Goal: Task Accomplishment & Management: Use online tool/utility

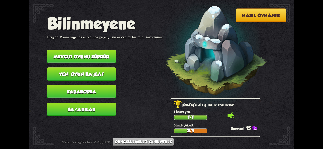
click at [91, 57] on font "Mevcut oyunu sürdür" at bounding box center [81, 56] width 55 height 5
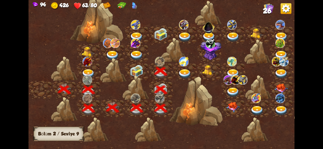
click at [180, 75] on img at bounding box center [184, 74] width 13 height 10
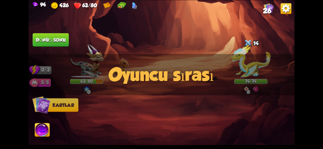
click at [251, 55] on div "Oyuncu sırası" at bounding box center [161, 74] width 266 height 41
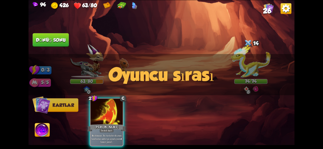
click at [251, 55] on div "Oyuncu sırası" at bounding box center [161, 74] width 266 height 41
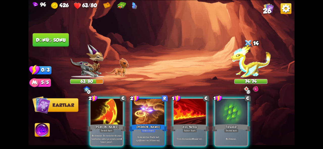
click at [249, 57] on div "Oyuncu sırası" at bounding box center [161, 74] width 266 height 41
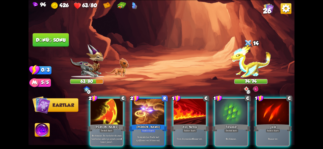
click at [249, 57] on img at bounding box center [251, 61] width 40 height 33
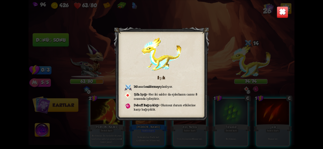
click at [280, 12] on img at bounding box center [282, 12] width 12 height 12
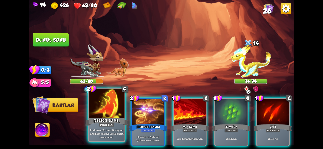
click at [105, 123] on font "Destek kartı" at bounding box center [106, 125] width 13 height 4
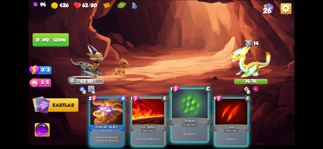
click at [193, 128] on div "6 zırh kazan ." at bounding box center [190, 134] width 36 height 16
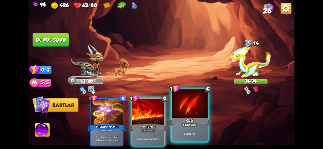
click at [188, 127] on div "5 hasar ver ." at bounding box center [190, 134] width 36 height 16
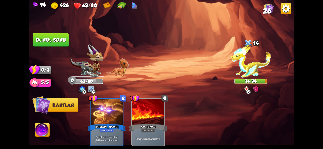
click at [38, 42] on font "Dönüş sonu" at bounding box center [51, 39] width 30 height 5
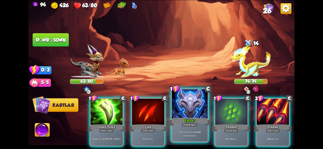
click at [189, 111] on div at bounding box center [190, 104] width 36 height 30
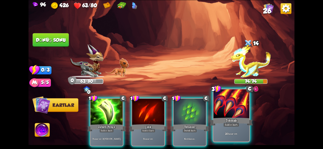
click at [228, 123] on font "Tokmak" at bounding box center [230, 120] width 11 height 4
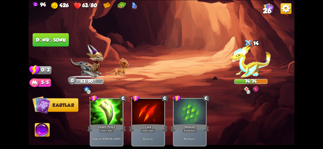
click at [46, 35] on button "Dönüş sonu" at bounding box center [51, 40] width 36 height 14
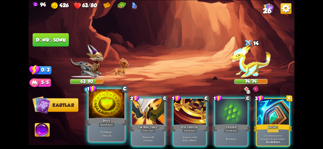
click at [101, 119] on div "Büyü" at bounding box center [106, 122] width 43 height 10
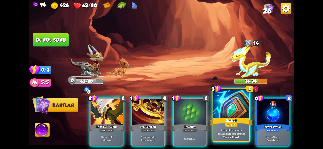
click at [230, 125] on font "Güç kartı" at bounding box center [231, 125] width 10 height 4
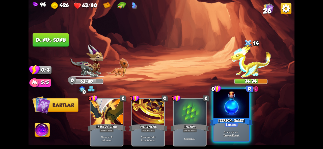
click at [227, 127] on div "İksir kartı" at bounding box center [230, 125] width 13 height 4
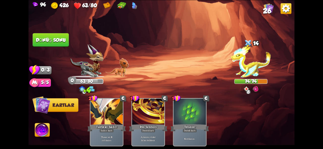
click at [49, 43] on button "Dönüş sonu" at bounding box center [51, 40] width 36 height 14
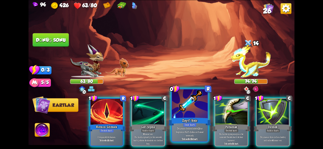
click at [182, 139] on font "Tek seferlik kart." at bounding box center [189, 140] width 16 height 4
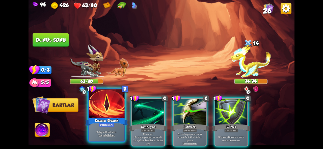
click at [117, 119] on font "Kırmızı Görmek" at bounding box center [106, 120] width 23 height 4
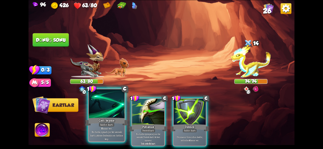
click at [112, 133] on font "Bu turda oynadığın bir sonraki kartı çekme destesinin en üstüne koy." at bounding box center [106, 136] width 33 height 11
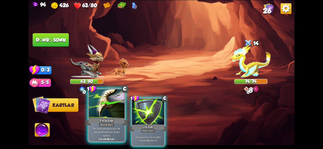
click at [107, 127] on div "Destek kartı" at bounding box center [107, 125] width 16 height 4
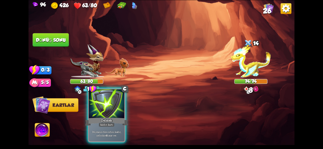
click at [108, 123] on div "Saldırı kartı" at bounding box center [107, 125] width 16 height 4
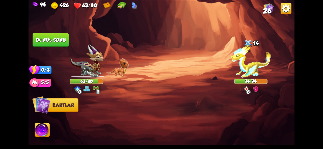
click at [58, 42] on font "Dönüş sonu" at bounding box center [50, 40] width 30 height 6
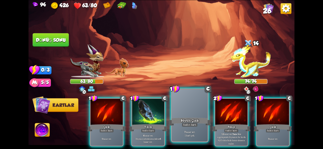
click at [190, 124] on font "Saldırı kartı" at bounding box center [189, 125] width 13 height 4
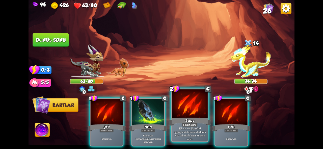
click at [184, 130] on font "hasar ver" at bounding box center [185, 129] width 9 height 4
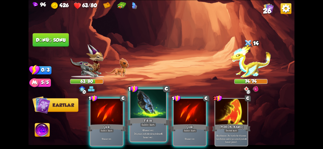
click at [152, 133] on font "Düşman zehirlenirse," at bounding box center [144, 134] width 21 height 4
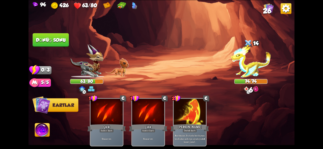
click at [59, 46] on button "Dönüş sonu" at bounding box center [51, 40] width 36 height 14
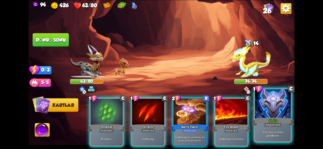
click at [280, 127] on div "If you have no armor, gain 14 armor." at bounding box center [273, 134] width 36 height 16
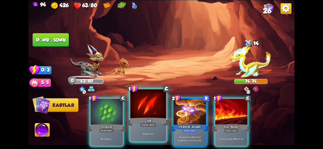
click at [143, 130] on div "5 hasar ver ." at bounding box center [148, 134] width 36 height 16
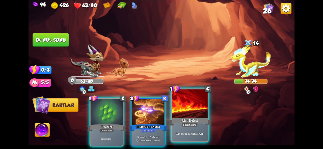
click at [197, 119] on font "Ateş Nefesi" at bounding box center [189, 120] width 16 height 4
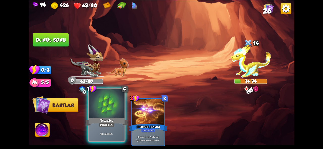
click at [116, 119] on div "Teraziler" at bounding box center [106, 122] width 43 height 10
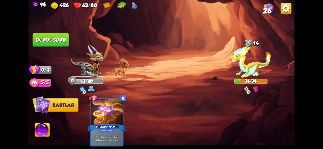
click at [56, 44] on button "Dönüş sonu" at bounding box center [51, 40] width 36 height 14
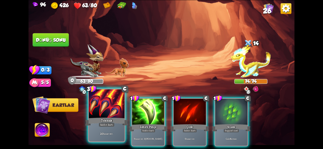
click at [105, 126] on font "Saldırı kartı" at bounding box center [106, 125] width 13 height 4
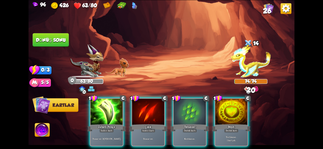
click at [101, 115] on div at bounding box center [106, 112] width 32 height 27
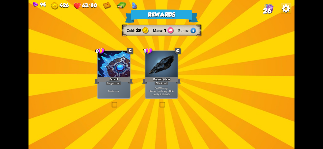
click at [149, 102] on div "Rewards Gold 27 Mana 1 Runes Select a card 0 C Deflect Support card Gain 4 armo…" at bounding box center [161, 74] width 266 height 149
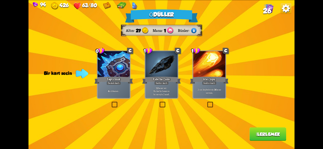
click at [159, 103] on label at bounding box center [159, 103] width 0 height 0
click at [0, 0] on input "checkbox" at bounding box center [0, 0] width 0 height 0
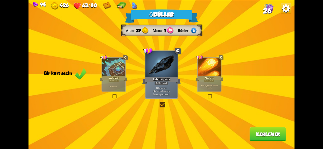
click at [265, 137] on font "İlerlemek" at bounding box center [268, 134] width 24 height 5
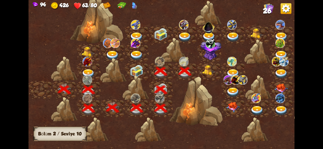
click at [198, 67] on div at bounding box center [209, 71] width 24 height 18
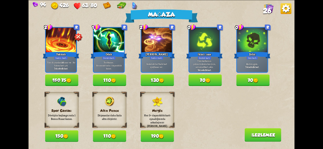
click at [201, 80] on font "70" at bounding box center [202, 80] width 5 height 5
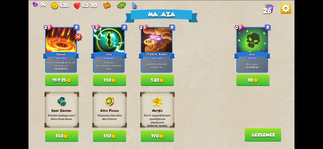
click at [123, 84] on button "110" at bounding box center [109, 81] width 33 height 12
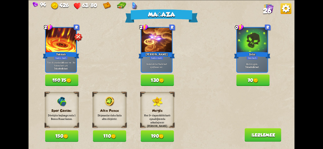
click at [114, 139] on img at bounding box center [113, 136] width 5 height 5
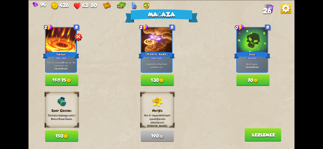
click at [258, 135] on font "İlerlemek" at bounding box center [263, 135] width 24 height 5
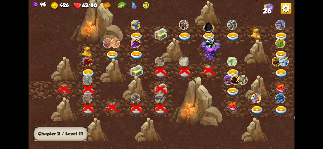
scroll to position [0, 77]
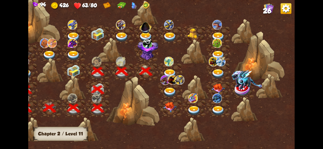
click at [172, 69] on img at bounding box center [169, 74] width 13 height 10
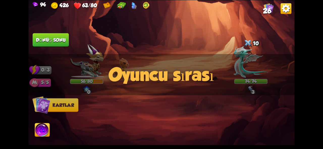
click at [166, 86] on div "Saldırmak için bir düşman seçin... O kartı oynayacak kadar dayanıklılığın yok .…" at bounding box center [161, 74] width 266 height 149
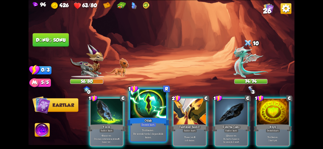
click at [148, 113] on div at bounding box center [148, 104] width 36 height 30
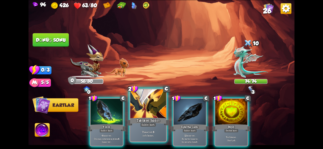
click at [140, 113] on div at bounding box center [148, 104] width 36 height 30
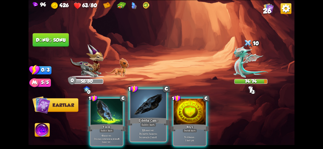
click at [154, 125] on font "Saldırı kartı" at bounding box center [147, 125] width 13 height 4
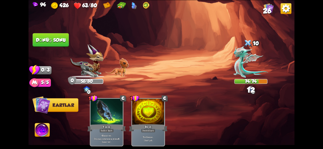
click at [44, 39] on font "Dönüş sonu" at bounding box center [51, 39] width 30 height 5
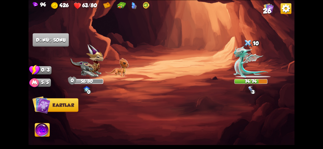
click at [37, 130] on img at bounding box center [42, 131] width 15 height 15
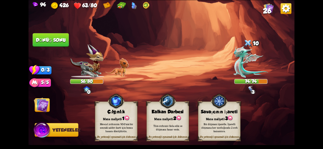
click at [154, 100] on img at bounding box center [161, 74] width 266 height 149
click at [48, 105] on img at bounding box center [41, 105] width 15 height 15
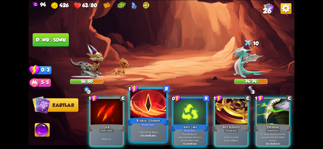
click at [143, 119] on font "Kırmızı Görmek" at bounding box center [147, 120] width 23 height 4
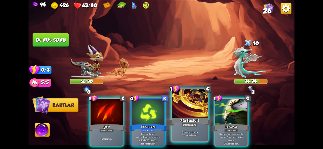
click at [189, 126] on font "Destek kartı" at bounding box center [189, 125] width 13 height 4
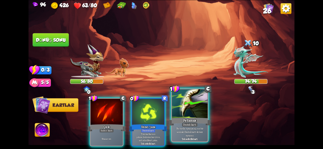
click at [182, 129] on font "Bu turda oynayacağınız bir sonraki Destek kartı iki kez oynanır." at bounding box center [189, 132] width 27 height 11
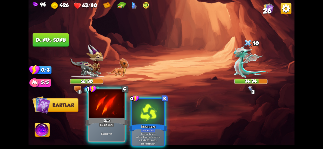
click at [108, 128] on div "5 hasar ver ." at bounding box center [107, 134] width 36 height 16
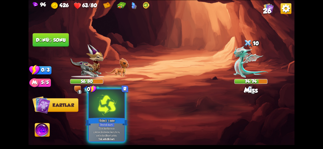
click at [113, 129] on font "Tüm kartlarınızı" at bounding box center [106, 129] width 16 height 4
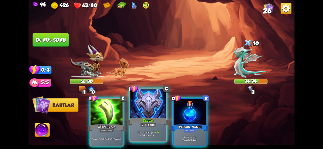
click at [144, 128] on div "Eğer zırhınız yoksa 15 zırh kazanırsınız ." at bounding box center [148, 134] width 36 height 16
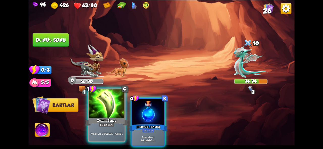
click at [108, 122] on font "Zehirli Pençe" at bounding box center [106, 120] width 19 height 4
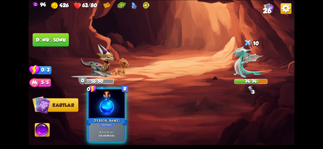
click at [113, 124] on div "İksir kartı" at bounding box center [106, 125] width 13 height 4
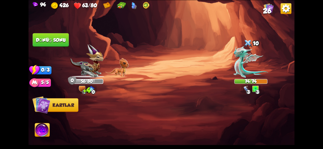
click at [57, 46] on button "Dönüş sonu" at bounding box center [50, 40] width 37 height 14
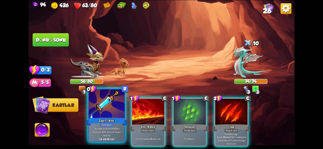
click at [107, 123] on font "İksir kartı" at bounding box center [106, 125] width 11 height 4
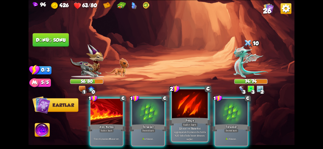
click at [187, 132] on font "etkisi uygulayarak düşmanın bu turda %20 daha fazla hasar almasını sağlar." at bounding box center [190, 134] width 32 height 14
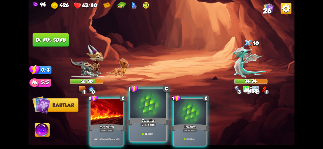
click at [139, 127] on div "8 zırh kazan ." at bounding box center [148, 134] width 36 height 16
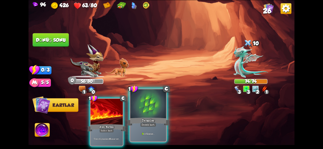
click at [142, 128] on div "8 zırh kazan ." at bounding box center [148, 134] width 36 height 16
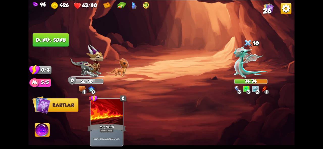
click at [54, 35] on button "Dönüş sonu" at bounding box center [51, 40] width 36 height 14
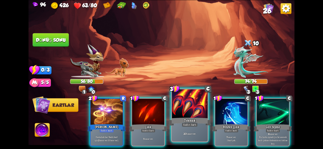
click at [192, 113] on div at bounding box center [190, 104] width 36 height 30
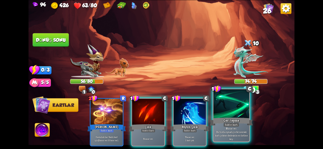
click at [230, 130] on font "hasar ver" at bounding box center [231, 129] width 9 height 4
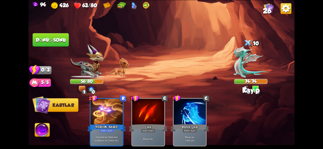
click at [43, 121] on img at bounding box center [161, 74] width 266 height 149
click at [36, 129] on img at bounding box center [42, 131] width 15 height 15
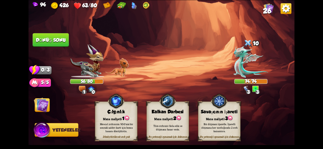
click at [206, 132] on div "Bir düşmanı işaretle. İşaretli düşmana her vurduğunda 2 zırh kazanırsın." at bounding box center [219, 128] width 38 height 11
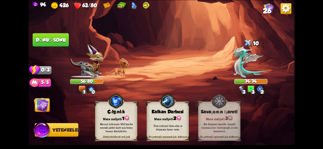
click at [39, 109] on img at bounding box center [41, 105] width 15 height 15
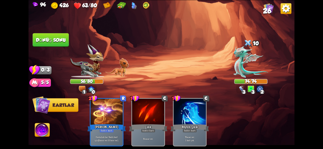
click at [46, 36] on button "Dönüş sonu" at bounding box center [50, 40] width 37 height 14
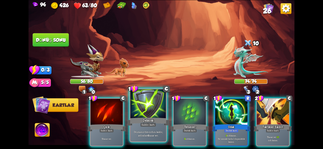
click at [151, 117] on div "Delmek" at bounding box center [148, 122] width 43 height 10
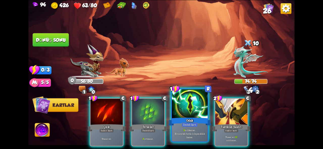
click at [185, 143] on div "1 C Çizik Saldırı kartı 5 hasar ver . 1 C Teraziler Destek kartı 8 zırh kazan .…" at bounding box center [188, 116] width 212 height 67
click at [179, 124] on div "Odak" at bounding box center [189, 122] width 43 height 10
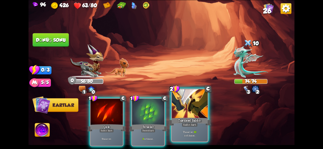
click at [195, 109] on div at bounding box center [190, 104] width 36 height 30
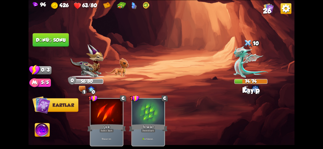
click at [46, 43] on button "Dönüş sonu" at bounding box center [50, 40] width 37 height 14
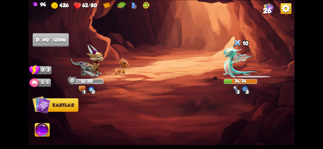
click at [240, 65] on img at bounding box center [240, 62] width 35 height 32
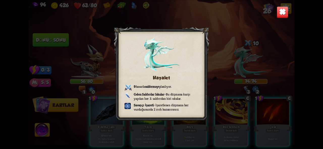
click at [278, 15] on img at bounding box center [282, 12] width 12 height 12
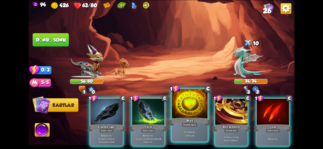
click at [182, 118] on div "Büyü" at bounding box center [189, 122] width 43 height 10
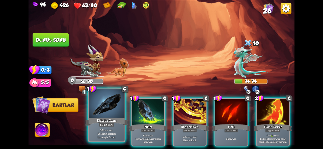
click at [115, 110] on div at bounding box center [107, 104] width 36 height 30
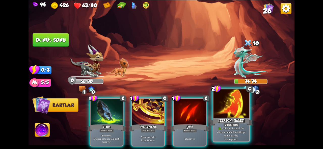
click at [240, 122] on font "[PERSON_NAME]" at bounding box center [231, 120] width 26 height 4
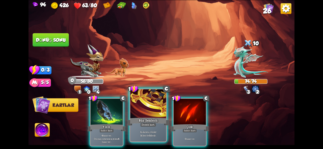
click at [136, 120] on div "Rün Sembolü" at bounding box center [148, 122] width 43 height 10
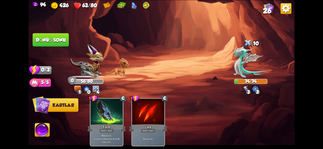
click at [41, 37] on button "Dönüş sonu" at bounding box center [51, 40] width 36 height 14
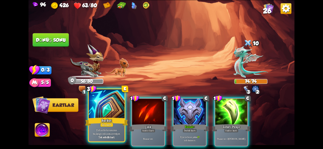
click at [105, 116] on div at bounding box center [107, 104] width 36 height 30
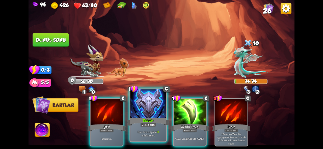
click at [138, 129] on div "Eğer zırhınız yoksa 17 zırh kazanın ." at bounding box center [148, 134] width 36 height 16
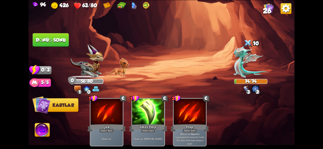
click at [63, 43] on button "Dönüş sonu" at bounding box center [50, 40] width 37 height 14
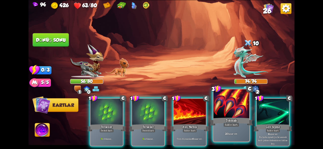
click at [228, 127] on div "Saldırı kartı" at bounding box center [231, 125] width 16 height 4
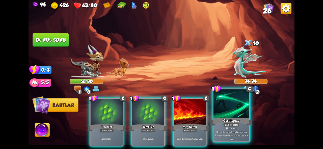
click at [235, 123] on font "Geri tepme" at bounding box center [231, 120] width 16 height 4
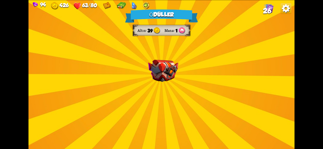
click at [154, 86] on div "Ödüller Altın 39 Mana 1 Bir kart seçin 1 C Öfkelenmek Destek kartı Bu turda doğ…" at bounding box center [161, 74] width 266 height 149
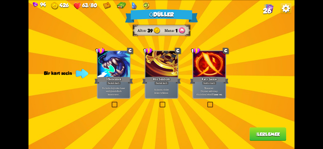
click at [202, 71] on div at bounding box center [209, 64] width 32 height 27
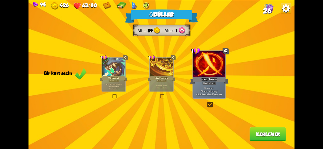
click at [261, 136] on font "İlerlemek" at bounding box center [268, 134] width 24 height 5
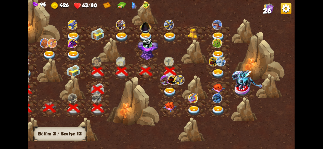
click at [170, 91] on img at bounding box center [169, 92] width 13 height 10
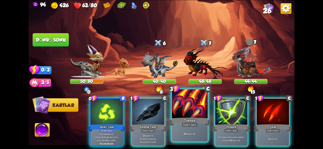
click at [188, 111] on div at bounding box center [190, 104] width 36 height 30
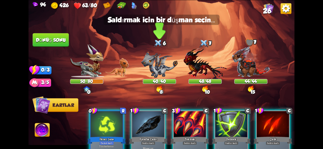
click at [149, 60] on img at bounding box center [159, 64] width 37 height 27
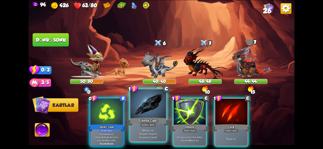
click at [152, 118] on div "Ejderha Camı" at bounding box center [148, 122] width 43 height 10
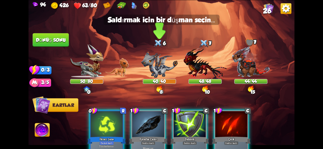
click at [160, 63] on img at bounding box center [159, 64] width 37 height 27
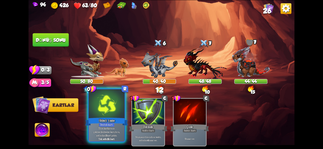
click at [110, 112] on div at bounding box center [107, 104] width 36 height 30
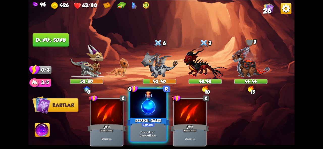
click at [137, 125] on div "[PERSON_NAME]" at bounding box center [148, 122] width 43 height 10
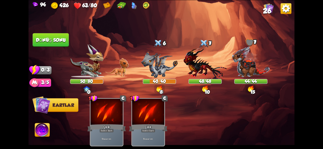
click at [53, 41] on font "Dönüş sonu" at bounding box center [51, 39] width 30 height 5
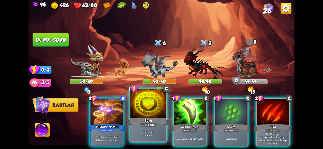
click at [144, 116] on div at bounding box center [148, 104] width 36 height 30
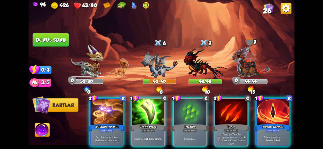
click at [290, 137] on div "2 R [PERSON_NAME] Saldırı kartı Destedeki her Nadir kart için 2 hasar ver (6 ta…" at bounding box center [188, 116] width 212 height 67
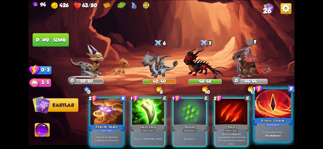
click at [266, 125] on font "Destek kartı" at bounding box center [272, 125] width 13 height 4
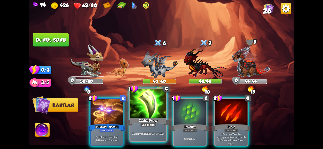
click at [146, 110] on div at bounding box center [148, 104] width 36 height 30
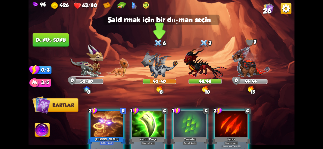
click at [160, 68] on img at bounding box center [159, 64] width 37 height 27
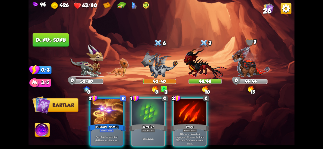
drag, startPoint x: 194, startPoint y: 118, endPoint x: 276, endPoint y: 105, distance: 83.4
click at [276, 105] on div "2 R [PERSON_NAME] Saldırı kartı Destedeki her Nadir kart için 2 hasar ver (6 ta…" at bounding box center [188, 116] width 212 height 67
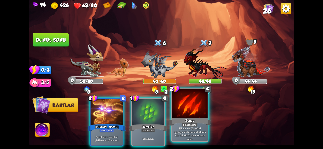
click at [189, 118] on div "Pençe" at bounding box center [189, 122] width 43 height 10
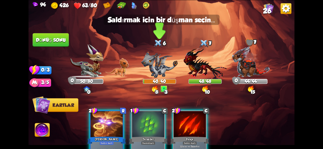
click at [157, 66] on img at bounding box center [159, 64] width 37 height 27
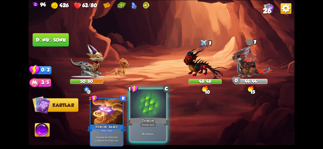
click at [137, 104] on div at bounding box center [148, 104] width 36 height 30
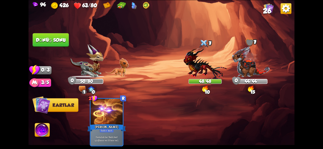
click at [46, 130] on img at bounding box center [42, 131] width 15 height 15
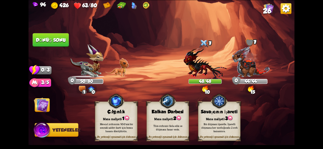
click at [207, 131] on div "Bir düşmanı işaretle. İşaretli düşmana her vurduğunda 2 zırh kazanırsın." at bounding box center [219, 128] width 38 height 11
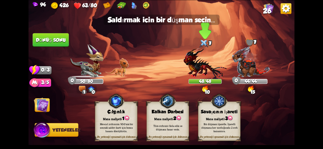
click at [195, 67] on img at bounding box center [204, 63] width 43 height 32
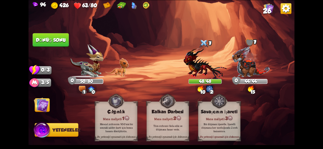
click at [34, 109] on img at bounding box center [41, 105] width 15 height 15
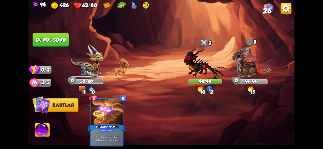
click at [57, 42] on font "Dönüş sonu" at bounding box center [51, 39] width 30 height 5
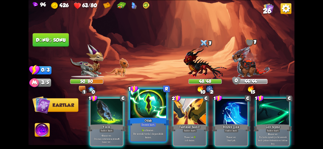
click at [138, 106] on div at bounding box center [148, 104] width 36 height 30
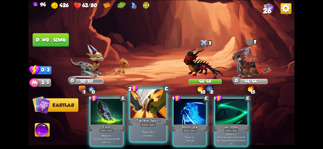
click at [157, 126] on div "Taktiksel Saldırı" at bounding box center [148, 122] width 43 height 10
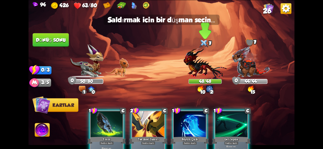
click at [199, 65] on img at bounding box center [204, 63] width 43 height 32
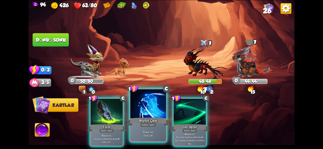
click at [154, 118] on font "Büyülü Çizik" at bounding box center [148, 120] width 18 height 4
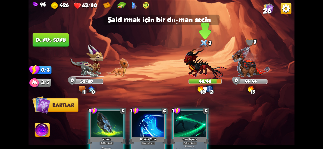
click at [203, 63] on img at bounding box center [204, 63] width 43 height 32
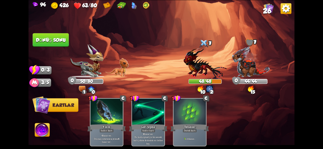
click at [59, 39] on font "Dönüş sonu" at bounding box center [51, 39] width 30 height 5
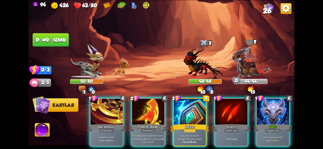
click at [206, 58] on img at bounding box center [204, 63] width 43 height 32
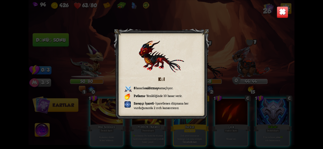
click at [286, 11] on img at bounding box center [282, 12] width 12 height 12
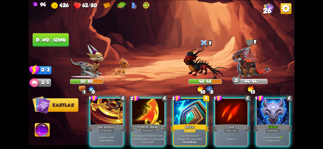
click at [239, 51] on img at bounding box center [250, 62] width 38 height 32
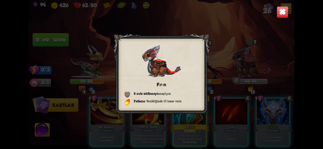
click at [285, 12] on img at bounding box center [282, 12] width 12 height 12
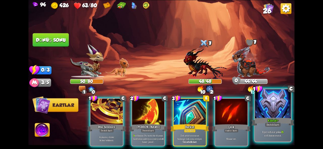
click at [262, 116] on div at bounding box center [273, 104] width 36 height 30
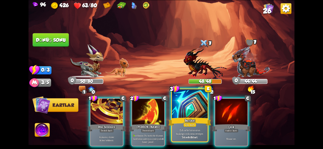
click at [187, 128] on div "Zırh artık turunuzun başlangıcında sona ermiyor. Tek seferlik kart." at bounding box center [190, 134] width 36 height 16
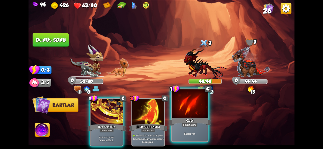
click at [197, 116] on div at bounding box center [190, 104] width 36 height 30
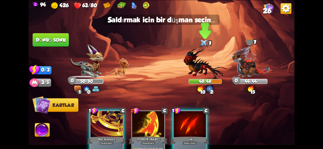
click at [203, 62] on img at bounding box center [204, 63] width 43 height 32
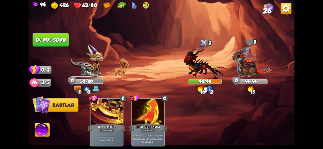
click at [51, 39] on font "Dönüş sonu" at bounding box center [51, 39] width 30 height 5
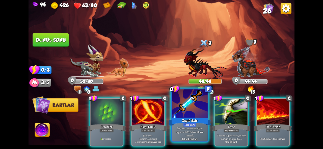
click at [183, 119] on font "Zayıf İksir" at bounding box center [189, 120] width 15 height 4
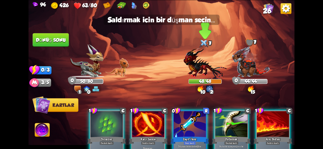
click at [200, 56] on img at bounding box center [204, 63] width 43 height 32
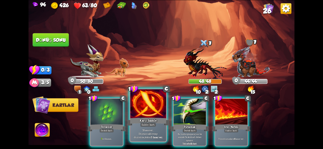
click at [138, 125] on div "Karşı hamle" at bounding box center [148, 122] width 43 height 10
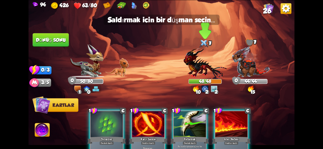
click at [201, 66] on img at bounding box center [204, 63] width 43 height 32
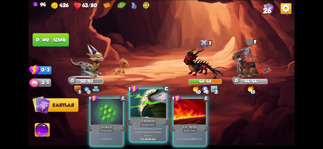
click at [147, 123] on div "Destek kartı" at bounding box center [148, 125] width 16 height 4
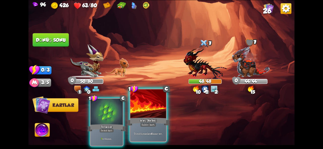
click at [148, 119] on font "Ateş Nefesi" at bounding box center [148, 120] width 16 height 4
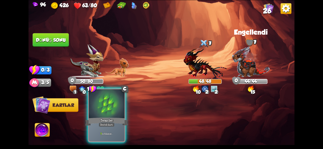
click at [108, 113] on div at bounding box center [107, 104] width 36 height 30
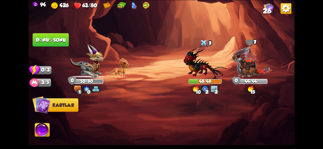
click at [54, 42] on font "Dönüş sonu" at bounding box center [51, 39] width 30 height 5
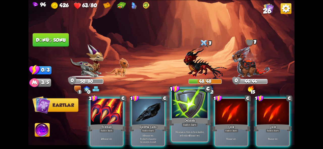
click at [188, 115] on div at bounding box center [190, 104] width 36 height 30
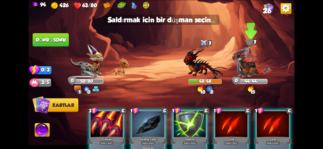
click at [250, 63] on img at bounding box center [250, 62] width 38 height 32
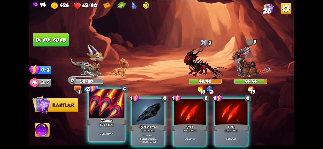
click at [110, 114] on div at bounding box center [107, 104] width 36 height 30
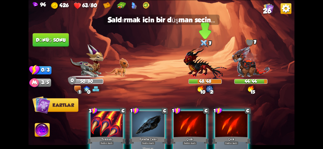
click at [197, 64] on img at bounding box center [204, 63] width 43 height 32
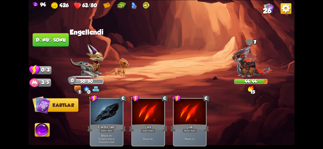
click at [58, 40] on font "Dönüş sonu" at bounding box center [51, 39] width 30 height 5
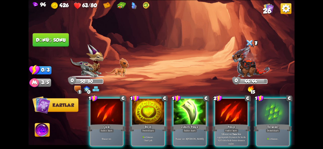
click at [193, 98] on div "1 C Çizik Saldırı kartı 5 hasar ver . 1 C Büyü Destek kartı 9 zırh kazan . 1 ka…" at bounding box center [188, 116] width 212 height 67
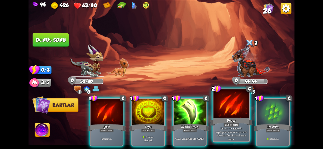
click at [223, 129] on font "hasar ver" at bounding box center [227, 129] width 9 height 4
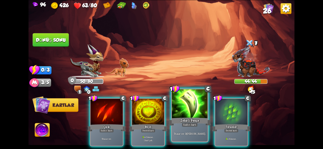
click at [186, 121] on font "Zehirli Pençe" at bounding box center [189, 120] width 19 height 4
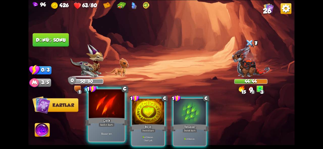
click at [98, 118] on div "Çizik" at bounding box center [106, 122] width 43 height 10
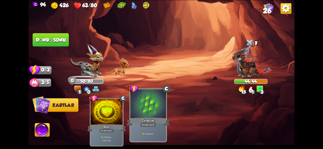
click at [153, 113] on div at bounding box center [148, 104] width 36 height 30
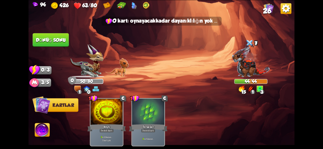
click at [65, 42] on font "Dönüş sonu" at bounding box center [51, 39] width 30 height 5
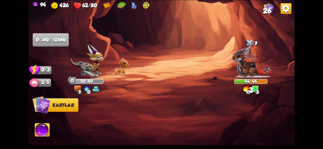
click at [123, 6] on img at bounding box center [120, 6] width 9 height 8
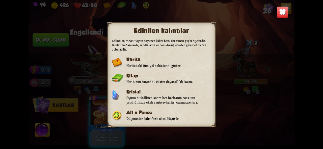
click at [281, 15] on img at bounding box center [282, 12] width 12 height 12
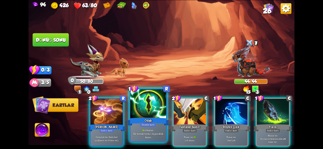
click at [137, 111] on div at bounding box center [148, 104] width 36 height 30
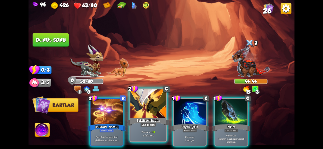
click at [144, 112] on div at bounding box center [148, 104] width 36 height 30
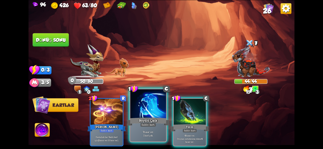
click at [152, 117] on div at bounding box center [148, 104] width 36 height 30
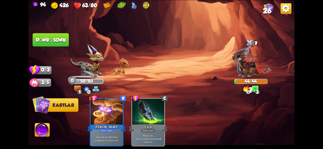
click at [62, 43] on button "Dönüş sonu" at bounding box center [50, 40] width 37 height 14
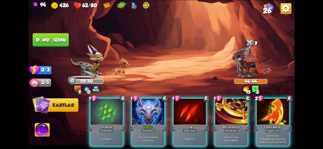
click at [139, 124] on div "Kabuk+" at bounding box center [148, 128] width 39 height 9
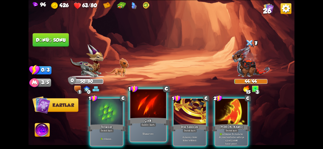
click at [143, 118] on div "Çizik" at bounding box center [148, 122] width 43 height 10
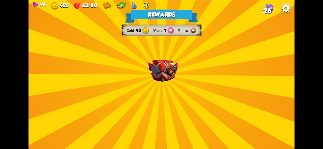
click at [167, 77] on img at bounding box center [163, 71] width 30 height 22
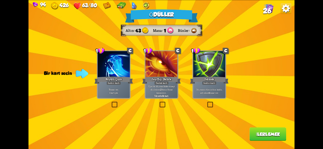
drag, startPoint x: 164, startPoint y: 100, endPoint x: 177, endPoint y: 140, distance: 42.8
click at [177, 140] on div "Ödüller Altın 43 Mana 1 Rünler Bir kart seçin 1 C Büyülü Çizik Saldırı kartı 7 …" at bounding box center [161, 74] width 266 height 149
click at [159, 103] on label at bounding box center [159, 103] width 0 height 0
click at [0, 0] on input "checkbox" at bounding box center [0, 0] width 0 height 0
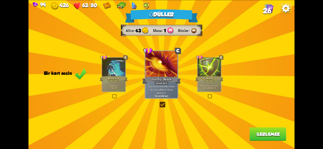
click at [263, 136] on font "İlerlemek" at bounding box center [268, 134] width 24 height 5
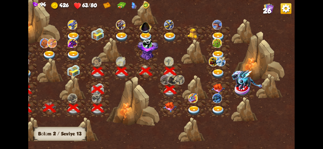
click at [169, 106] on img at bounding box center [169, 107] width 13 height 10
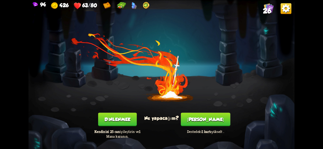
click at [118, 126] on button "Dinlenmek" at bounding box center [117, 120] width 39 height 14
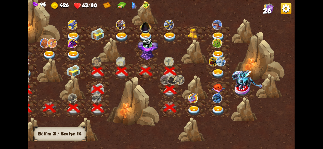
click at [242, 88] on img at bounding box center [246, 80] width 31 height 20
click at [236, 87] on img at bounding box center [246, 80] width 31 height 20
drag, startPoint x: 156, startPoint y: 83, endPoint x: 226, endPoint y: 109, distance: 75.4
click at [226, 109] on div at bounding box center [129, 76] width 329 height 155
click at [117, 27] on img at bounding box center [121, 25] width 10 height 10
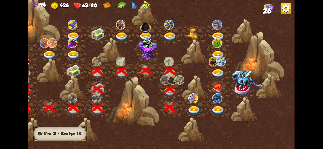
click at [175, 22] on div at bounding box center [129, 76] width 329 height 155
click at [204, 29] on div at bounding box center [194, 34] width 24 height 18
click at [216, 29] on img at bounding box center [217, 25] width 10 height 10
click at [71, 70] on img at bounding box center [73, 71] width 13 height 12
click at [195, 112] on img at bounding box center [193, 111] width 13 height 10
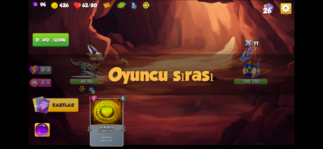
click at [87, 62] on div "Oyuncu sırası" at bounding box center [161, 74] width 266 height 41
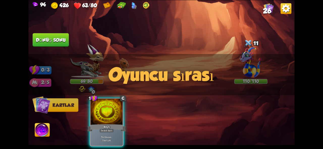
click at [93, 55] on div "Oyuncu sırası" at bounding box center [161, 74] width 266 height 41
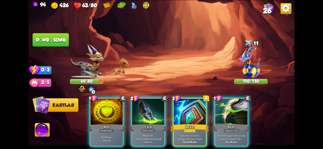
click at [91, 52] on img at bounding box center [86, 61] width 33 height 34
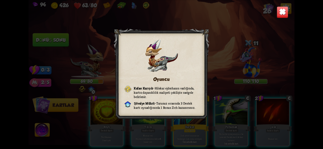
click at [282, 14] on img at bounding box center [282, 12] width 12 height 12
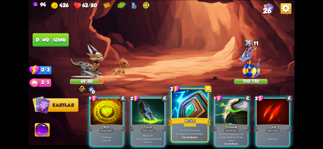
click at [192, 106] on div at bounding box center [190, 104] width 36 height 30
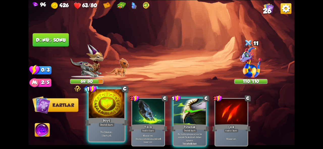
click at [110, 114] on div at bounding box center [107, 104] width 36 height 30
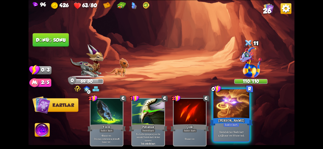
click at [244, 114] on div at bounding box center [231, 104] width 36 height 30
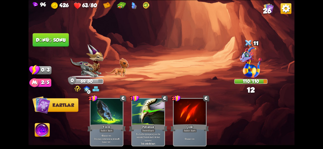
click at [36, 41] on font "Dönüş sonu" at bounding box center [50, 40] width 31 height 6
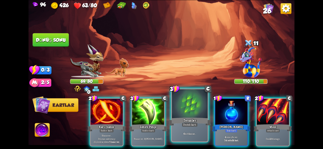
click at [197, 125] on div "Destek kartı" at bounding box center [189, 125] width 16 height 4
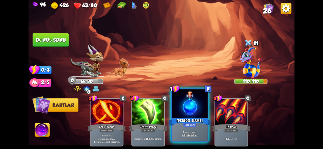
click at [190, 131] on font "cana şifa ver" at bounding box center [190, 133] width 12 height 4
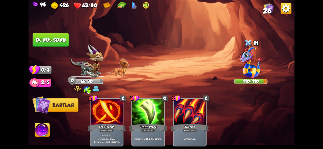
click at [47, 38] on font "Dönüş sonu" at bounding box center [50, 40] width 31 height 6
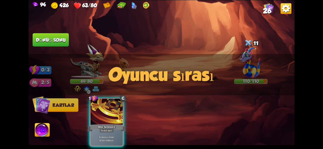
click at [255, 50] on img at bounding box center [250, 62] width 22 height 30
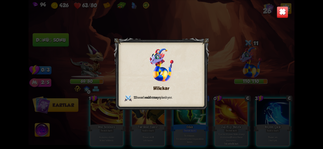
click at [282, 13] on img at bounding box center [282, 12] width 12 height 12
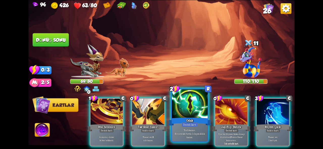
click at [183, 124] on font "Destek kartı" at bounding box center [189, 125] width 13 height 4
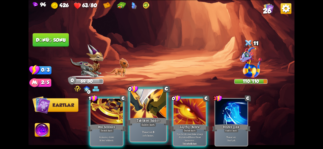
click at [149, 125] on font "Saldırı kartı" at bounding box center [147, 125] width 13 height 4
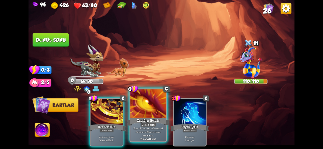
click at [150, 125] on font "Destek kartı" at bounding box center [147, 125] width 13 height 4
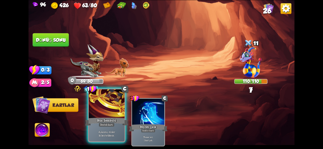
click at [116, 124] on div "Rün Sembolü" at bounding box center [106, 122] width 43 height 10
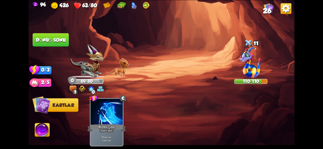
click at [56, 43] on button "Dönüş sonu" at bounding box center [50, 40] width 37 height 14
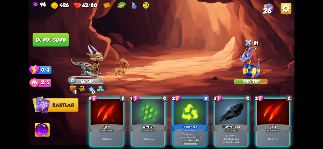
click at [263, 99] on div at bounding box center [273, 112] width 32 height 27
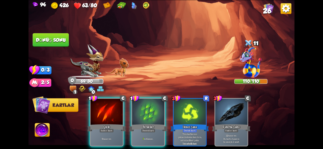
click at [80, 131] on img at bounding box center [161, 74] width 266 height 149
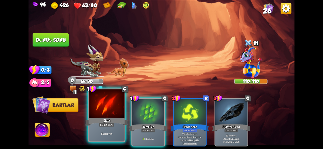
click at [104, 130] on div "5 hasar ver ." at bounding box center [107, 134] width 36 height 16
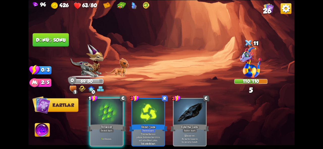
drag, startPoint x: 111, startPoint y: 130, endPoint x: 78, endPoint y: 83, distance: 57.6
click at [52, 46] on button "Dönüş sonu" at bounding box center [51, 40] width 36 height 14
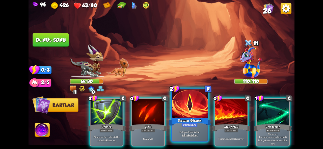
click at [183, 116] on div at bounding box center [190, 104] width 36 height 30
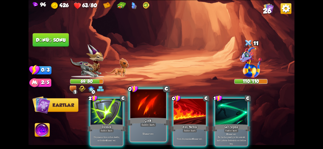
click at [144, 115] on div at bounding box center [148, 104] width 36 height 30
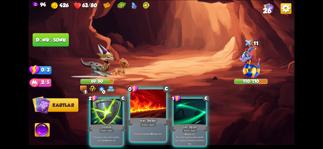
click at [145, 115] on div at bounding box center [148, 104] width 36 height 30
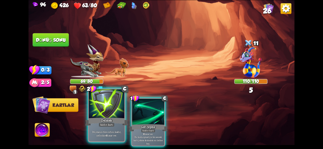
click at [109, 115] on div at bounding box center [107, 104] width 36 height 30
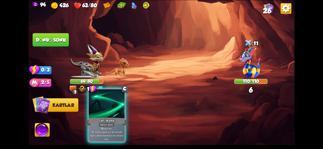
click at [111, 116] on div at bounding box center [107, 104] width 36 height 30
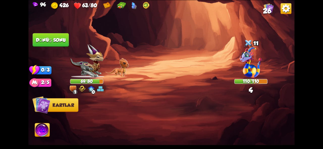
click at [44, 133] on img at bounding box center [42, 131] width 15 height 15
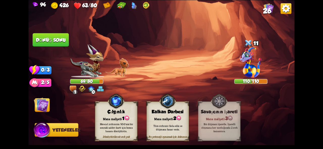
click at [52, 41] on font "Dönüş sonu" at bounding box center [51, 39] width 30 height 5
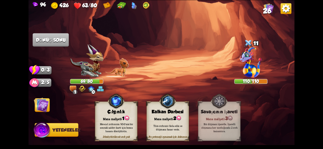
click at [40, 109] on img at bounding box center [41, 105] width 15 height 15
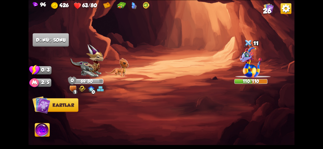
click at [41, 140] on img at bounding box center [161, 74] width 266 height 149
click at [42, 138] on img at bounding box center [42, 131] width 15 height 15
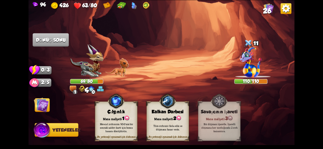
click at [42, 106] on img at bounding box center [41, 105] width 15 height 15
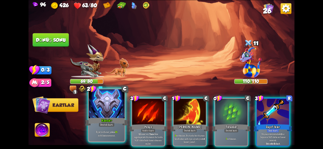
click at [109, 118] on div "Kabuk+" at bounding box center [106, 122] width 43 height 10
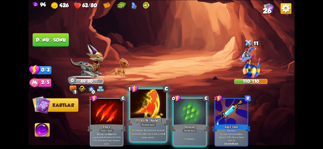
click at [141, 118] on font "[PERSON_NAME]" at bounding box center [148, 120] width 26 height 4
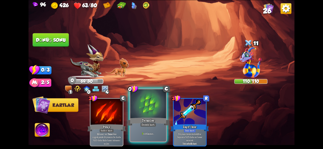
click at [148, 122] on font "Teraziler" at bounding box center [148, 120] width 13 height 4
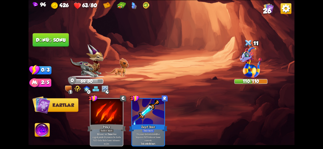
click at [56, 39] on font "Dönüş sonu" at bounding box center [51, 39] width 30 height 5
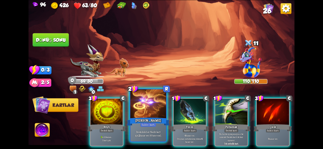
click at [136, 127] on div "Destedeki her Nadir kart için 2 hasar ver (6 tane var)." at bounding box center [148, 134] width 36 height 16
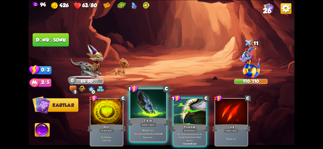
click at [156, 122] on div "Yıkım" at bounding box center [148, 122] width 43 height 10
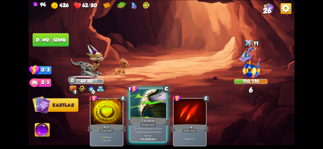
click at [155, 113] on div at bounding box center [148, 104] width 36 height 30
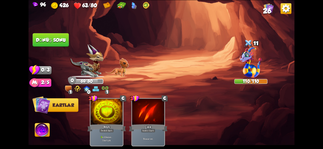
click at [46, 39] on font "Dönüş sonu" at bounding box center [51, 39] width 30 height 5
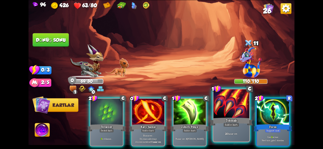
click at [229, 110] on div at bounding box center [231, 104] width 36 height 30
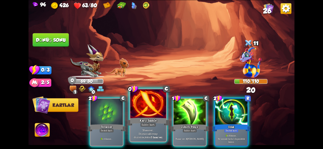
click at [148, 101] on div at bounding box center [148, 104] width 36 height 30
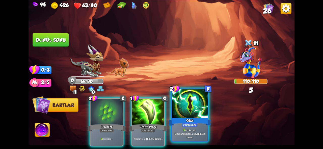
click at [178, 133] on font "Bir sonraki turda 1 dayanıklılık kazan." at bounding box center [189, 135] width 30 height 7
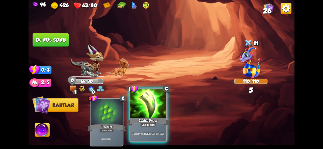
click at [147, 121] on font "Zehirli Pençe" at bounding box center [148, 120] width 19 height 4
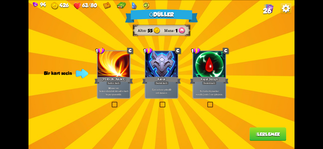
click at [209, 95] on font "her vurulduğunda 1 can iyileşirsin ." at bounding box center [208, 93] width 27 height 6
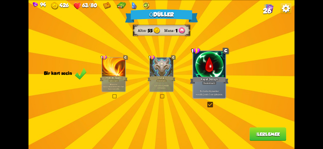
click at [261, 135] on font "İlerlemek" at bounding box center [268, 134] width 24 height 5
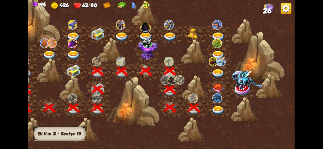
click at [220, 111] on img at bounding box center [217, 111] width 13 height 10
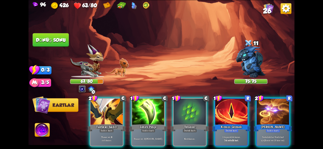
click at [85, 66] on img at bounding box center [86, 61] width 33 height 34
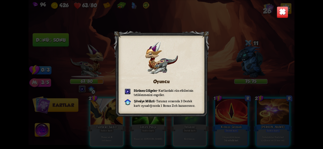
click at [280, 14] on img at bounding box center [282, 12] width 12 height 12
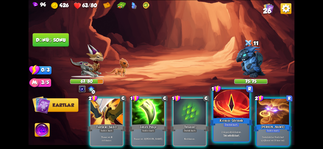
click at [243, 126] on div "Kırmızı Görmek" at bounding box center [231, 122] width 43 height 10
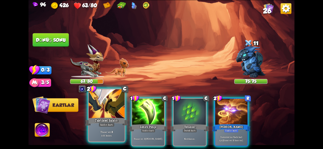
click at [100, 126] on font "Saldırı kartı" at bounding box center [106, 125] width 13 height 4
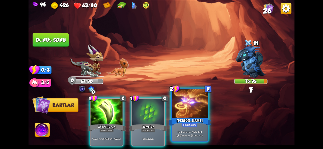
click at [194, 134] on font "hasar ver (6 tane var)." at bounding box center [192, 136] width 22 height 4
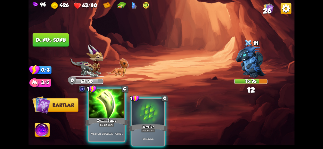
click at [106, 131] on div "7 hasar ver . 3 zehir uygula ." at bounding box center [107, 134] width 36 height 16
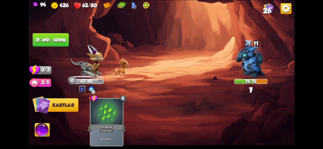
click at [53, 37] on button "Dönüş sonu" at bounding box center [51, 40] width 36 height 14
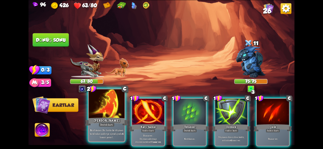
click at [110, 117] on div "[PERSON_NAME]" at bounding box center [106, 122] width 43 height 10
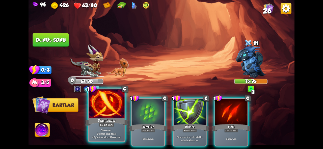
click at [109, 117] on div "Karşı hamle" at bounding box center [106, 122] width 43 height 10
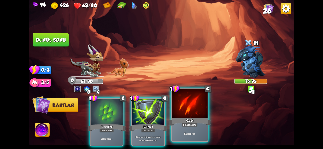
click at [194, 117] on div "Çizik" at bounding box center [189, 122] width 43 height 10
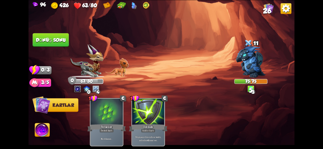
click at [51, 40] on font "Dönüş sonu" at bounding box center [51, 39] width 30 height 5
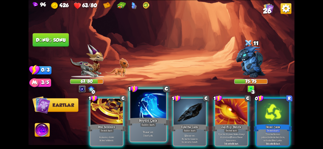
click at [143, 123] on div "Saldırı kartı" at bounding box center [148, 125] width 16 height 4
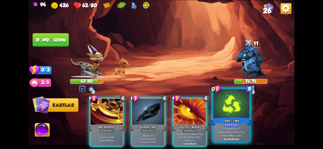
click at [240, 114] on div at bounding box center [231, 104] width 36 height 30
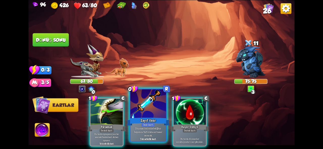
click at [147, 109] on div at bounding box center [148, 104] width 36 height 30
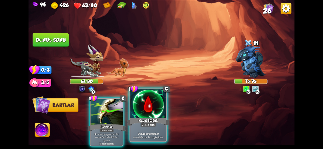
click at [157, 106] on div at bounding box center [148, 104] width 36 height 30
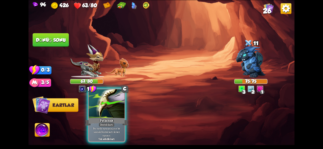
click at [107, 120] on font "Patlamak" at bounding box center [106, 120] width 13 height 4
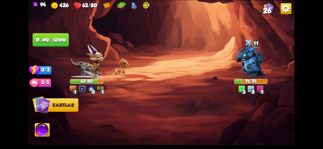
click at [59, 49] on img at bounding box center [161, 74] width 266 height 149
click at [59, 45] on button "Dönüş sonu" at bounding box center [51, 40] width 36 height 14
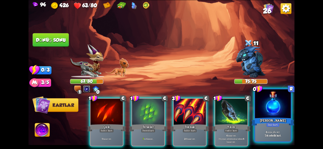
click at [269, 106] on div at bounding box center [273, 104] width 36 height 30
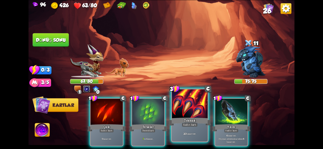
click at [183, 107] on div at bounding box center [190, 104] width 36 height 30
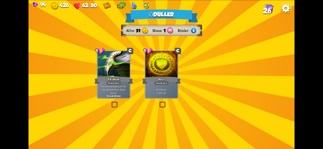
click at [169, 81] on img at bounding box center [163, 71] width 30 height 22
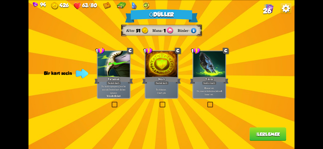
click at [167, 73] on div at bounding box center [161, 64] width 32 height 27
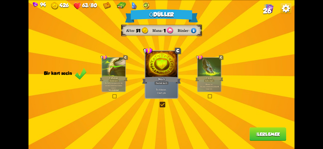
click at [266, 135] on font "İlerlemek" at bounding box center [268, 134] width 24 height 5
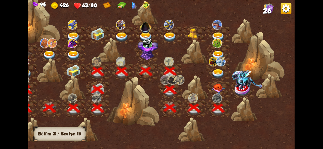
click at [219, 91] on img at bounding box center [217, 89] width 13 height 10
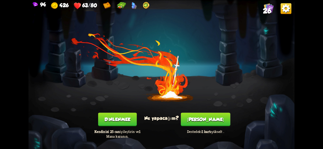
click at [120, 121] on font "Dinlenmek" at bounding box center [117, 119] width 26 height 5
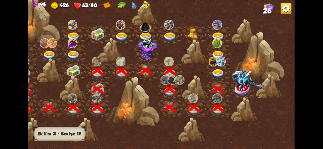
click at [242, 85] on img at bounding box center [246, 80] width 31 height 20
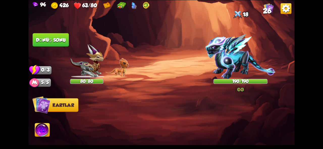
click at [241, 59] on img at bounding box center [240, 56] width 70 height 45
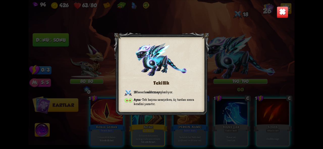
click at [276, 13] on div "Tekillik 18 hasarla saldırmayı planlıyor . [PERSON_NAME] – Tek başına savaşırke…" at bounding box center [161, 74] width 266 height 149
click at [278, 13] on img at bounding box center [282, 12] width 12 height 12
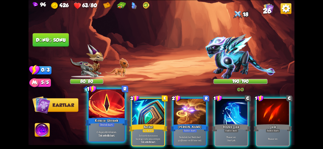
click at [102, 133] on font "2 dayanıklılık kazan." at bounding box center [106, 133] width 20 height 4
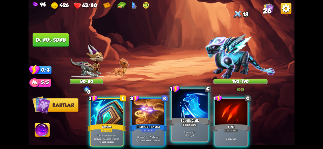
click at [202, 114] on div at bounding box center [190, 104] width 36 height 30
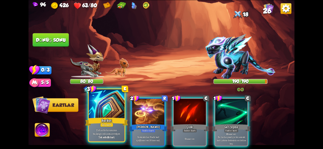
click at [113, 112] on div at bounding box center [107, 104] width 36 height 30
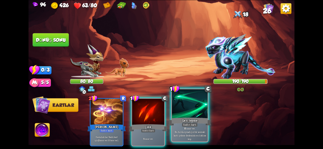
click at [193, 120] on font "Geri tepme" at bounding box center [190, 120] width 16 height 4
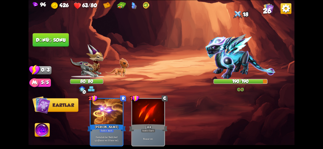
click at [58, 38] on font "Dönüş sonu" at bounding box center [51, 39] width 30 height 5
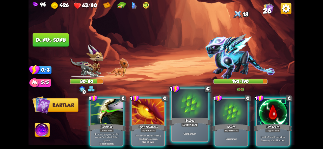
click at [184, 108] on div at bounding box center [190, 104] width 36 height 30
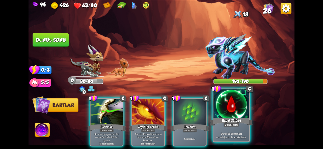
click at [241, 110] on div at bounding box center [231, 104] width 36 height 30
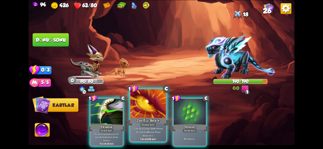
click at [152, 121] on font "Zayıflığı Belirle" at bounding box center [148, 120] width 22 height 4
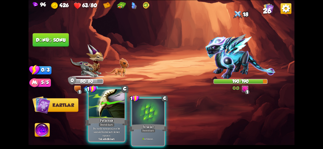
click at [110, 123] on div "Destek kartı" at bounding box center [107, 125] width 16 height 4
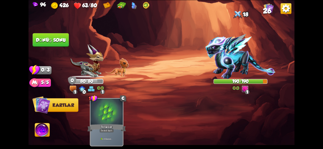
click at [51, 42] on font "Dönüş sonu" at bounding box center [51, 39] width 30 height 5
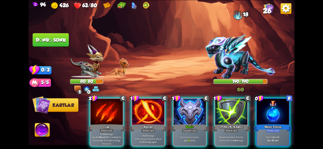
click at [185, 105] on div at bounding box center [189, 112] width 32 height 27
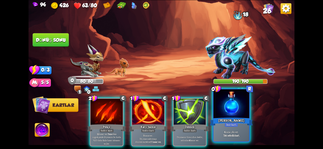
click at [240, 115] on div at bounding box center [231, 104] width 36 height 30
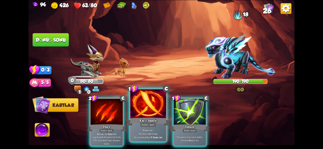
click at [138, 116] on div at bounding box center [148, 104] width 36 height 30
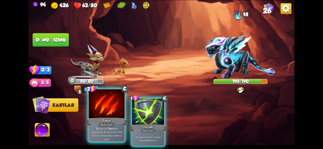
click at [111, 121] on div "Pençe" at bounding box center [106, 122] width 43 height 10
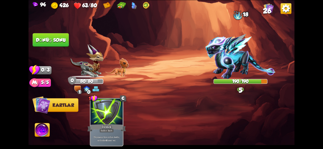
click at [52, 38] on font "Dönüş sonu" at bounding box center [51, 40] width 30 height 6
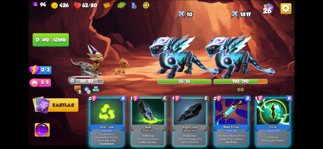
click at [177, 60] on div "Saldırmak için bir düşman seçin... O kartı oynayacak kadar dayanıklılığın yok .…" at bounding box center [161, 74] width 266 height 149
click at [177, 60] on img at bounding box center [184, 56] width 70 height 45
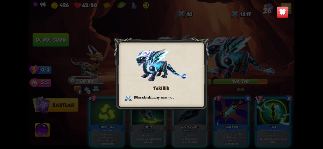
click at [284, 10] on img at bounding box center [282, 12] width 12 height 12
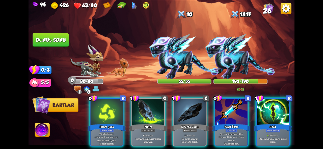
click at [234, 45] on img at bounding box center [240, 56] width 70 height 45
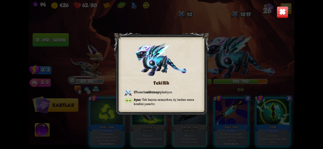
click at [282, 10] on img at bounding box center [282, 12] width 12 height 12
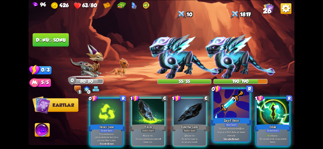
click at [225, 117] on div "Zayıf İksir" at bounding box center [231, 122] width 43 height 10
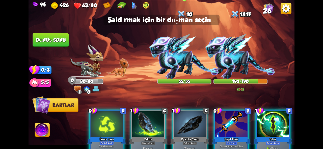
click at [189, 67] on img at bounding box center [184, 56] width 70 height 45
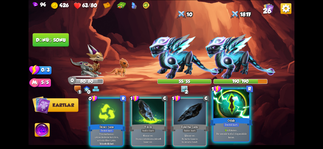
click at [235, 107] on div at bounding box center [231, 104] width 36 height 30
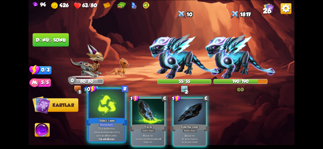
click at [116, 118] on div "İkinci Şans" at bounding box center [106, 122] width 43 height 10
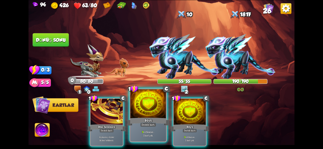
click at [149, 116] on div at bounding box center [148, 104] width 36 height 30
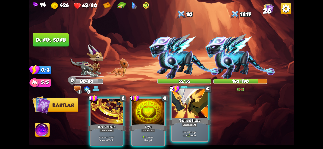
click at [189, 119] on div "Tactical Strike" at bounding box center [189, 122] width 43 height 10
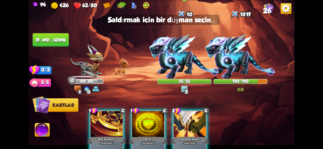
click at [180, 63] on img at bounding box center [184, 56] width 70 height 45
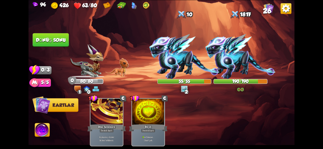
click at [48, 41] on font "Dönüş sonu" at bounding box center [51, 39] width 30 height 5
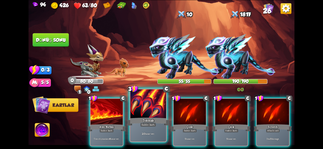
click at [144, 118] on div "Tokmak" at bounding box center [148, 122] width 43 height 10
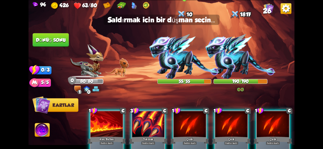
click at [174, 50] on img at bounding box center [184, 56] width 70 height 45
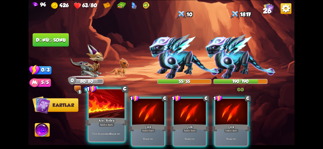
click at [120, 115] on div at bounding box center [107, 104] width 36 height 30
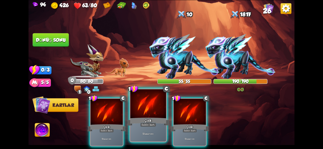
click at [151, 120] on font "Çizik" at bounding box center [147, 120] width 7 height 4
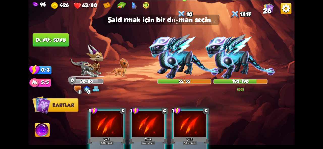
click at [179, 67] on img at bounding box center [184, 56] width 70 height 45
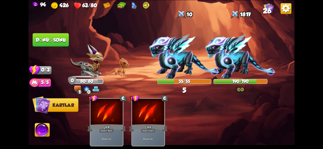
drag, startPoint x: 153, startPoint y: 118, endPoint x: 71, endPoint y: 47, distance: 109.0
click at [71, 47] on div "Saldırmak için bir düşman seçin... O kartı oynayacak kadar dayanıklılığın yok .…" at bounding box center [161, 74] width 266 height 149
click at [68, 44] on button "Dönüş sonu" at bounding box center [51, 40] width 36 height 14
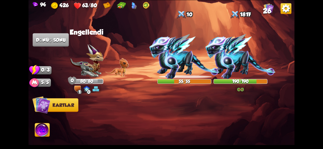
click at [87, 75] on img at bounding box center [86, 61] width 33 height 34
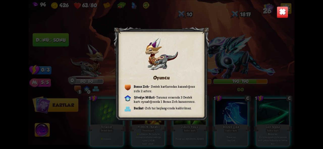
click at [282, 11] on img at bounding box center [282, 12] width 12 height 12
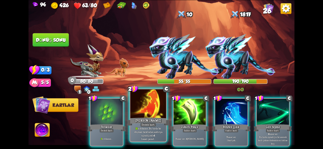
click at [141, 117] on div "[PERSON_NAME]" at bounding box center [148, 122] width 43 height 10
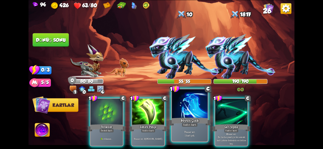
click at [190, 120] on font "Büyülü Çizik" at bounding box center [189, 120] width 18 height 4
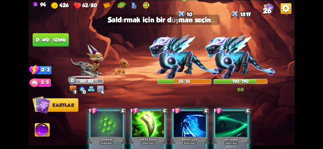
click at [181, 56] on img at bounding box center [184, 56] width 70 height 45
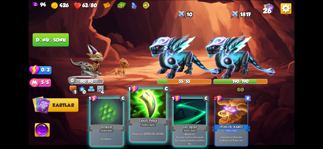
click at [156, 104] on div at bounding box center [148, 104] width 36 height 30
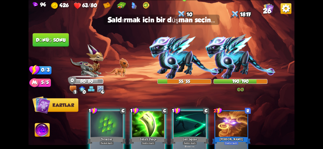
click at [169, 59] on img at bounding box center [184, 56] width 70 height 45
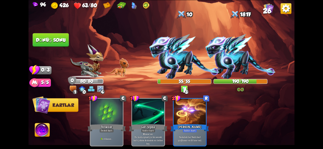
click at [57, 44] on button "Dönüş sonu" at bounding box center [50, 40] width 37 height 14
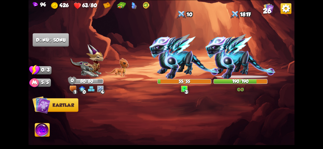
click at [75, 66] on img at bounding box center [86, 61] width 33 height 34
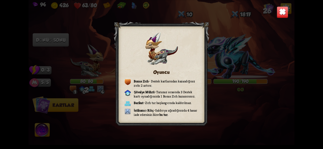
click at [284, 11] on img at bounding box center [282, 12] width 12 height 12
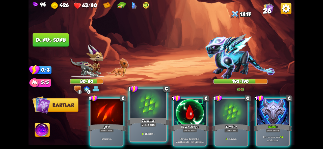
click at [148, 124] on font "Destek kartı" at bounding box center [147, 125] width 13 height 4
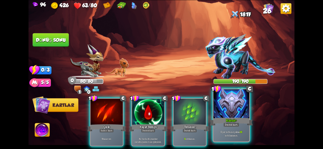
click at [234, 119] on font "Kabuk+" at bounding box center [231, 120] width 10 height 4
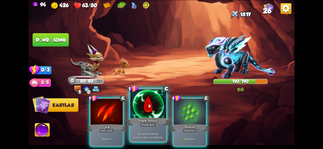
click at [153, 118] on div "Hayat Sülüğü" at bounding box center [148, 122] width 43 height 10
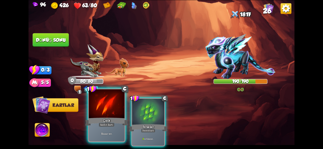
click at [109, 127] on div "Saldırı kartı" at bounding box center [107, 125] width 16 height 4
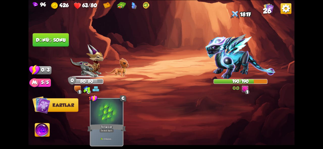
click at [57, 41] on font "Dönüş sonu" at bounding box center [51, 39] width 30 height 5
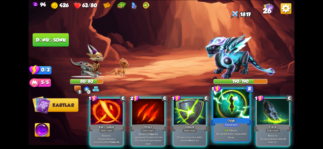
click at [224, 135] on font "Bir sonraki turda 1 dayanıklılık kazan." at bounding box center [231, 135] width 30 height 7
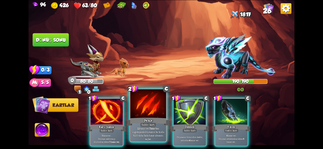
click at [155, 121] on div "Pençe" at bounding box center [148, 122] width 43 height 10
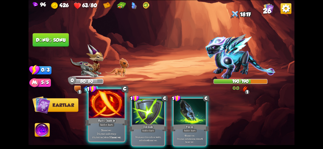
click at [104, 130] on font "hasar" at bounding box center [105, 131] width 6 height 4
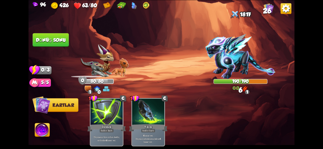
click at [38, 43] on button "Dönüş sonu" at bounding box center [51, 40] width 37 height 14
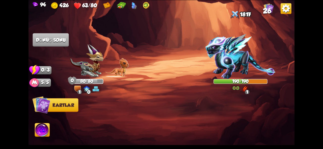
click at [129, 84] on div "Saldırmak için bir düşman seçin... O kartı oynayacak kadar dayanıklılığın yok .…" at bounding box center [161, 74] width 266 height 149
click at [223, 60] on img at bounding box center [240, 56] width 70 height 45
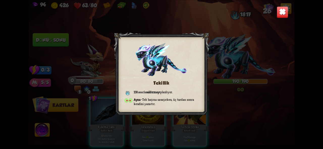
click at [283, 18] on div "Tekillik 13 hasarla saldırmayı planlıyor . [PERSON_NAME] – Tek başına savaşırke…" at bounding box center [161, 74] width 266 height 149
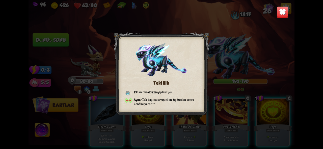
click at [283, 13] on img at bounding box center [282, 12] width 12 height 12
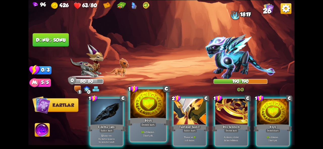
click at [156, 129] on div "10 zırh kazan . 1 kart çek." at bounding box center [148, 134] width 36 height 16
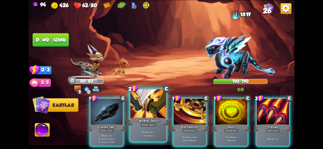
click at [148, 120] on font "Taktiksel Saldırı" at bounding box center [147, 120] width 23 height 4
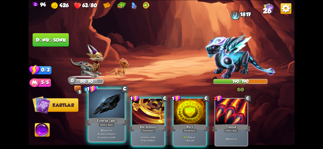
click at [107, 118] on font "Ejderha Camı" at bounding box center [106, 120] width 19 height 4
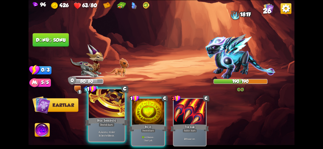
click at [113, 124] on div "Destek kartı" at bounding box center [107, 125] width 16 height 4
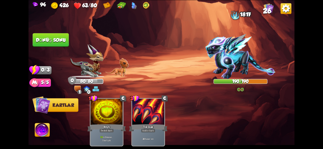
click at [45, 35] on button "Dönüş sonu" at bounding box center [50, 40] width 37 height 14
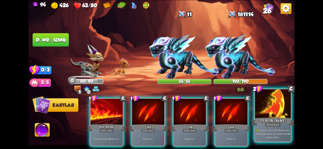
click at [266, 126] on font "Destek kartı" at bounding box center [272, 125] width 13 height 4
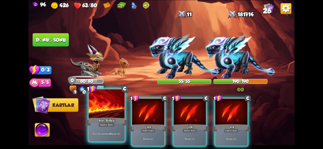
click at [104, 125] on font "Saldırı kartı" at bounding box center [106, 125] width 13 height 4
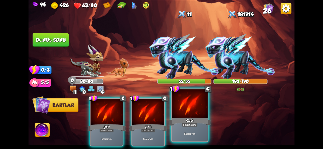
click at [189, 116] on div at bounding box center [190, 104] width 36 height 30
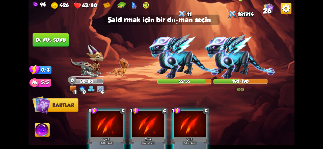
click at [233, 60] on img at bounding box center [240, 56] width 70 height 45
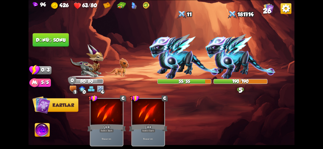
click at [44, 35] on button "Dönüş sonu" at bounding box center [50, 40] width 37 height 14
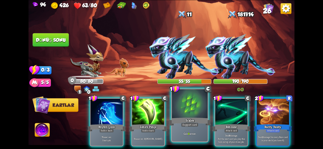
click at [179, 117] on div "Scales" at bounding box center [189, 122] width 43 height 10
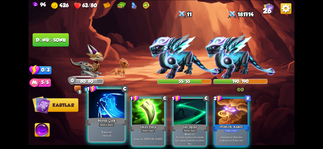
click at [114, 119] on font "Büyülü Çizik" at bounding box center [107, 120] width 18 height 4
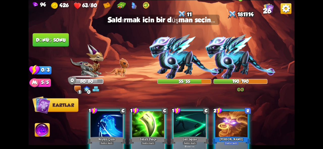
click at [256, 53] on img at bounding box center [240, 56] width 70 height 45
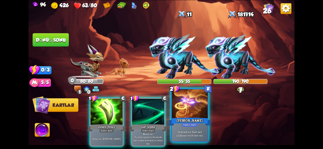
click at [197, 115] on div at bounding box center [190, 104] width 36 height 30
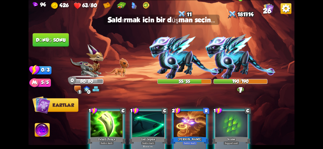
click at [239, 60] on img at bounding box center [240, 56] width 70 height 45
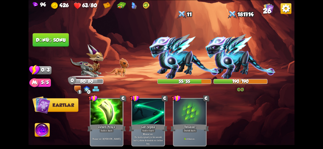
click at [53, 42] on font "Dönüş sonu" at bounding box center [51, 39] width 30 height 5
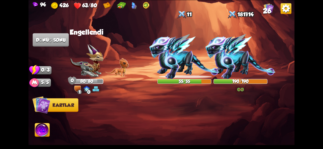
click at [45, 130] on img at bounding box center [42, 131] width 15 height 15
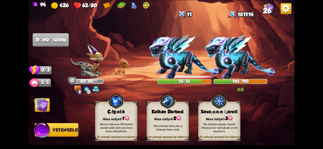
click at [206, 121] on div "Bir düşmanı işaretle. İşaretli düşmana her vurduğunda 2 zırh kazanırsın." at bounding box center [219, 127] width 42 height 17
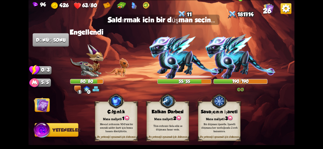
click at [234, 65] on img at bounding box center [240, 56] width 70 height 45
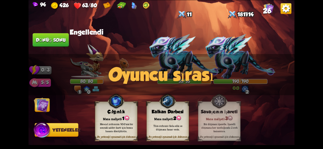
click at [45, 106] on img at bounding box center [41, 105] width 15 height 15
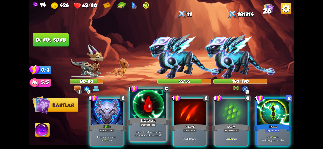
click at [143, 117] on div "Life Leech" at bounding box center [148, 122] width 43 height 10
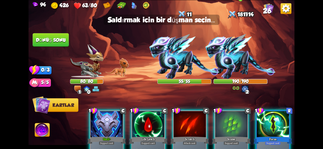
click at [226, 72] on img at bounding box center [240, 56] width 70 height 45
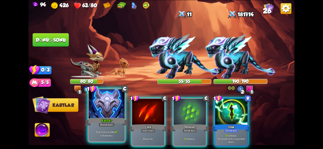
click at [115, 127] on div "Eğer zırhınız yoksa 17 zırh kazanın ." at bounding box center [107, 134] width 36 height 16
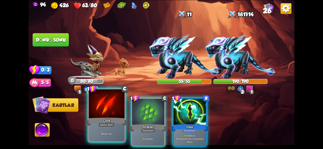
click at [108, 124] on font "Saldırı kartı" at bounding box center [106, 125] width 13 height 4
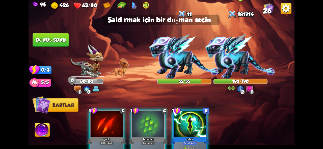
click at [239, 67] on img at bounding box center [240, 56] width 70 height 45
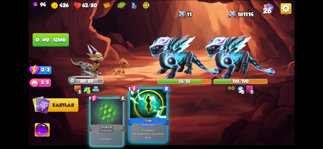
click at [150, 119] on font "Odak" at bounding box center [147, 120] width 7 height 4
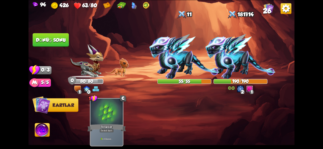
click at [50, 41] on font "Dönüş sonu" at bounding box center [51, 39] width 30 height 5
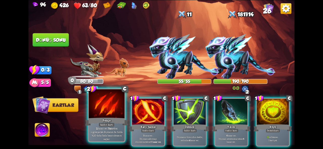
click at [89, 121] on div "Pençe" at bounding box center [106, 122] width 43 height 10
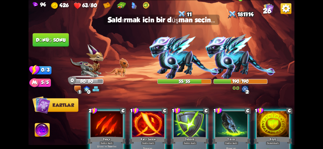
click at [247, 59] on img at bounding box center [240, 56] width 70 height 45
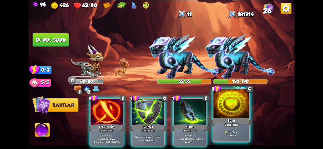
click at [235, 118] on div "Büyü" at bounding box center [231, 122] width 43 height 10
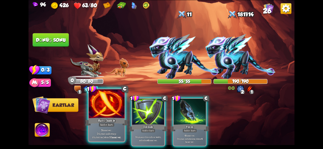
click at [107, 111] on div at bounding box center [107, 104] width 36 height 30
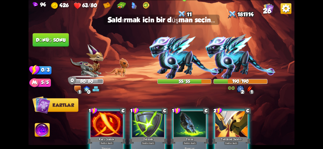
click at [215, 72] on img at bounding box center [184, 56] width 70 height 45
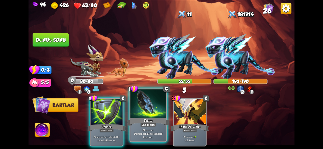
click at [136, 112] on div at bounding box center [148, 104] width 36 height 30
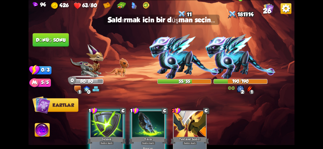
click at [238, 57] on img at bounding box center [240, 56] width 70 height 45
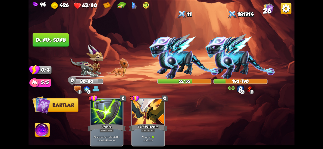
click at [73, 41] on img at bounding box center [161, 74] width 266 height 149
click at [55, 43] on button "Dönüş sonu" at bounding box center [51, 40] width 36 height 14
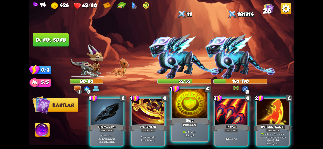
click at [183, 132] on font "11" at bounding box center [184, 133] width 2 height 4
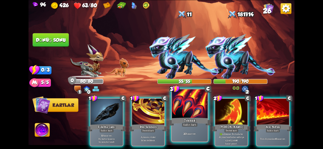
click at [190, 112] on div at bounding box center [190, 104] width 36 height 30
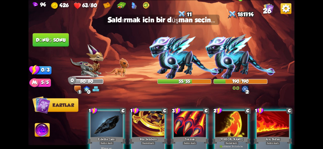
click at [239, 51] on img at bounding box center [240, 56] width 70 height 45
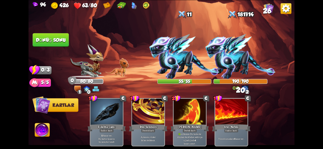
click at [63, 38] on font "Dönüş sonu" at bounding box center [50, 40] width 31 height 6
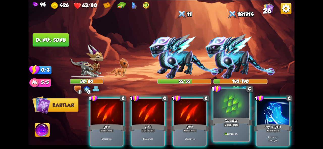
click at [224, 112] on div at bounding box center [231, 104] width 36 height 30
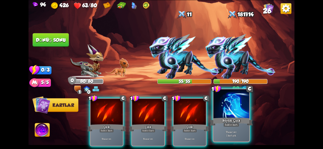
click at [236, 114] on div at bounding box center [231, 104] width 36 height 30
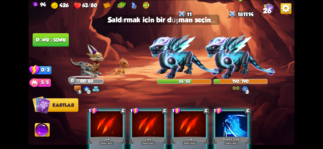
click at [242, 65] on img at bounding box center [240, 56] width 70 height 45
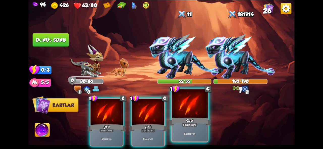
click at [190, 109] on div at bounding box center [190, 104] width 36 height 30
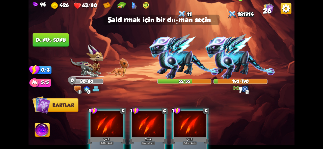
click at [235, 59] on img at bounding box center [240, 56] width 70 height 45
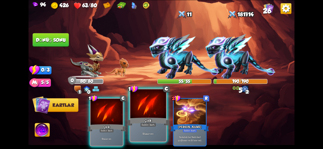
click at [154, 116] on div at bounding box center [148, 104] width 36 height 30
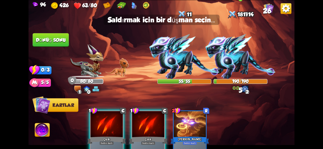
click at [234, 61] on img at bounding box center [240, 56] width 70 height 45
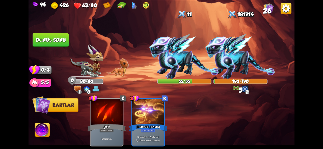
click at [58, 39] on font "Dönüş sonu" at bounding box center [51, 39] width 30 height 5
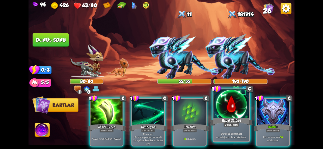
click at [220, 109] on div at bounding box center [231, 104] width 36 height 30
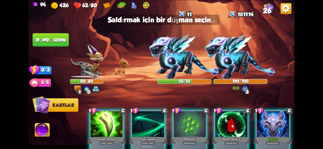
click at [83, 67] on img at bounding box center [86, 61] width 33 height 34
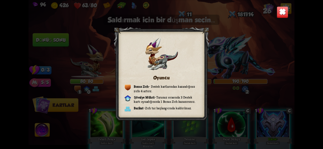
click at [282, 15] on img at bounding box center [282, 12] width 12 height 12
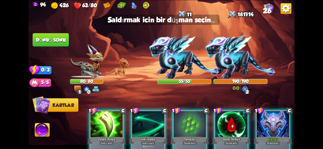
click at [232, 123] on div at bounding box center [231, 124] width 32 height 27
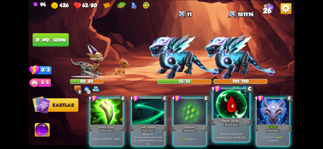
click at [232, 123] on font "Destek kartı" at bounding box center [231, 125] width 13 height 4
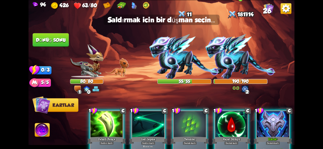
click at [235, 63] on img at bounding box center [240, 56] width 70 height 45
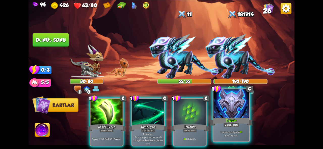
click at [229, 109] on div at bounding box center [231, 104] width 36 height 30
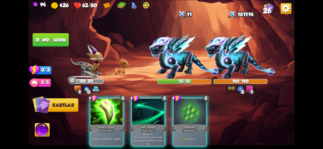
drag, startPoint x: 111, startPoint y: 113, endPoint x: 232, endPoint y: 110, distance: 120.3
click at [232, 110] on div "1 C Zehirli Pençe Saldırı kartı 7 hasar ver . 3 zehir uygula . 1 C Geri tepme S…" at bounding box center [188, 116] width 212 height 67
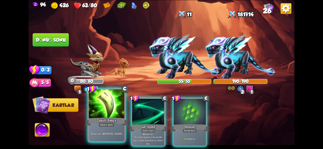
click at [101, 112] on div at bounding box center [107, 104] width 36 height 30
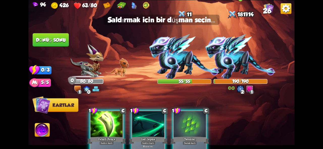
click at [238, 64] on img at bounding box center [240, 56] width 70 height 45
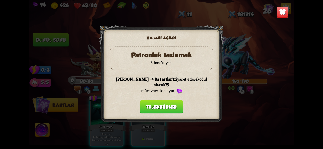
click at [163, 105] on font "Teşekkürler" at bounding box center [161, 106] width 30 height 5
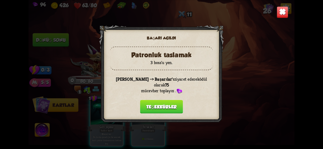
click at [170, 104] on font "Teşekkürler" at bounding box center [161, 106] width 30 height 5
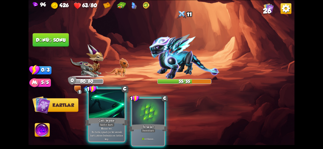
click at [112, 124] on font "Saldırı kartı" at bounding box center [106, 125] width 13 height 4
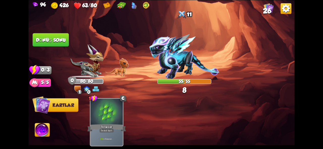
click at [50, 40] on font "Dönüş sonu" at bounding box center [51, 39] width 30 height 5
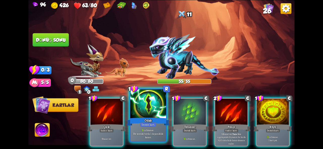
click at [150, 123] on div "Destek kartı" at bounding box center [148, 125] width 16 height 4
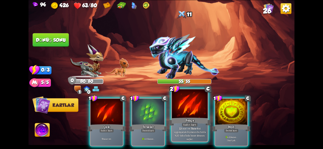
click at [179, 124] on div "Pençe" at bounding box center [189, 122] width 43 height 10
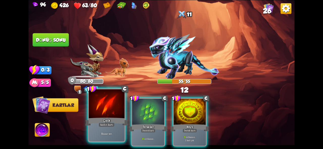
click at [106, 130] on div "5 hasar ver ." at bounding box center [107, 134] width 36 height 16
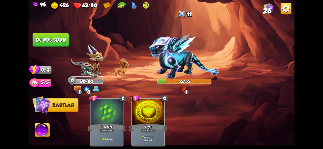
click at [54, 36] on button "Dönüş sonu" at bounding box center [50, 40] width 37 height 14
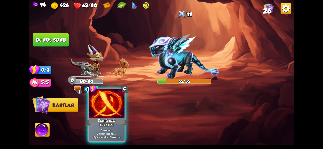
click at [108, 118] on div "Karşı hamle" at bounding box center [106, 122] width 43 height 10
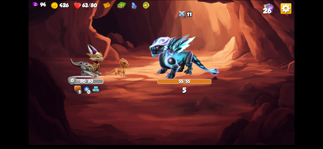
click at [110, 118] on img at bounding box center [161, 74] width 266 height 149
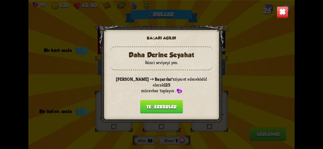
click at [166, 105] on font "Teşekkürler" at bounding box center [161, 106] width 30 height 5
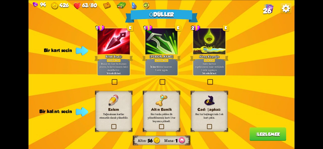
click at [113, 111] on font "Kalem" at bounding box center [113, 110] width 11 height 4
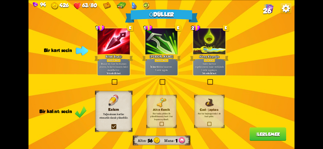
click at [219, 43] on div at bounding box center [209, 41] width 32 height 27
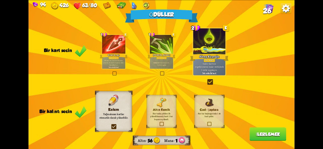
click at [260, 134] on font "İlerlemek" at bounding box center [268, 134] width 24 height 5
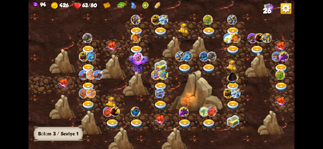
click at [62, 84] on img at bounding box center [63, 84] width 13 height 10
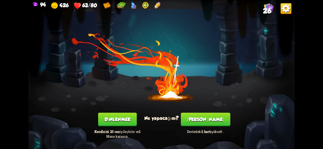
click at [114, 116] on button "Dinlenmek" at bounding box center [117, 120] width 39 height 14
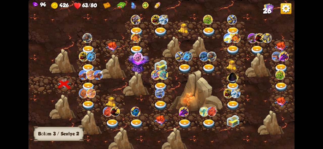
drag, startPoint x: 252, startPoint y: 65, endPoint x: 225, endPoint y: 74, distance: 28.4
click at [225, 74] on div at bounding box center [192, 76] width 329 height 155
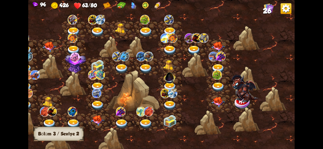
scroll to position [0, 0]
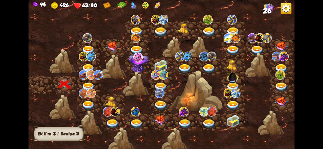
click at [84, 81] on div at bounding box center [89, 85] width 24 height 18
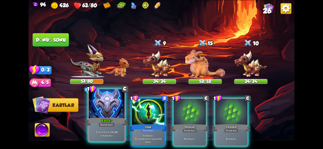
click at [99, 109] on div at bounding box center [107, 104] width 36 height 30
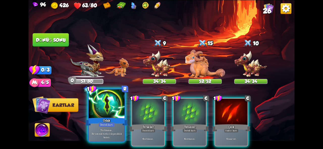
click at [110, 118] on div "Odak" at bounding box center [106, 122] width 43 height 10
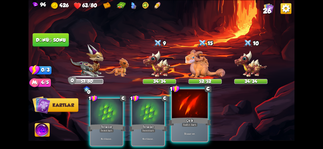
click at [191, 122] on font "Çizik" at bounding box center [189, 120] width 7 height 4
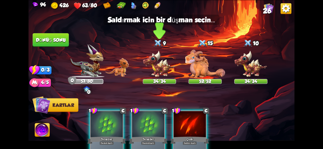
click at [151, 65] on img at bounding box center [159, 63] width 33 height 27
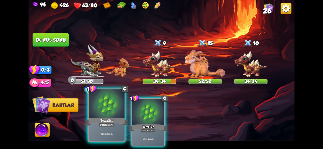
click at [119, 119] on div "Teraziler" at bounding box center [106, 122] width 43 height 10
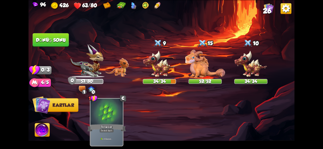
click at [60, 35] on button "Dönüş sonu" at bounding box center [50, 40] width 37 height 14
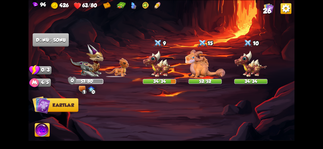
click at [40, 132] on img at bounding box center [42, 131] width 15 height 15
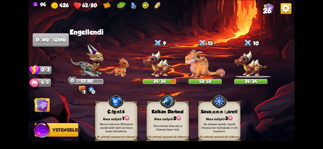
click at [42, 132] on img at bounding box center [43, 131] width 18 height 18
click at [38, 130] on img at bounding box center [43, 131] width 18 height 18
click at [39, 112] on img at bounding box center [41, 105] width 15 height 15
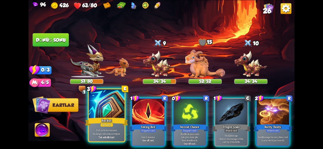
click at [110, 109] on div at bounding box center [107, 104] width 36 height 30
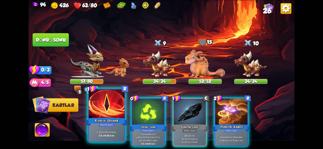
click at [107, 116] on div at bounding box center [107, 104] width 36 height 30
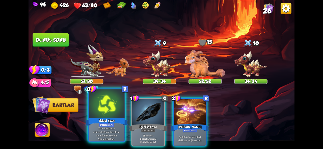
click at [112, 119] on font "İkinci Şans" at bounding box center [107, 120] width 16 height 4
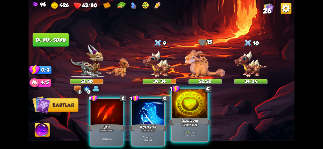
click at [181, 101] on div at bounding box center [190, 104] width 36 height 30
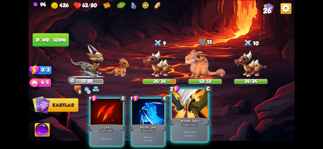
click at [182, 124] on div "Saldırı kartı" at bounding box center [189, 125] width 16 height 4
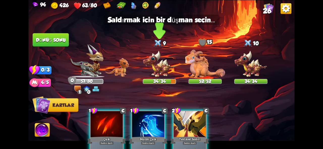
click at [155, 66] on img at bounding box center [159, 63] width 33 height 27
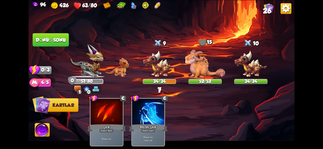
click at [47, 31] on img at bounding box center [161, 74] width 266 height 149
click at [48, 37] on button "Dönüş sonu" at bounding box center [51, 40] width 37 height 14
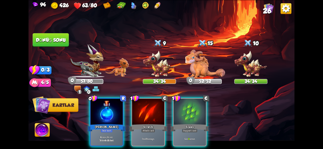
click at [112, 103] on div at bounding box center [106, 112] width 32 height 27
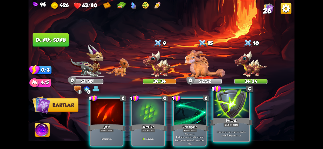
click at [226, 127] on div "Saldırı kartı" at bounding box center [231, 125] width 16 height 4
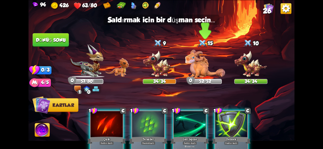
click at [197, 66] on img at bounding box center [205, 64] width 40 height 28
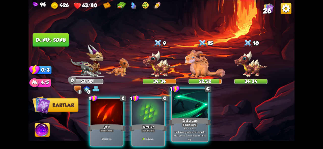
click at [190, 123] on font "Saldırı kartı" at bounding box center [189, 125] width 13 height 4
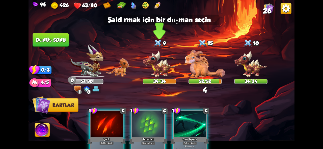
click at [160, 69] on img at bounding box center [159, 63] width 33 height 27
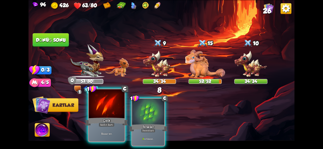
click at [110, 115] on div at bounding box center [107, 104] width 36 height 30
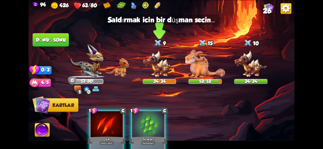
click at [172, 58] on img at bounding box center [159, 63] width 33 height 27
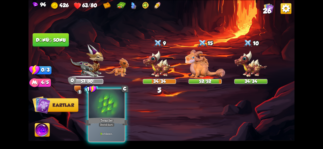
click at [111, 119] on font "Teraziler" at bounding box center [106, 120] width 13 height 4
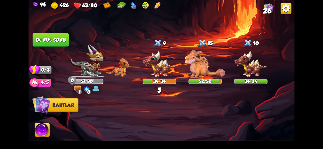
click at [148, 70] on img at bounding box center [159, 63] width 33 height 27
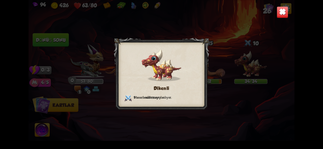
click at [283, 14] on img at bounding box center [282, 12] width 12 height 12
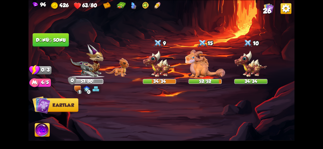
click at [54, 36] on button "Dönüş sonu" at bounding box center [50, 40] width 37 height 14
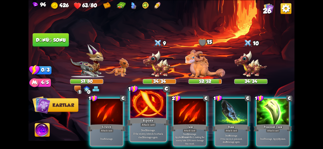
click at [141, 115] on div at bounding box center [148, 104] width 36 height 30
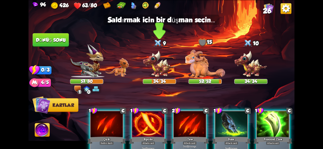
click at [159, 65] on img at bounding box center [159, 63] width 33 height 27
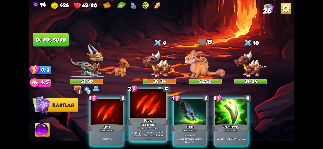
click at [143, 120] on div "Pençe" at bounding box center [148, 122] width 43 height 10
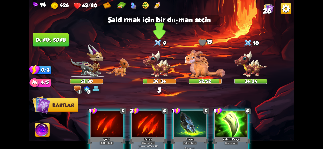
click at [164, 68] on img at bounding box center [159, 63] width 33 height 27
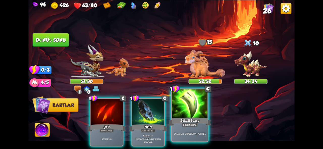
click at [178, 114] on div at bounding box center [190, 104] width 36 height 30
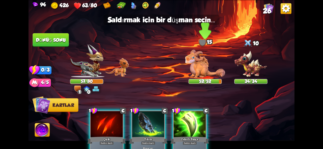
click at [206, 59] on img at bounding box center [205, 64] width 40 height 28
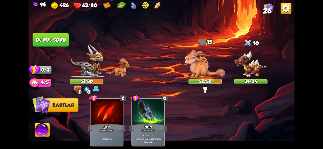
click at [64, 50] on img at bounding box center [161, 74] width 266 height 149
click at [65, 46] on button "Dönüş sonu" at bounding box center [51, 40] width 36 height 14
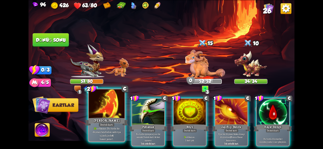
click at [108, 115] on div at bounding box center [107, 104] width 36 height 30
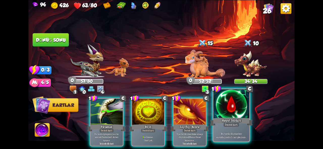
click at [236, 128] on div "Bu turda düşman her vurulduğunda 1 can iyileşirsin ." at bounding box center [231, 134] width 36 height 16
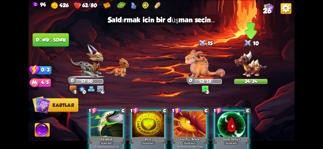
click at [247, 65] on img at bounding box center [250, 63] width 33 height 27
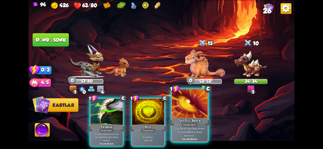
click at [186, 127] on div "Destek kartı" at bounding box center [189, 125] width 16 height 4
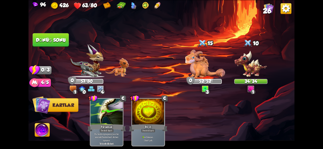
click at [58, 46] on button "Dönüş sonu" at bounding box center [51, 40] width 36 height 14
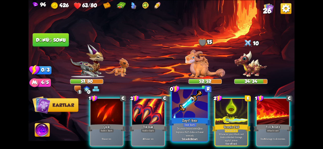
click at [194, 116] on div at bounding box center [190, 104] width 36 height 30
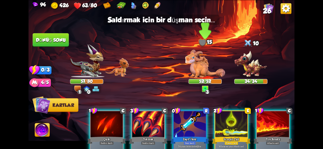
click at [204, 65] on img at bounding box center [205, 64] width 40 height 28
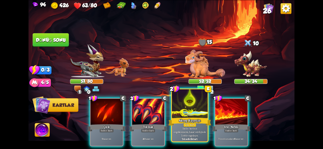
click at [190, 119] on font "Akrep Kuyruğu" at bounding box center [190, 120] width 22 height 4
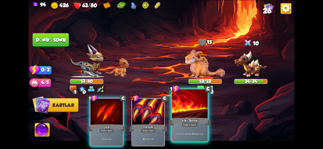
click at [184, 125] on font "Saldırı kartı" at bounding box center [189, 125] width 13 height 4
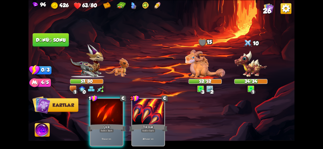
click at [53, 42] on font "Dönüş sonu" at bounding box center [50, 40] width 30 height 6
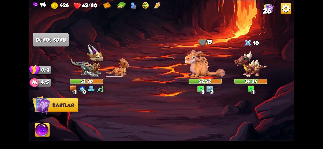
click at [90, 127] on div at bounding box center [188, 116] width 212 height 67
click at [102, 121] on div at bounding box center [188, 116] width 212 height 67
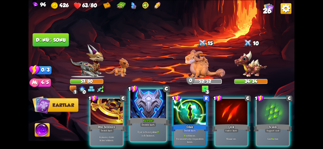
click at [157, 114] on div at bounding box center [148, 104] width 36 height 30
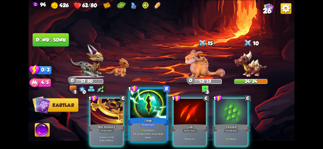
click at [156, 122] on div "Odak" at bounding box center [148, 122] width 43 height 10
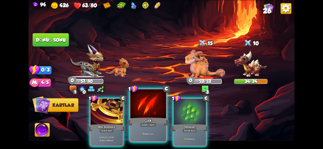
click at [139, 124] on div "Çizik" at bounding box center [148, 122] width 43 height 10
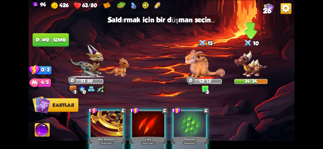
click at [244, 67] on img at bounding box center [250, 63] width 33 height 27
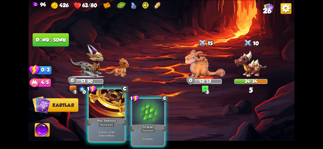
click at [113, 123] on font "Rün Sembolü" at bounding box center [106, 120] width 19 height 4
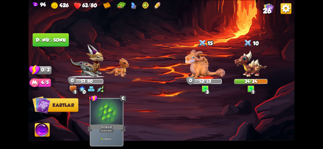
click at [59, 47] on button "Dönüş sonu" at bounding box center [50, 40] width 37 height 14
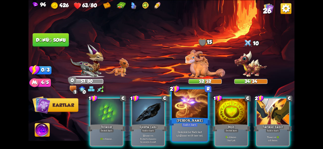
click at [196, 132] on font "Destedeki her Nadir kart için" at bounding box center [188, 134] width 25 height 7
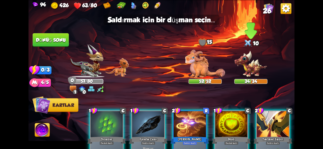
click at [248, 63] on img at bounding box center [250, 63] width 33 height 27
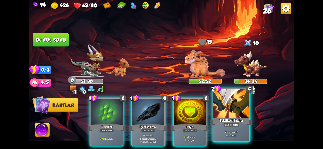
click at [238, 121] on font "Taktiksel Saldırı" at bounding box center [230, 120] width 23 height 4
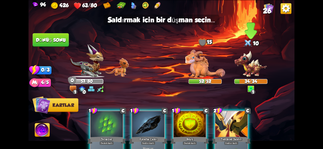
click at [250, 67] on img at bounding box center [250, 63] width 33 height 27
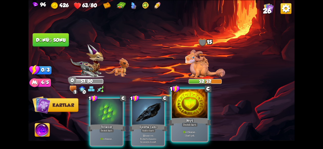
click at [185, 118] on div "Büyü" at bounding box center [189, 122] width 43 height 10
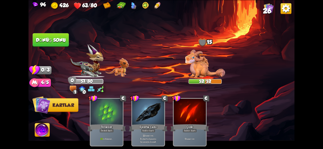
click at [64, 43] on button "Dönüş sonu" at bounding box center [51, 40] width 36 height 14
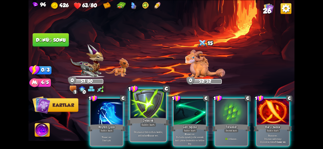
click at [142, 108] on div at bounding box center [148, 104] width 36 height 30
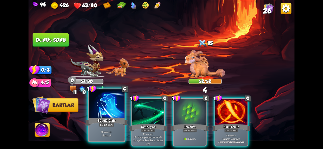
click at [111, 114] on div at bounding box center [107, 104] width 36 height 30
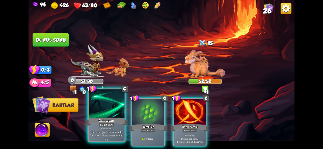
click at [116, 127] on p "8 hasar ver . Bu turda oynadığın bir sonraki kartı çekme destesinin en üstüne k…" at bounding box center [106, 134] width 34 height 14
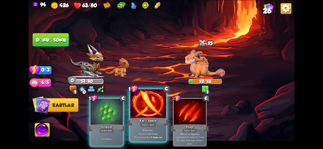
click at [149, 121] on font "Karşı hamle" at bounding box center [147, 120] width 17 height 4
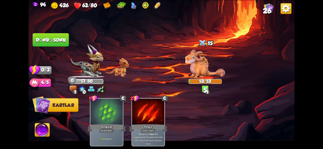
click at [44, 43] on button "Dönüş sonu" at bounding box center [50, 40] width 37 height 14
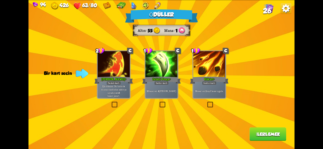
click at [165, 94] on div "10 hasar ver . 4 zehir uygula ." at bounding box center [161, 91] width 32 height 14
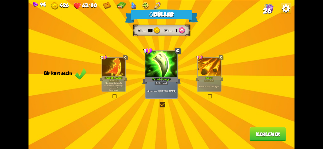
click at [107, 90] on p "12 zırh kazan . Bu turda bir düşman tarafından saldırıya uğradığında 6 hasarı y…" at bounding box center [114, 86] width 22 height 9
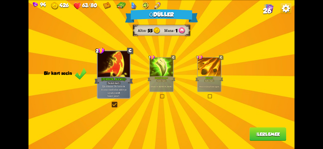
click at [259, 132] on font "İlerlemek" at bounding box center [268, 134] width 24 height 5
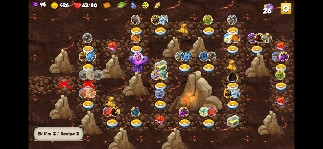
click at [89, 101] on img at bounding box center [88, 106] width 13 height 10
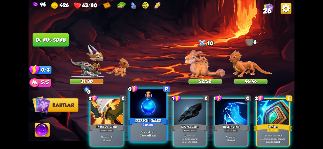
click at [147, 111] on div at bounding box center [148, 104] width 36 height 30
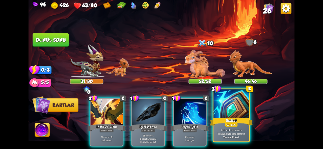
click at [238, 115] on div at bounding box center [231, 104] width 36 height 30
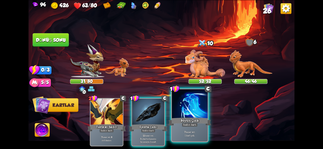
click at [189, 116] on div at bounding box center [190, 104] width 36 height 30
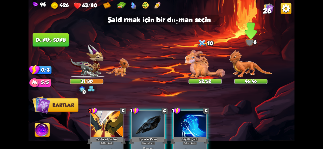
click at [237, 66] on img at bounding box center [250, 64] width 43 height 28
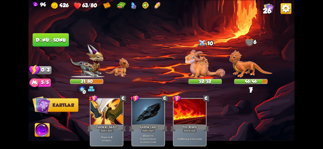
click at [49, 41] on font "Dönüş sonu" at bounding box center [51, 39] width 30 height 5
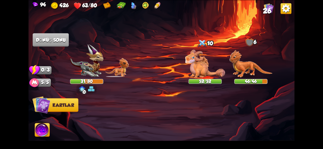
click at [164, 81] on img at bounding box center [161, 74] width 266 height 149
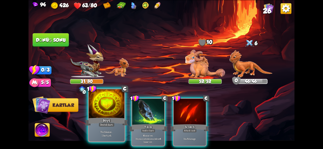
click at [111, 115] on div at bounding box center [107, 104] width 36 height 30
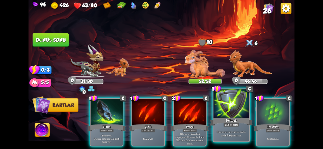
click at [231, 118] on div "Delmek" at bounding box center [231, 122] width 43 height 10
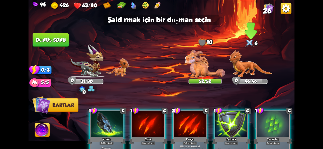
click at [243, 69] on img at bounding box center [250, 64] width 43 height 28
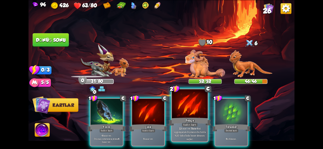
click at [177, 122] on div "Pençe" at bounding box center [189, 122] width 43 height 10
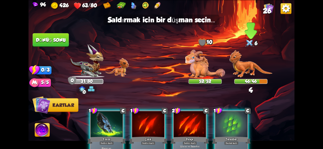
click at [240, 69] on img at bounding box center [250, 64] width 43 height 28
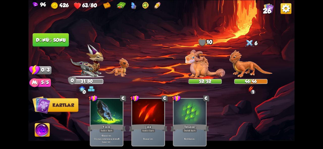
click at [47, 45] on button "Dönüş sonu" at bounding box center [51, 40] width 36 height 14
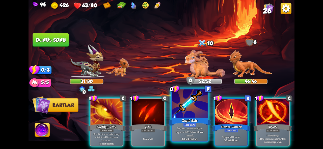
click at [190, 114] on div at bounding box center [190, 104] width 36 height 30
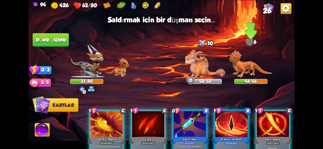
click at [237, 64] on img at bounding box center [250, 64] width 43 height 28
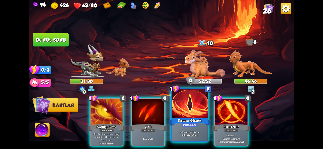
click at [187, 126] on font "Destek kartı" at bounding box center [189, 125] width 13 height 4
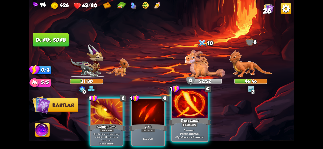
click at [196, 111] on div at bounding box center [190, 104] width 36 height 30
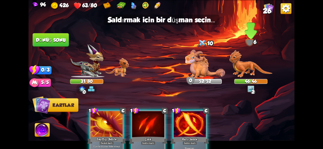
click at [249, 68] on img at bounding box center [250, 64] width 43 height 28
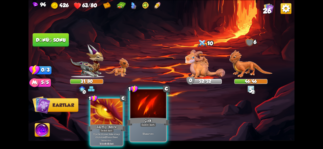
click at [150, 120] on font "Çizik" at bounding box center [147, 120] width 7 height 4
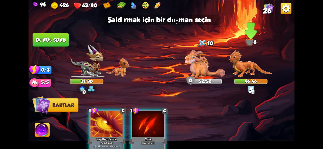
click at [246, 68] on img at bounding box center [250, 64] width 43 height 28
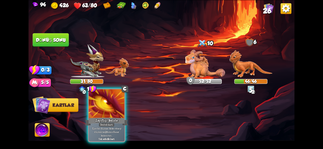
click at [122, 115] on div at bounding box center [107, 104] width 36 height 30
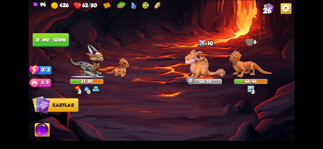
click at [56, 43] on button "Dönüş sonu" at bounding box center [51, 40] width 36 height 14
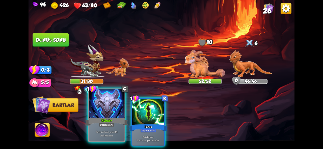
click at [110, 112] on div at bounding box center [107, 104] width 36 height 30
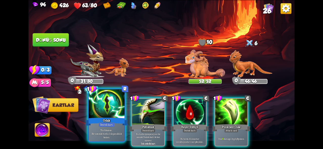
click at [107, 122] on font "Odak" at bounding box center [106, 120] width 7 height 4
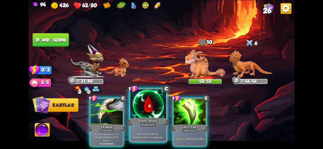
click at [150, 126] on font "Destek kartı" at bounding box center [147, 125] width 13 height 4
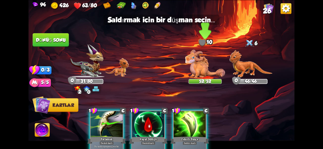
click at [208, 63] on img at bounding box center [205, 64] width 40 height 28
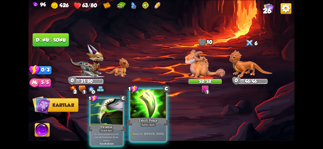
click at [145, 121] on font "Zehirli Pençe" at bounding box center [148, 120] width 19 height 4
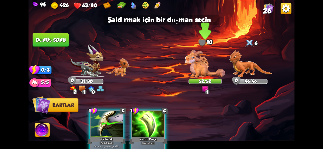
click at [190, 72] on img at bounding box center [205, 64] width 40 height 28
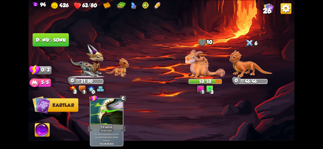
click at [49, 129] on img at bounding box center [42, 131] width 15 height 15
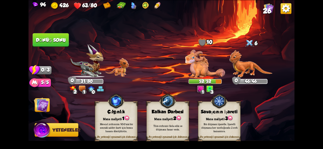
click at [234, 120] on div "Bir düşmanı işaretle. İşaretli düşmana her vurduğunda 2 zırh kazanırsın." at bounding box center [219, 127] width 42 height 17
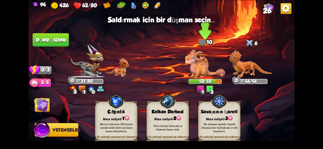
click at [201, 73] on img at bounding box center [205, 64] width 40 height 28
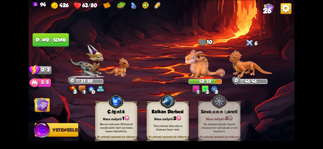
click at [60, 46] on button "Dönüş sonu" at bounding box center [51, 40] width 36 height 14
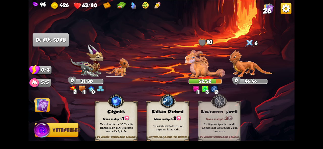
click at [47, 112] on img at bounding box center [41, 105] width 15 height 15
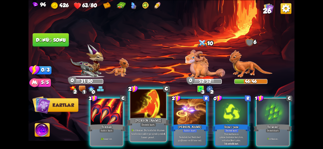
click at [150, 120] on font "[PERSON_NAME]" at bounding box center [148, 120] width 26 height 4
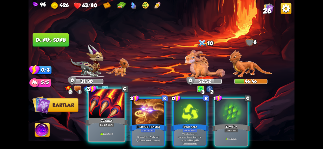
click at [110, 131] on div "22 hasar ver ." at bounding box center [107, 134] width 36 height 16
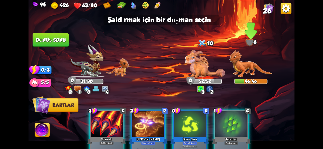
click at [246, 62] on img at bounding box center [250, 64] width 43 height 28
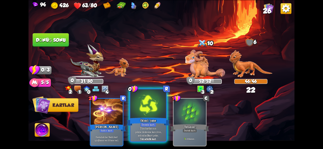
click at [144, 115] on div at bounding box center [148, 104] width 36 height 30
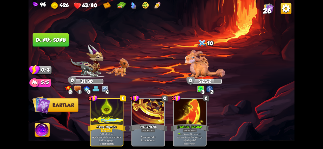
click at [52, 43] on button "Dönüş sonu" at bounding box center [51, 40] width 36 height 14
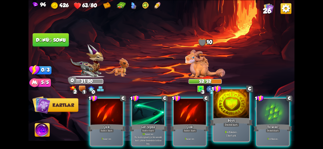
click at [231, 119] on font "Büyü" at bounding box center [230, 120] width 7 height 4
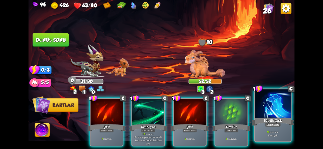
click at [258, 121] on div "Büyülü Çizik" at bounding box center [272, 122] width 43 height 10
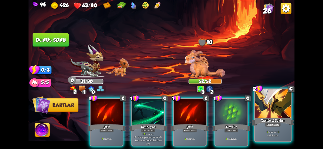
click at [269, 102] on div at bounding box center [273, 104] width 36 height 30
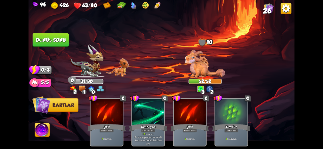
click at [58, 36] on button "Dönüş sonu" at bounding box center [50, 40] width 37 height 14
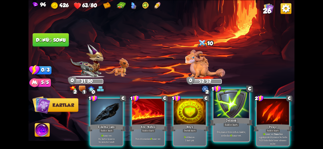
click at [228, 115] on div at bounding box center [231, 104] width 36 height 30
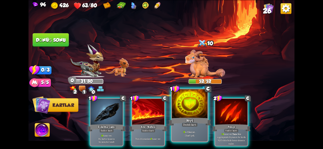
click at [194, 120] on div "Büyü" at bounding box center [189, 122] width 43 height 10
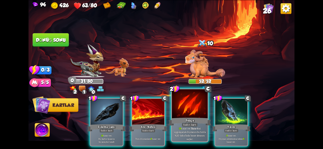
click at [197, 123] on div "Pençe" at bounding box center [189, 122] width 43 height 10
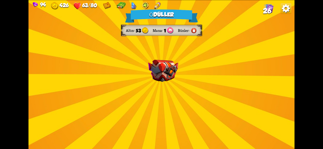
click at [170, 94] on div "Ödüller Altın 53 Mana 1 Rünler Bir kart seçin 2 C Pençe+ Saldırı kartı 15 hasar…" at bounding box center [161, 74] width 266 height 149
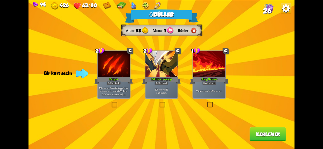
click at [215, 96] on div "Tüm düşmanlara 8 hasar ver ." at bounding box center [209, 91] width 32 height 14
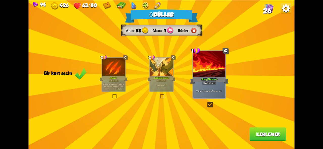
click at [123, 88] on p "15 hasar ver . Yara etkisi uygular ve düşmanın bu turda %20 daha fazla hasar al…" at bounding box center [114, 86] width 22 height 7
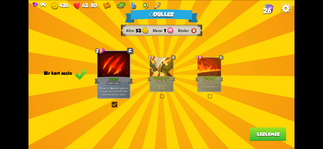
click at [202, 87] on font "Tüm düşmanlara" at bounding box center [205, 86] width 11 height 2
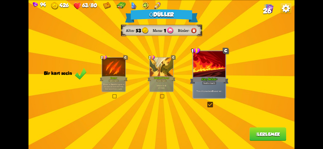
click at [262, 135] on font "İlerlemek" at bounding box center [268, 134] width 24 height 5
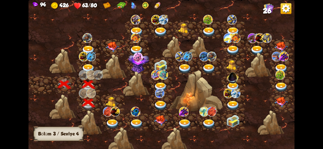
click at [111, 100] on img at bounding box center [112, 102] width 13 height 10
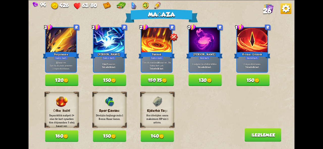
click at [154, 85] on button "150 75" at bounding box center [157, 81] width 33 height 12
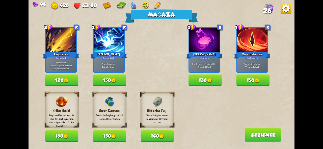
click at [65, 79] on img at bounding box center [65, 80] width 5 height 5
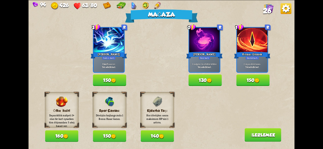
click at [62, 136] on font "160" at bounding box center [59, 136] width 8 height 5
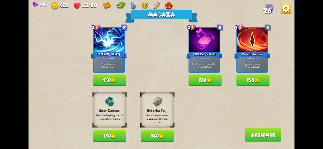
click at [254, 135] on font "İlerlemek" at bounding box center [263, 135] width 24 height 5
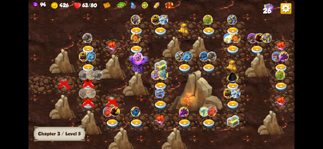
click at [111, 120] on img at bounding box center [112, 124] width 13 height 10
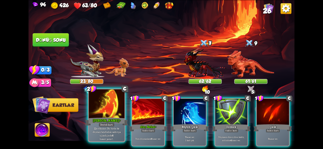
click at [102, 111] on div at bounding box center [107, 104] width 36 height 30
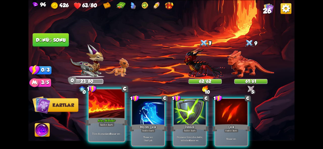
click at [113, 132] on div "Tüm düşmanlara 8 hasar ver ." at bounding box center [107, 134] width 36 height 16
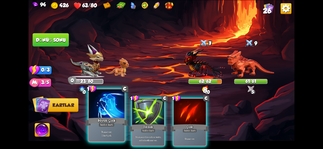
click at [107, 127] on div "7 hasar ver . 1 kart çek." at bounding box center [107, 134] width 36 height 16
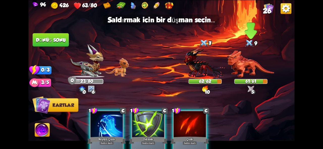
click at [250, 65] on img at bounding box center [250, 63] width 46 height 27
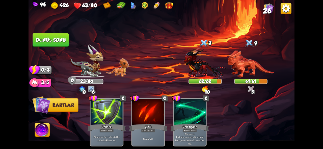
click at [60, 42] on font "Dönüş sonu" at bounding box center [51, 39] width 30 height 5
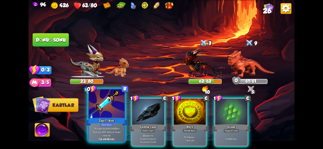
click at [107, 117] on div "Zayıf İksir" at bounding box center [106, 122] width 43 height 10
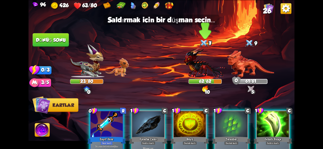
click at [203, 67] on img at bounding box center [204, 63] width 43 height 32
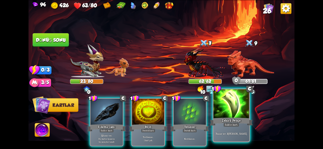
click at [223, 125] on div "Saldırı kartı" at bounding box center [231, 125] width 16 height 4
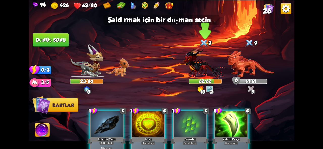
click at [198, 65] on img at bounding box center [204, 63] width 43 height 32
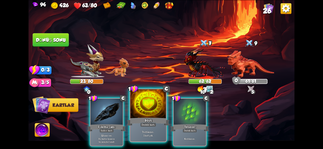
click at [140, 117] on div "Büyü" at bounding box center [148, 122] width 43 height 10
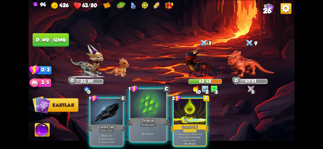
click at [144, 116] on div at bounding box center [148, 104] width 36 height 30
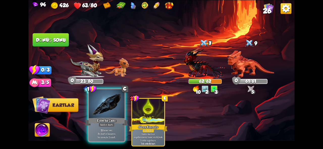
click at [107, 113] on div at bounding box center [107, 104] width 36 height 30
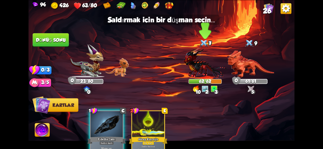
click at [203, 63] on img at bounding box center [204, 63] width 43 height 32
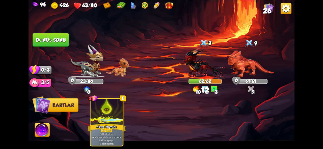
click at [56, 39] on font "Dönüş sonu" at bounding box center [51, 39] width 30 height 5
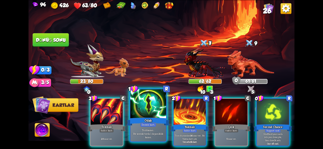
click at [145, 110] on div at bounding box center [148, 104] width 36 height 30
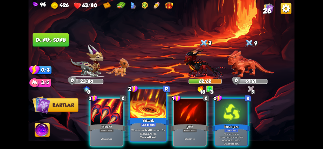
click at [155, 126] on div "Saldırı kartı" at bounding box center [148, 125] width 16 height 4
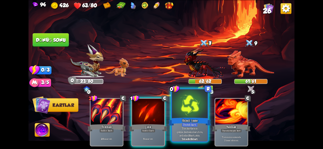
click at [193, 123] on font "İkinci Şans" at bounding box center [189, 120] width 16 height 4
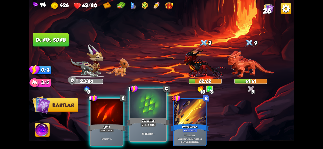
click at [144, 136] on div "6 zırh kazan ." at bounding box center [148, 134] width 36 height 16
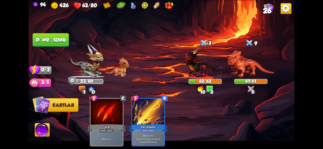
click at [43, 130] on img at bounding box center [42, 131] width 15 height 15
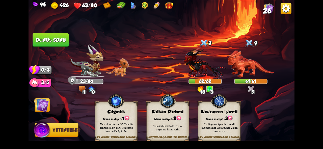
click at [215, 130] on font "Bir düşmanı işaretle. İşaretli düşmana her vurduğunda 2 zırh kazanırsın." at bounding box center [219, 128] width 36 height 11
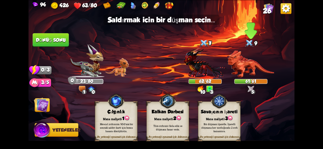
click at [252, 64] on img at bounding box center [250, 63] width 46 height 27
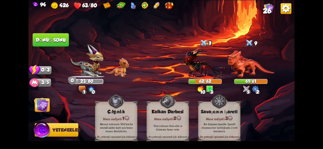
click at [51, 126] on img at bounding box center [43, 131] width 18 height 18
click at [60, 46] on button "Dönüş sonu" at bounding box center [51, 40] width 36 height 14
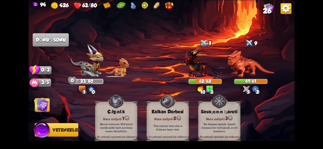
click at [38, 133] on img at bounding box center [43, 131] width 18 height 18
click at [42, 109] on img at bounding box center [41, 105] width 15 height 15
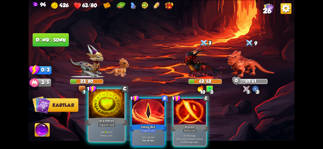
click at [112, 121] on div "Incantation" at bounding box center [106, 122] width 43 height 10
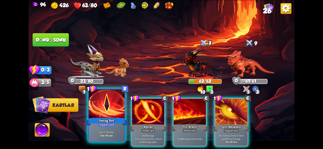
click at [107, 124] on div "Support card" at bounding box center [106, 125] width 17 height 4
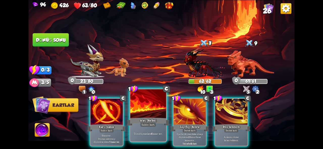
click at [150, 132] on div "Tüm düşmanlara 6 hasar ver ." at bounding box center [148, 134] width 36 height 16
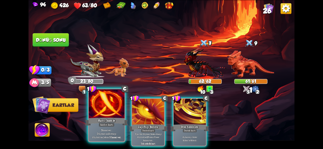
click at [103, 136] on font "tekrar" at bounding box center [106, 138] width 6 height 4
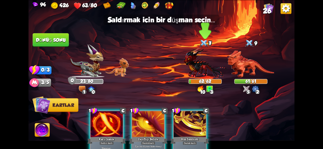
click at [201, 67] on img at bounding box center [204, 63] width 43 height 32
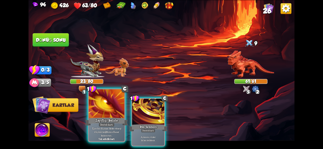
click at [118, 117] on div at bounding box center [107, 104] width 36 height 30
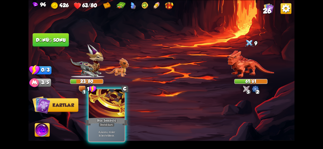
click at [109, 122] on font "Rün Sembolü" at bounding box center [106, 120] width 19 height 4
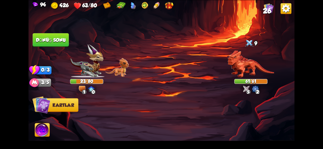
click at [63, 43] on button "Dönüş sonu" at bounding box center [50, 40] width 37 height 14
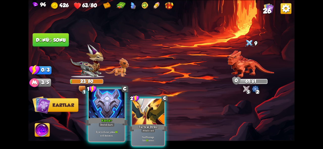
click at [110, 128] on div "Eğer zırhınız yoksa 16 zırh kazanın ." at bounding box center [107, 134] width 36 height 16
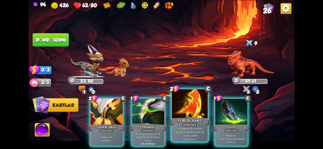
click at [190, 120] on font "[PERSON_NAME]" at bounding box center [189, 120] width 26 height 4
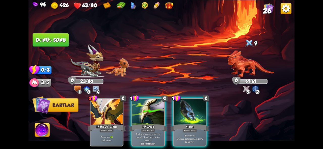
click at [157, 133] on font "Bu turda oynayacağınız bir sonraki Destek kartı iki kez oynanır." at bounding box center [148, 138] width 24 height 10
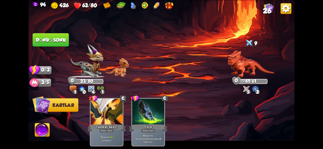
click at [46, 41] on font "Dönüş sonu" at bounding box center [51, 39] width 30 height 5
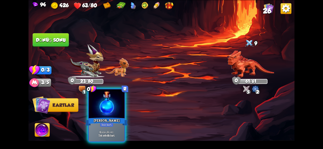
click at [116, 121] on div "[PERSON_NAME]" at bounding box center [106, 122] width 43 height 10
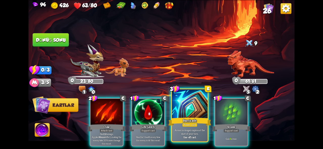
click at [185, 131] on p "Armor no longer expires at the start of your turn." at bounding box center [190, 132] width 34 height 7
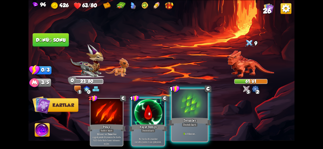
click at [179, 132] on div "9 zırh kazan ." at bounding box center [190, 134] width 36 height 16
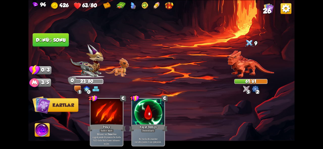
click at [57, 38] on font "Dönüş sonu" at bounding box center [50, 40] width 31 height 6
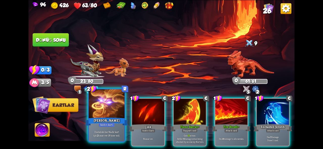
click at [108, 135] on font "hasar ver (8 tane var)." at bounding box center [109, 136] width 22 height 4
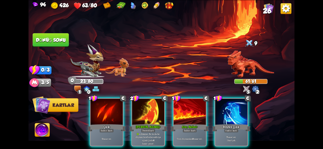
click at [157, 133] on font "Bu turda bir düşman tarafından saldırıya uğradığında" at bounding box center [147, 138] width 25 height 10
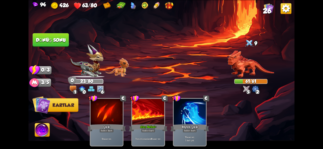
click at [58, 45] on button "Dönüş sonu" at bounding box center [50, 40] width 37 height 14
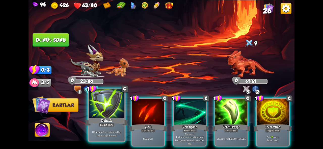
click at [105, 125] on font "Saldırı kartı" at bounding box center [106, 125] width 13 height 4
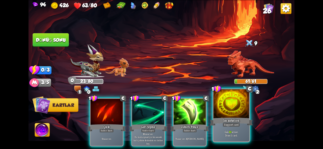
click at [229, 124] on div "Support card" at bounding box center [230, 125] width 17 height 4
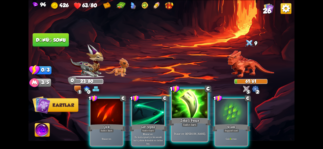
click at [178, 127] on div "7 hasar ver . 3 zehir uygula ." at bounding box center [190, 134] width 36 height 16
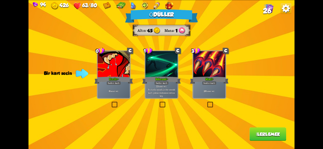
click at [168, 101] on div "Ödüller Altın 45 Mana 1 Bir kart seçin 0 C Hırıltı+ Saldırı kartı 6 hasar ver .…" at bounding box center [161, 74] width 266 height 149
click at [160, 87] on font "hasar ver" at bounding box center [162, 86] width 8 height 3
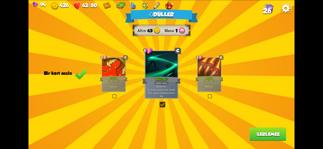
click at [266, 136] on font "İlerlemek" at bounding box center [268, 134] width 24 height 5
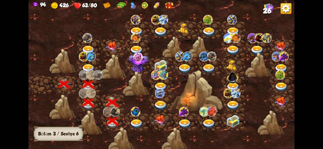
click at [133, 125] on img at bounding box center [136, 124] width 13 height 10
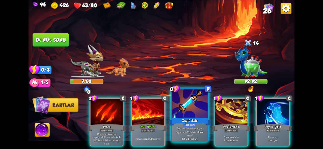
click at [194, 128] on font "Düşman önümüzdeki" at bounding box center [187, 129] width 21 height 4
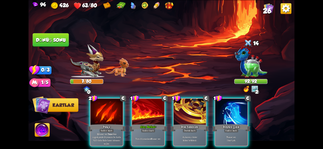
click at [106, 112] on div at bounding box center [106, 112] width 32 height 27
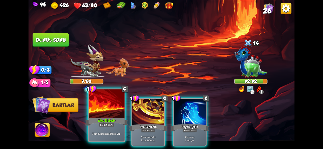
click at [111, 127] on div "Saldırı kartı" at bounding box center [107, 125] width 16 height 4
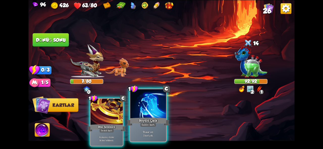
click at [150, 110] on div at bounding box center [148, 104] width 36 height 30
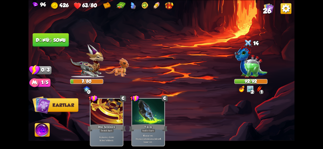
click at [51, 48] on img at bounding box center [161, 74] width 266 height 149
click at [49, 43] on button "Dönüş sonu" at bounding box center [51, 40] width 36 height 14
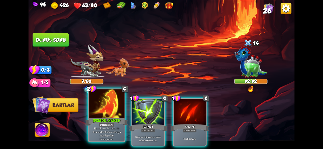
click at [101, 119] on font "[PERSON_NAME]+" at bounding box center [106, 120] width 27 height 4
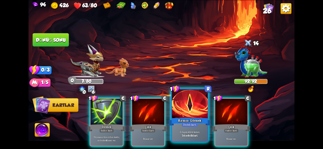
click at [184, 118] on div "Kırmızı Görmek" at bounding box center [189, 122] width 43 height 10
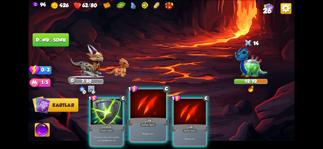
click at [151, 121] on font "Çizik" at bounding box center [147, 120] width 7 height 4
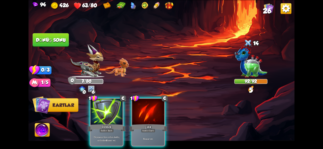
click at [151, 125] on font "Çizik" at bounding box center [148, 127] width 7 height 4
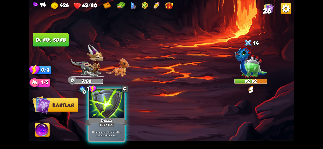
click at [119, 119] on div "Delmek" at bounding box center [106, 122] width 43 height 10
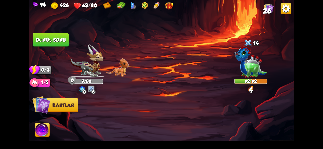
click at [60, 38] on font "Dönüş sonu" at bounding box center [51, 39] width 30 height 5
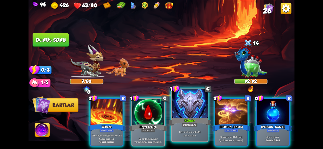
click at [182, 104] on div at bounding box center [190, 104] width 36 height 30
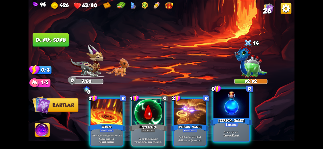
click at [229, 117] on div "[PERSON_NAME]" at bounding box center [231, 122] width 43 height 10
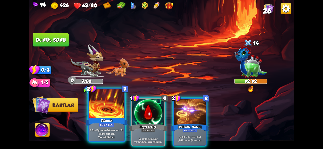
click at [107, 130] on font "Tüm düşmanlara" at bounding box center [98, 131] width 17 height 4
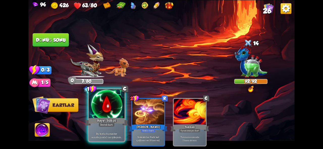
click at [108, 108] on div at bounding box center [107, 104] width 36 height 30
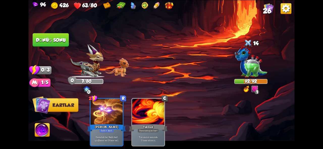
click at [47, 33] on img at bounding box center [161, 74] width 266 height 149
click at [50, 41] on font "Dönüş sonu" at bounding box center [51, 39] width 30 height 5
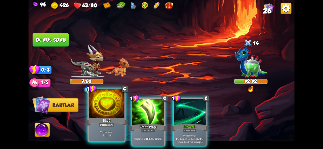
click at [103, 114] on div at bounding box center [107, 104] width 36 height 30
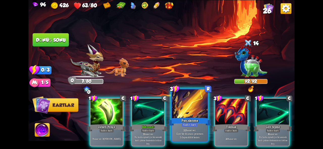
click at [197, 107] on div at bounding box center [190, 104] width 36 height 30
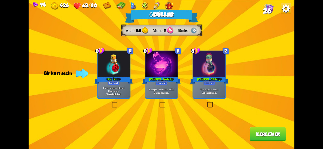
click at [106, 81] on div "Güç İksiri+" at bounding box center [113, 80] width 39 height 9
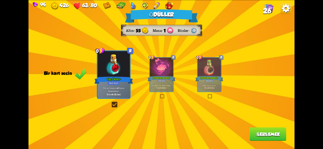
click at [258, 138] on button "İlerlemek" at bounding box center [267, 135] width 37 height 14
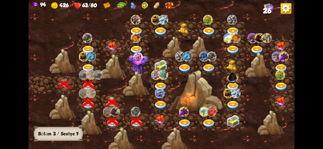
click at [160, 124] on img at bounding box center [160, 120] width 13 height 10
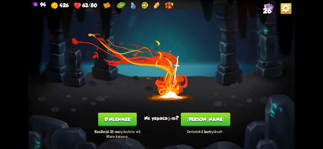
click at [127, 121] on font "Dinlenmek" at bounding box center [117, 119] width 26 height 5
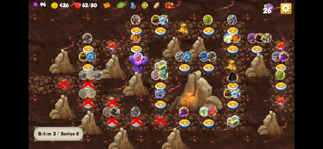
click at [161, 106] on img at bounding box center [160, 106] width 13 height 10
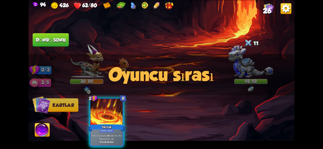
click at [247, 67] on div "Oyuncu sırası" at bounding box center [161, 74] width 266 height 41
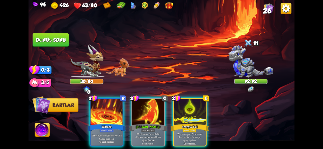
click at [247, 67] on div "Oyuncu sırası" at bounding box center [161, 74] width 266 height 41
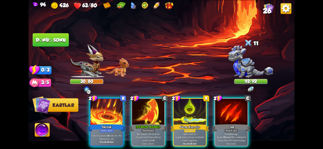
click at [247, 67] on div "Oyuncu sırası" at bounding box center [161, 74] width 266 height 41
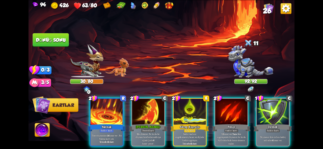
click at [247, 67] on img at bounding box center [250, 61] width 45 height 33
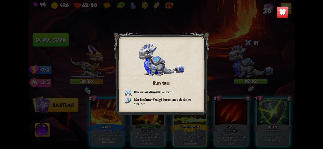
click at [280, 15] on img at bounding box center [282, 12] width 12 height 12
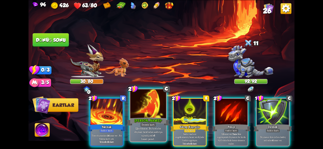
click at [139, 136] on p "12 zırh kazan . Bu turda bir düşman tarafından saldırıya uğradığında 6 hasarı y…" at bounding box center [148, 134] width 34 height 14
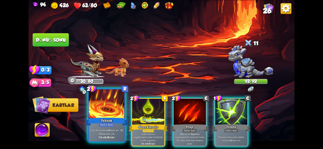
click at [103, 138] on font "Tek seferlik kart." at bounding box center [106, 138] width 16 height 4
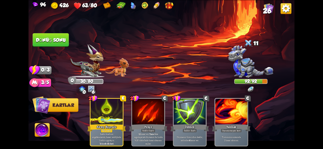
click at [57, 41] on font "Dönüş sonu" at bounding box center [50, 40] width 31 height 6
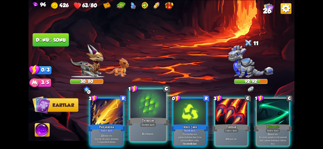
click at [156, 123] on div "Teraziler" at bounding box center [148, 122] width 43 height 10
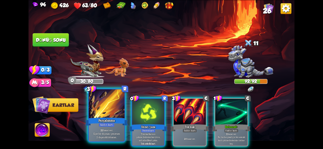
click at [117, 139] on p "22 hasar ver . Eğer bir düşmanı yenersen 2 dayanıklılık kazan." at bounding box center [106, 134] width 34 height 11
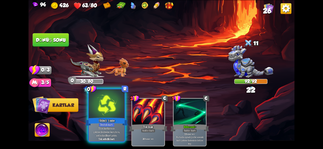
click at [108, 134] on font "kart çekin." at bounding box center [112, 136] width 10 height 4
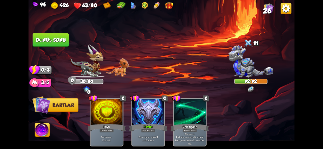
click at [55, 44] on button "Dönüş sonu" at bounding box center [50, 40] width 37 height 14
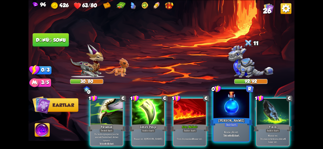
click at [229, 111] on div at bounding box center [231, 104] width 36 height 30
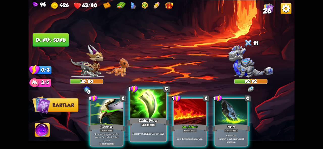
click at [151, 117] on div at bounding box center [148, 104] width 36 height 30
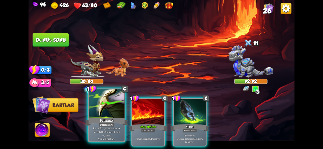
click at [113, 130] on font "Bu turda oynayacağınız bir sonraki Destek kartı iki kez oynanır." at bounding box center [106, 132] width 27 height 11
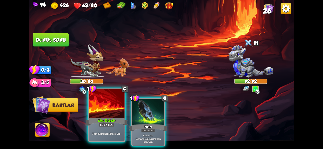
click at [117, 128] on div "Tüm düşmanlara 8 hasar ver ." at bounding box center [107, 134] width 36 height 16
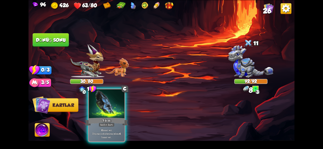
click at [94, 128] on div "6 hasar ver . Düşman zehirlenirse, tekrar 6 hasar ver ." at bounding box center [107, 134] width 36 height 16
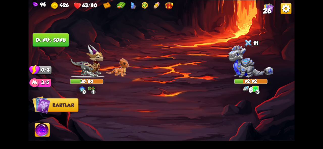
click at [62, 41] on font "Dönüş sonu" at bounding box center [51, 39] width 30 height 5
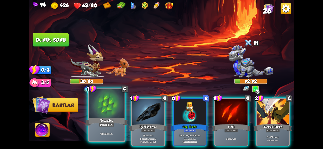
click at [100, 125] on div "Destek kartı" at bounding box center [107, 125] width 16 height 4
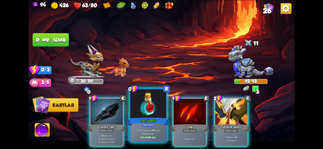
click at [150, 123] on font "İksir kartı" at bounding box center [148, 125] width 11 height 4
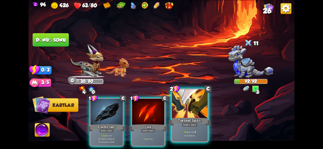
click at [187, 125] on font "Saldırı kartı" at bounding box center [189, 125] width 13 height 4
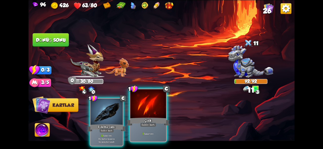
click at [146, 125] on font "Saldırı kartı" at bounding box center [147, 125] width 13 height 4
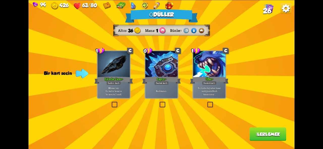
click at [206, 103] on label at bounding box center [206, 103] width 0 height 0
click at [0, 0] on input "checkbox" at bounding box center [0, 0] width 0 height 0
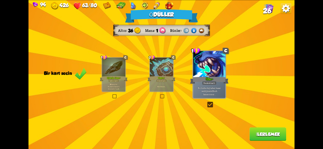
click at [262, 138] on button "İlerlemek" at bounding box center [267, 135] width 37 height 14
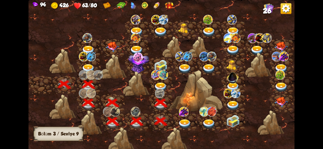
click at [187, 122] on img at bounding box center [184, 124] width 13 height 10
click at [186, 110] on img at bounding box center [184, 112] width 10 height 10
click at [185, 109] on img at bounding box center [184, 112] width 10 height 10
click at [185, 108] on img at bounding box center [184, 112] width 10 height 10
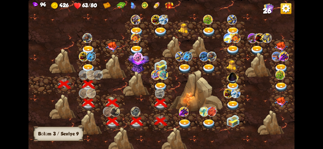
click at [160, 79] on img at bounding box center [163, 75] width 10 height 10
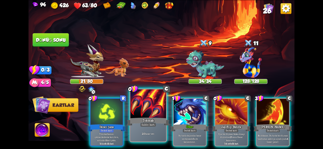
click at [147, 124] on font "Saldırı kartı" at bounding box center [147, 125] width 13 height 4
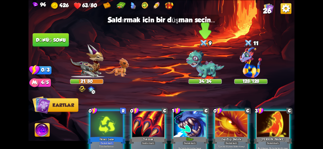
click at [207, 65] on img at bounding box center [205, 64] width 38 height 29
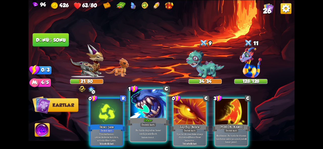
click at [134, 122] on div "Öfke+" at bounding box center [148, 122] width 43 height 10
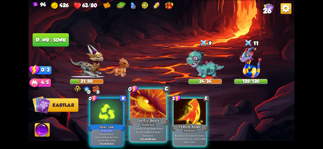
click at [148, 117] on div "Zayıflığı Belirle" at bounding box center [148, 122] width 43 height 10
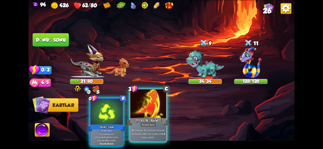
click at [137, 114] on div at bounding box center [148, 104] width 36 height 30
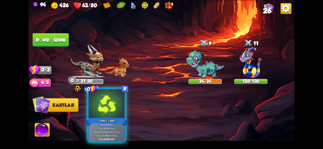
click at [114, 122] on font "İkinci Şans" at bounding box center [107, 120] width 16 height 4
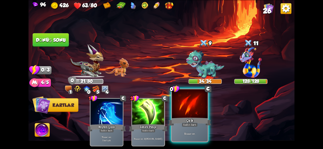
click at [179, 123] on div "Çizik" at bounding box center [189, 122] width 43 height 10
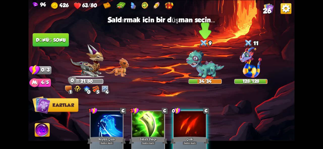
click at [207, 67] on img at bounding box center [205, 64] width 38 height 29
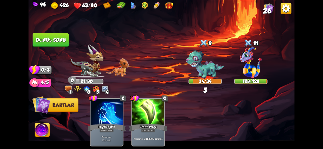
click at [57, 45] on button "Dönüş sonu" at bounding box center [51, 40] width 36 height 14
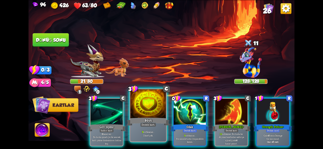
click at [143, 126] on font "Destek kartı" at bounding box center [147, 125] width 13 height 4
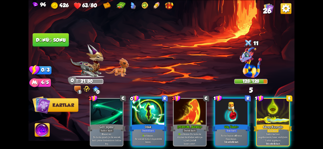
click at [156, 109] on div at bounding box center [148, 112] width 32 height 27
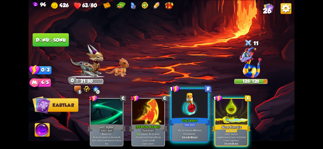
click at [197, 124] on div "Güç İksiri+" at bounding box center [189, 122] width 43 height 10
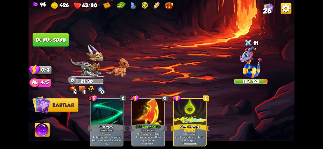
click at [65, 41] on font "Dönüş sonu" at bounding box center [50, 40] width 30 height 6
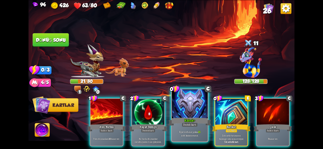
click at [181, 116] on div at bounding box center [190, 104] width 36 height 30
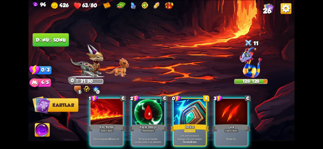
click at [181, 116] on div at bounding box center [189, 112] width 32 height 27
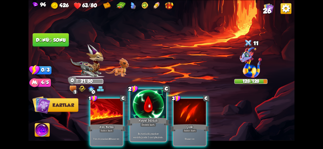
click at [133, 130] on p "Bu turda düşman her vurulduğunda 1 can iyileşirsin ." at bounding box center [148, 134] width 34 height 11
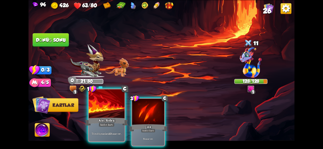
click at [121, 141] on div "Tüm düşmanlara 10 hasar ver ." at bounding box center [107, 134] width 36 height 16
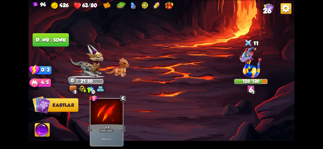
click at [47, 40] on font "Dönüş sonu" at bounding box center [51, 39] width 30 height 5
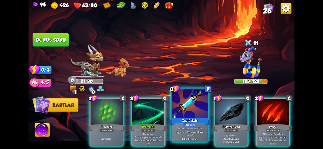
click at [196, 126] on div "İksir kartı" at bounding box center [189, 125] width 13 height 4
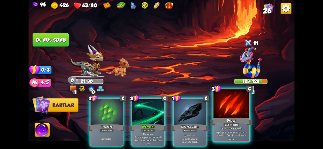
click at [234, 131] on font "etkisi uygulayarak düşmanın bu turda %20 daha fazla hasar almasını sağlar." at bounding box center [231, 134] width 32 height 14
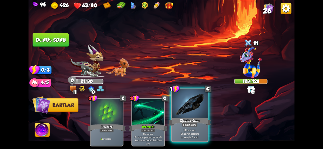
click at [196, 131] on font "." at bounding box center [195, 131] width 1 height 4
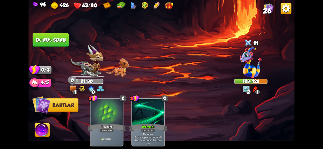
click at [55, 45] on button "Dönüş sonu" at bounding box center [51, 40] width 36 height 14
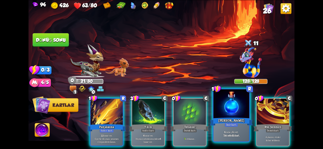
click at [223, 120] on div "[PERSON_NAME]" at bounding box center [231, 122] width 43 height 10
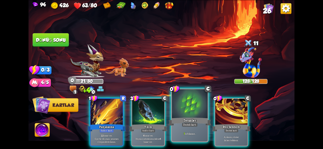
click at [190, 108] on div at bounding box center [190, 104] width 36 height 30
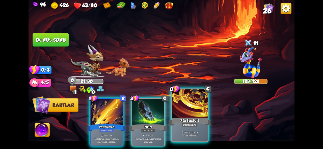
click at [193, 113] on div at bounding box center [190, 104] width 36 height 30
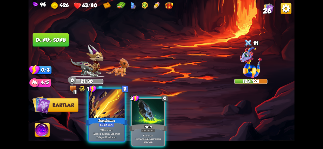
click at [106, 114] on div at bounding box center [107, 104] width 36 height 30
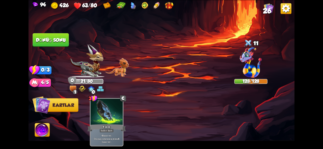
click at [61, 42] on font "Dönüş sonu" at bounding box center [51, 39] width 30 height 5
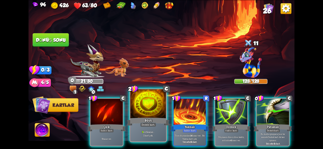
click at [147, 134] on font "1 kart çek." at bounding box center [148, 136] width 10 height 4
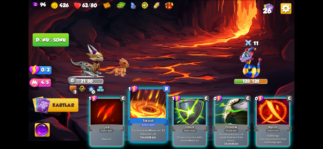
click at [148, 134] on font "hasar ver . Bir Yakma kartı çek." at bounding box center [152, 132] width 25 height 7
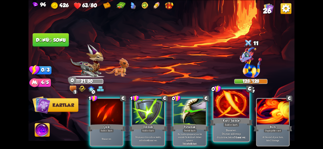
click at [231, 121] on font "Karşı hamle" at bounding box center [231, 120] width 17 height 4
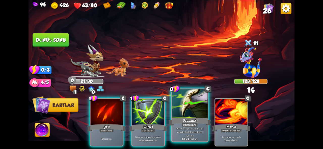
click at [191, 122] on font "Patlamak" at bounding box center [189, 120] width 13 height 4
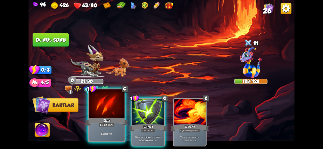
click at [94, 131] on div "5 hasar ver ." at bounding box center [107, 134] width 36 height 16
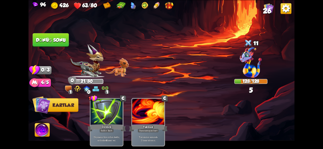
click at [62, 40] on font "Dönüş sonu" at bounding box center [51, 39] width 30 height 5
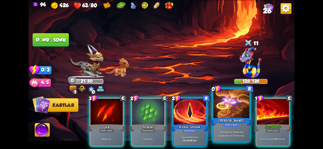
click at [221, 110] on div at bounding box center [231, 104] width 36 height 30
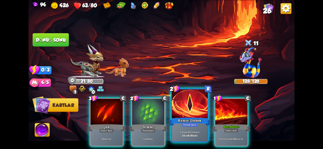
click at [180, 126] on div "Kırmızı Görmek" at bounding box center [189, 122] width 43 height 10
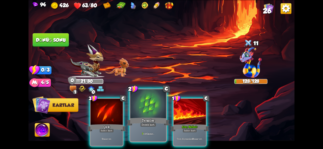
click at [153, 121] on font "Teraziler" at bounding box center [148, 120] width 13 height 4
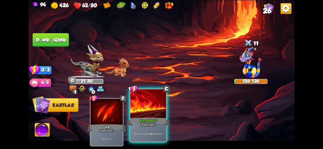
click at [152, 117] on div "Ateş Nefesi+" at bounding box center [148, 122] width 43 height 10
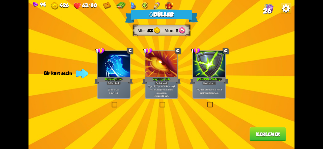
click at [221, 99] on div "1 C Pierce+ Saldırı kartı Düşmanın tüm zırhını kaldır, ardından 8 hasar ver." at bounding box center [209, 74] width 34 height 49
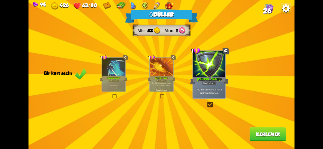
click at [259, 135] on font "İlerlemek" at bounding box center [268, 134] width 24 height 5
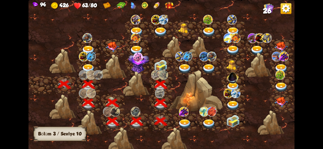
click at [159, 66] on img at bounding box center [160, 66] width 13 height 12
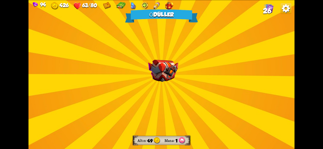
click at [159, 66] on img at bounding box center [163, 71] width 30 height 22
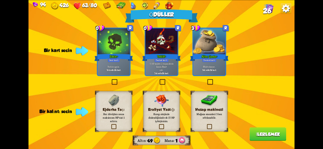
click at [118, 59] on font "İksir kartı" at bounding box center [114, 60] width 10 height 3
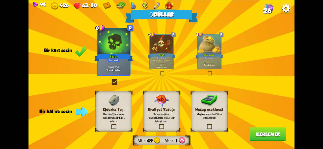
click at [168, 113] on font "Kamp ateşinde dinlendiğinizde ek 15 HP iyileşirsiniz." at bounding box center [161, 118] width 26 height 11
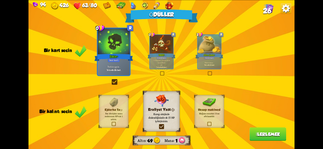
click at [258, 138] on button "İlerlemek" at bounding box center [267, 135] width 37 height 14
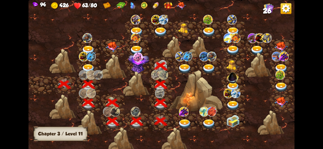
scroll to position [0, 77]
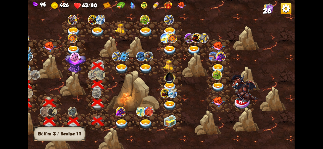
click at [123, 66] on img at bounding box center [121, 69] width 13 height 10
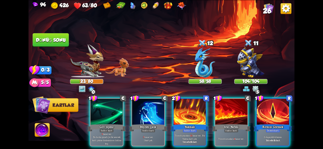
click at [208, 70] on img at bounding box center [205, 62] width 20 height 30
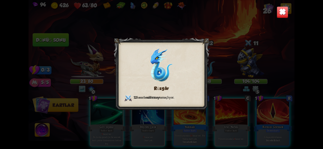
click at [282, 14] on img at bounding box center [282, 12] width 12 height 12
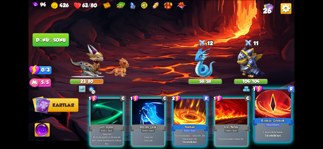
click at [261, 120] on font "Kırmızı Görmek" at bounding box center [272, 120] width 23 height 4
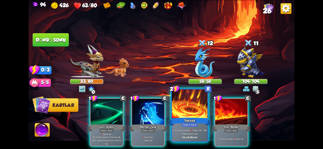
click at [189, 112] on div at bounding box center [190, 104] width 36 height 30
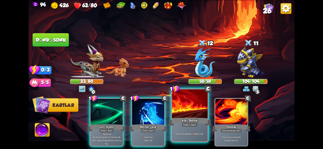
click at [191, 111] on div at bounding box center [190, 104] width 36 height 30
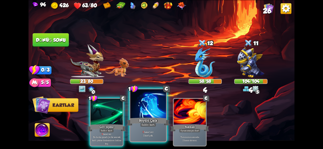
click at [143, 115] on div at bounding box center [148, 104] width 36 height 30
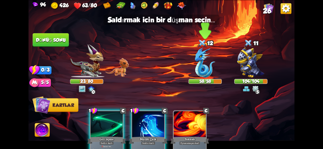
click at [208, 68] on img at bounding box center [205, 62] width 20 height 30
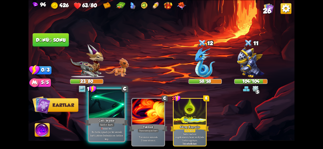
click at [109, 112] on div at bounding box center [107, 104] width 36 height 30
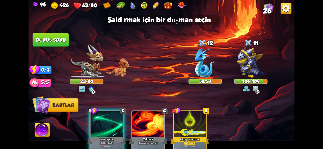
click at [37, 126] on img at bounding box center [42, 131] width 15 height 15
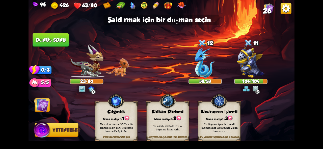
click at [210, 133] on div "Bir düşmanı işaretle. İşaretli düşmana her vurduğunda 2 zırh kazanırsın." at bounding box center [219, 127] width 42 height 17
click at [210, 101] on img at bounding box center [218, 101] width 17 height 17
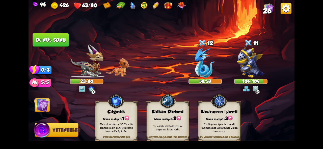
click at [225, 115] on div "Mana maliyeti: 3" at bounding box center [219, 118] width 42 height 6
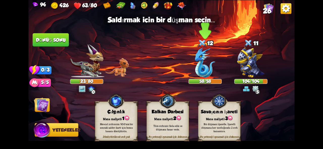
click at [199, 63] on img at bounding box center [205, 62] width 20 height 30
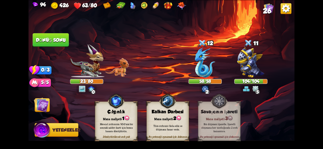
click at [37, 107] on img at bounding box center [41, 105] width 15 height 15
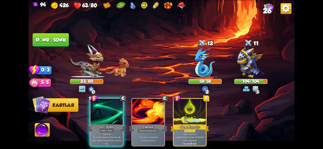
click at [110, 116] on div at bounding box center [106, 112] width 32 height 27
click at [211, 51] on img at bounding box center [205, 62] width 20 height 30
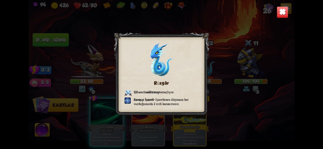
click at [276, 11] on img at bounding box center [282, 12] width 12 height 12
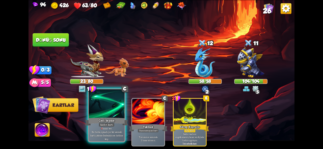
click at [98, 115] on div at bounding box center [107, 104] width 36 height 30
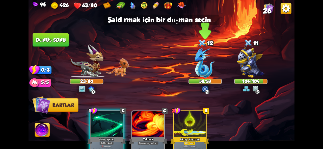
click at [213, 66] on img at bounding box center [205, 62] width 20 height 30
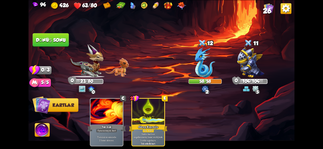
click at [57, 38] on font "Dönüş sonu" at bounding box center [51, 39] width 30 height 5
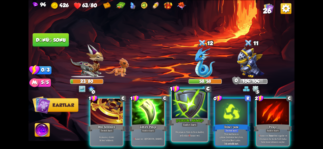
click at [196, 114] on div at bounding box center [190, 104] width 36 height 30
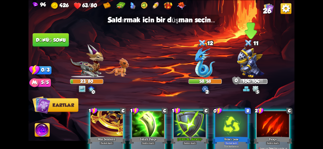
click at [241, 67] on img at bounding box center [250, 62] width 27 height 30
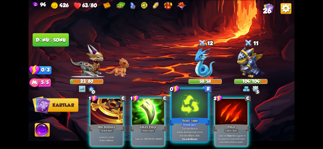
click at [182, 123] on font "İkinci Şans" at bounding box center [189, 120] width 16 height 4
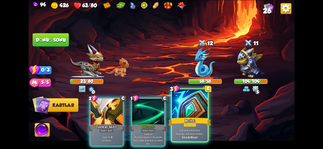
click at [190, 125] on font "Güç kartı" at bounding box center [190, 125] width 10 height 4
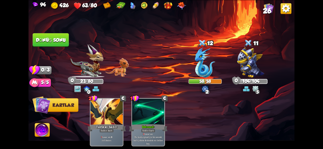
click at [57, 39] on font "Dönüş sonu" at bounding box center [51, 39] width 30 height 5
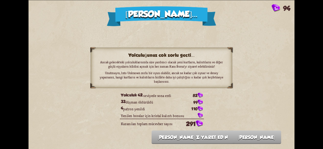
drag, startPoint x: 130, startPoint y: 79, endPoint x: 156, endPoint y: 77, distance: 25.7
click at [157, 82] on font "Unutmayın, Into Unknown zorlu bir oyun olabilir, ancak ne kadar çok oynar ve de…" at bounding box center [161, 77] width 123 height 13
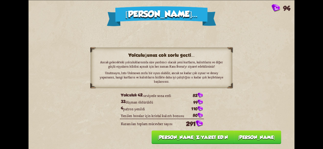
click at [262, 137] on button "[PERSON_NAME]" at bounding box center [255, 138] width 49 height 14
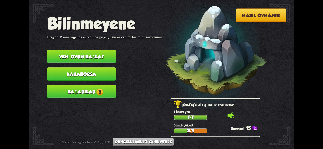
click at [90, 99] on nav "Bilinmeyene Dragon Mania Legends evreninde geçen, hayran yapımı bir mini kart o…" at bounding box center [104, 59] width 115 height 88
click at [107, 89] on button "Başarılar 3" at bounding box center [81, 92] width 69 height 14
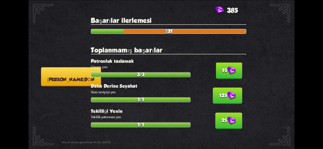
click at [233, 71] on button "75" at bounding box center [229, 71] width 26 height 16
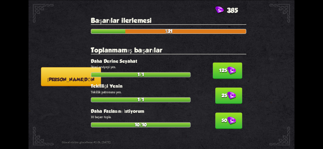
click at [223, 70] on font "125" at bounding box center [223, 70] width 8 height 5
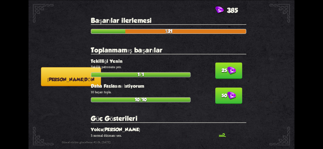
click at [223, 70] on font "25" at bounding box center [224, 70] width 6 height 5
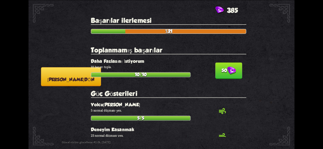
click at [223, 71] on font "50" at bounding box center [224, 70] width 6 height 5
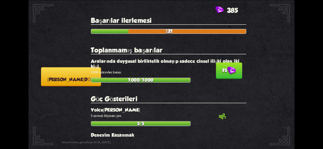
click at [234, 75] on button "75" at bounding box center [229, 71] width 26 height 16
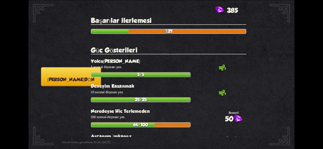
click at [54, 72] on button "[PERSON_NAME] dön" at bounding box center [71, 76] width 60 height 19
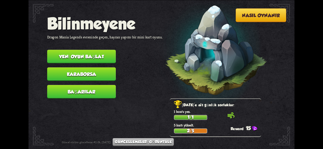
click at [89, 78] on button "Karaborsa" at bounding box center [81, 75] width 69 height 14
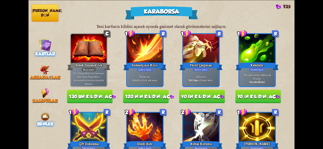
click at [45, 116] on img at bounding box center [45, 117] width 10 height 10
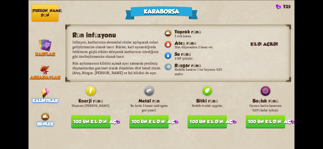
click at [51, 94] on div "Kalıntılar" at bounding box center [44, 95] width 33 height 15
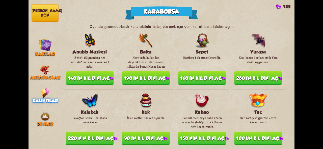
drag, startPoint x: 290, startPoint y: 43, endPoint x: 291, endPoint y: 45, distance: 2.7
click at [291, 45] on div "Oyunda ganimet olarak kullanılabilir hale getirmek için yeni kalıntıların kilid…" at bounding box center [178, 87] width 232 height 126
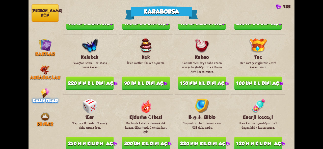
scroll to position [77, 0]
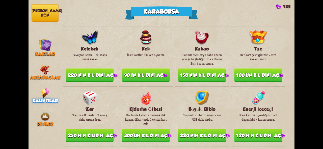
drag, startPoint x: 290, startPoint y: 59, endPoint x: 290, endPoint y: 61, distance: 2.5
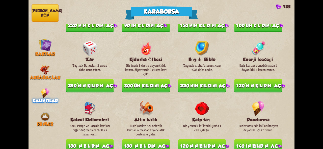
scroll to position [139, 0]
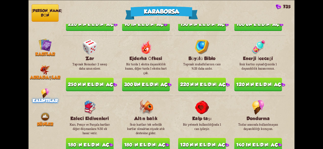
click at [147, 82] on font "300'ün kilidini aç" at bounding box center [145, 84] width 43 height 5
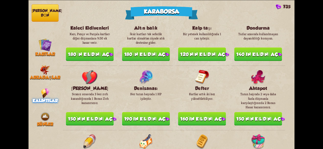
scroll to position [251, 0]
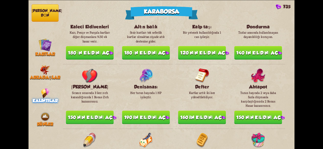
click at [105, 119] on button "150'nin kilidini aç" at bounding box center [90, 118] width 48 height 14
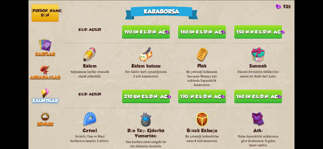
scroll to position [356, 0]
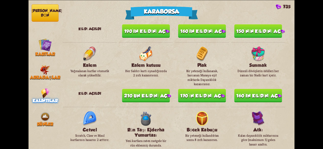
click at [156, 93] on font "210'un kilidini aç" at bounding box center [145, 95] width 43 height 5
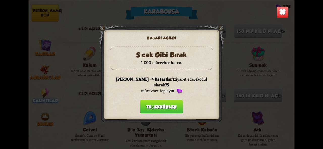
click at [169, 106] on font "Teşekkürler" at bounding box center [161, 106] width 30 height 5
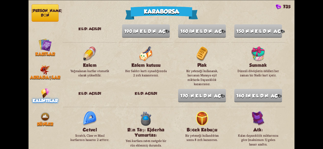
click at [46, 11] on font "[PERSON_NAME] dön" at bounding box center [47, 13] width 30 height 9
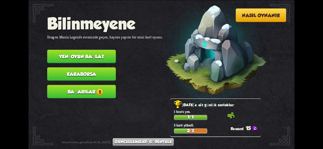
click at [98, 91] on span "1" at bounding box center [99, 92] width 7 height 7
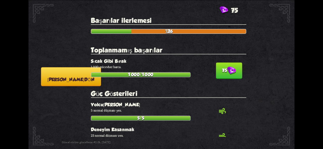
click at [240, 69] on p "1 000 mücevher harca." at bounding box center [168, 67] width 155 height 4
click at [234, 69] on button "75" at bounding box center [229, 71] width 26 height 16
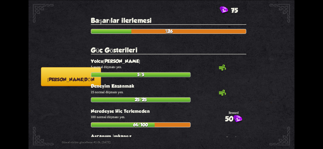
click at [48, 84] on button "[PERSON_NAME] dön" at bounding box center [71, 76] width 60 height 19
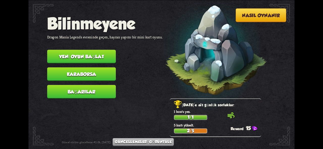
click at [82, 80] on button "Karaborsa" at bounding box center [81, 75] width 69 height 14
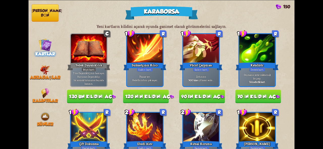
click at [40, 10] on font "[PERSON_NAME] dön" at bounding box center [47, 13] width 30 height 9
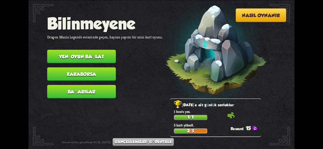
click at [83, 57] on font "Yeni oyun başlat" at bounding box center [81, 56] width 45 height 5
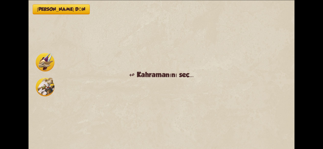
click at [42, 61] on img at bounding box center [45, 62] width 19 height 19
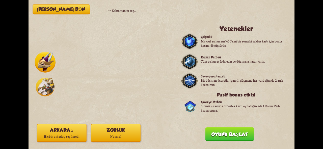
drag, startPoint x: 227, startPoint y: 133, endPoint x: 108, endPoint y: 134, distance: 119.2
click at [108, 134] on div "[PERSON_NAME] menüye dön ↫ Kahramanını seç... Yetenekler Çılgınlık Mevcut zırhı…" at bounding box center [161, 74] width 266 height 149
click at [81, 132] on button "Arkadaş Hiçbir arkadaş seçilmedi" at bounding box center [62, 133] width 50 height 18
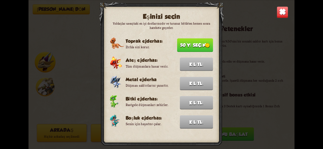
click at [279, 16] on img at bounding box center [282, 12] width 12 height 12
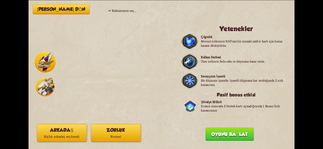
click at [77, 7] on font "[PERSON_NAME] dön" at bounding box center [61, 9] width 48 height 5
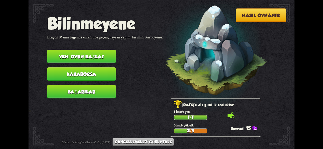
click at [94, 70] on button "Karaborsa" at bounding box center [81, 75] width 69 height 14
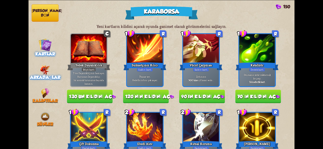
click at [44, 69] on img at bounding box center [45, 70] width 10 height 10
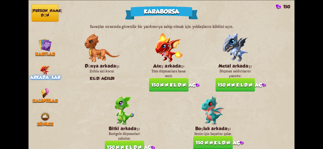
click at [211, 142] on font "150'nin kilidini aç" at bounding box center [217, 142] width 44 height 5
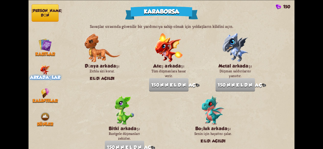
click at [42, 12] on font "[PERSON_NAME] dön" at bounding box center [47, 13] width 30 height 9
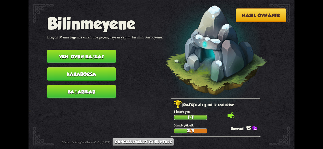
click at [78, 60] on button "Yeni oyun başlat" at bounding box center [81, 57] width 69 height 14
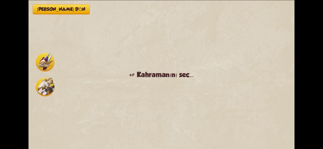
click at [39, 97] on div at bounding box center [45, 75] width 21 height 46
click at [47, 59] on img at bounding box center [45, 62] width 19 height 19
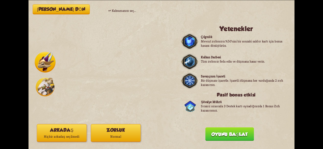
click at [71, 139] on font "Hiçbir arkadaş seçilmedi" at bounding box center [62, 137] width 36 height 4
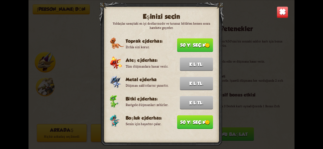
click at [203, 123] on font "50'yi seçin" at bounding box center [193, 122] width 26 height 5
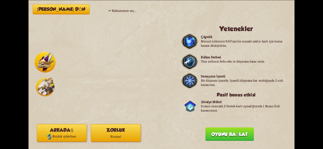
click at [226, 137] on button "Oyunu başlat" at bounding box center [229, 135] width 49 height 14
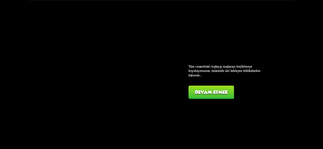
click at [218, 94] on font "Devam etmek" at bounding box center [211, 92] width 33 height 5
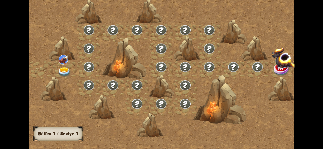
click at [218, 94] on div at bounding box center [192, 76] width 329 height 155
click at [271, 63] on img at bounding box center [286, 57] width 31 height 21
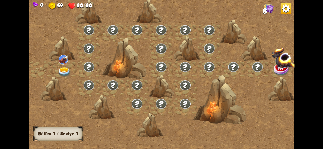
click at [65, 71] on img at bounding box center [63, 72] width 13 height 10
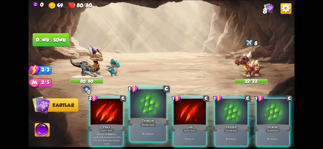
click at [143, 103] on div at bounding box center [148, 104] width 36 height 30
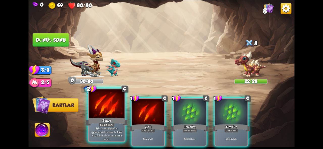
click at [92, 113] on div at bounding box center [107, 104] width 36 height 30
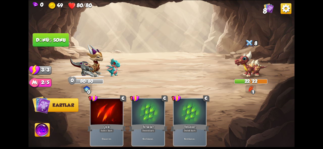
click at [50, 32] on img at bounding box center [161, 74] width 266 height 149
click at [53, 39] on font "Dönüş sonu" at bounding box center [50, 40] width 31 height 6
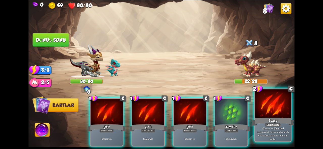
click at [271, 119] on font "Pençe" at bounding box center [272, 120] width 8 height 4
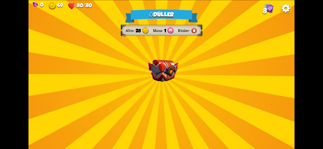
click at [150, 85] on div "Ödüller Altın 28 Mana 1 Rünler Bir kart seçin 3 C Tokmak Saldırı kartı 20 hasar…" at bounding box center [161, 74] width 266 height 149
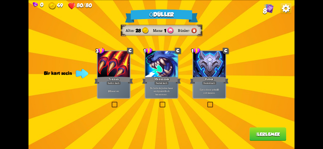
click at [219, 70] on div at bounding box center [209, 64] width 32 height 27
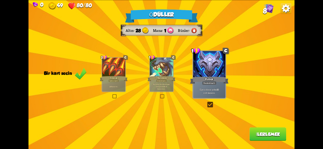
click at [259, 135] on font "İlerlemek" at bounding box center [268, 134] width 24 height 5
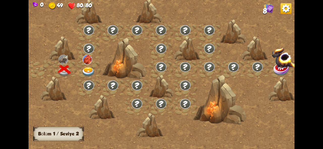
click at [89, 67] on img at bounding box center [88, 72] width 13 height 10
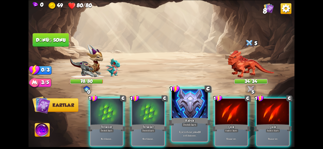
click at [187, 117] on div at bounding box center [190, 104] width 36 height 30
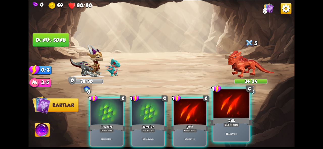
click at [236, 118] on div "Çizik" at bounding box center [231, 122] width 43 height 10
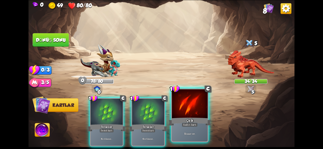
click at [187, 120] on font "Çizik" at bounding box center [189, 120] width 7 height 4
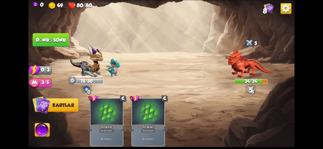
click at [45, 40] on font "Dönüş sonu" at bounding box center [51, 40] width 30 height 6
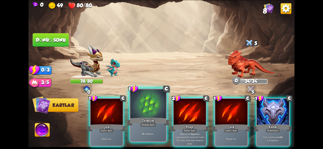
click at [144, 126] on font "Destek kartı" at bounding box center [147, 125] width 13 height 4
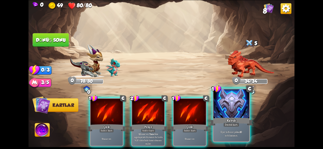
click at [239, 118] on div "Kabuk" at bounding box center [231, 122] width 43 height 10
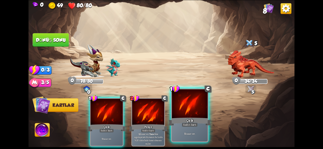
click at [196, 121] on div "Çizik" at bounding box center [189, 122] width 43 height 10
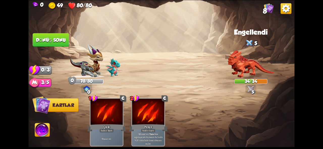
click at [58, 43] on button "Dönüş sonu" at bounding box center [51, 40] width 36 height 14
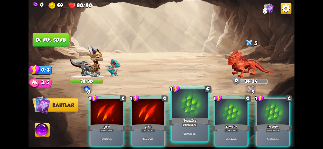
click at [184, 122] on font "Teraziler" at bounding box center [189, 120] width 13 height 4
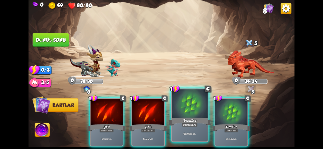
click at [181, 121] on div "Teraziler" at bounding box center [189, 122] width 43 height 10
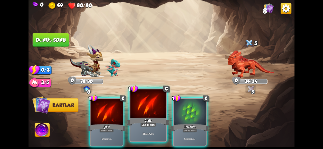
click at [154, 127] on font "Saldırı kartı" at bounding box center [147, 125] width 13 height 4
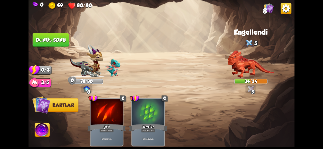
click at [58, 37] on button "Dönüş sonu" at bounding box center [50, 40] width 37 height 14
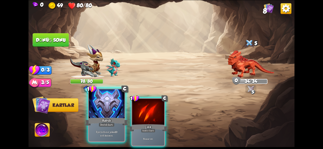
click at [118, 121] on div "Kabuk" at bounding box center [106, 122] width 43 height 10
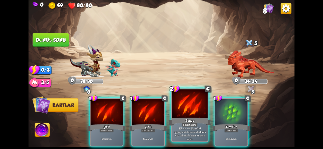
click at [189, 116] on div at bounding box center [190, 104] width 36 height 30
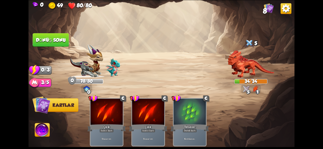
click at [56, 43] on button "Dönüş sonu" at bounding box center [51, 40] width 36 height 14
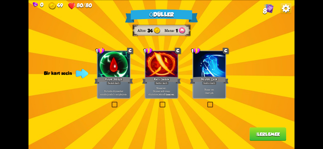
click at [169, 101] on div "Ödüller Altın 34 Mana 1 Bir kart seçin 1 C Hayat Sülüğü Destek kartı Bu turda d…" at bounding box center [161, 74] width 266 height 149
click at [169, 93] on font "5 hasar ver." at bounding box center [169, 94] width 11 height 3
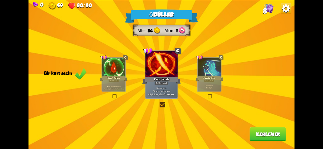
click at [204, 79] on font "Büyülü Çizik" at bounding box center [209, 78] width 12 height 3
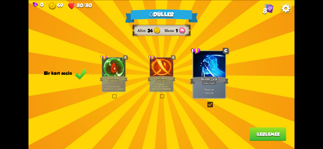
click at [259, 132] on font "İlerlemek" at bounding box center [268, 134] width 24 height 5
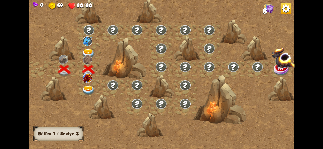
click at [87, 86] on img at bounding box center [88, 91] width 13 height 10
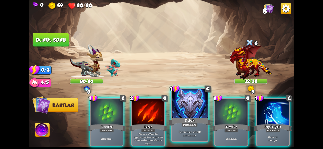
click at [188, 115] on div at bounding box center [190, 104] width 36 height 30
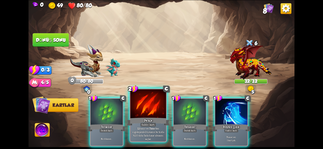
click at [139, 115] on div at bounding box center [148, 104] width 36 height 30
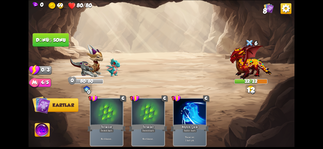
drag, startPoint x: 36, startPoint y: 37, endPoint x: 55, endPoint y: 63, distance: 32.3
click at [55, 64] on div "Saldırmak için bir düşman seçin... O kartı oynayacak kadar dayanıklılığın yok .…" at bounding box center [161, 74] width 266 height 149
click at [48, 41] on font "Dönüş sonu" at bounding box center [51, 39] width 30 height 5
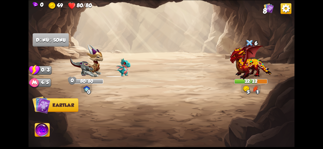
click at [240, 69] on img at bounding box center [251, 61] width 42 height 38
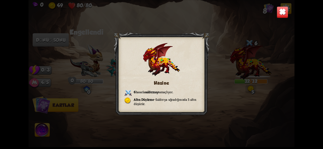
click at [280, 16] on img at bounding box center [282, 12] width 12 height 12
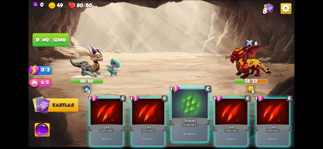
click at [189, 123] on font "Destek kartı" at bounding box center [189, 125] width 13 height 4
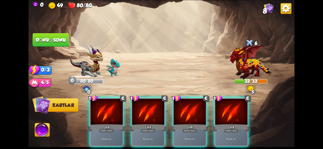
click at [171, 118] on div "1 C Çizik Saldırı kartı 5 hasar ver . 1 C Çizik Saldırı kartı 5 hasar ver . 1 C…" at bounding box center [188, 116] width 212 height 67
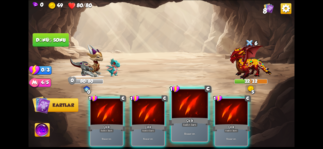
click at [180, 118] on div "Çizik" at bounding box center [189, 122] width 43 height 10
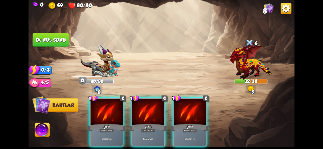
click at [180, 124] on div "Çizik" at bounding box center [189, 128] width 39 height 9
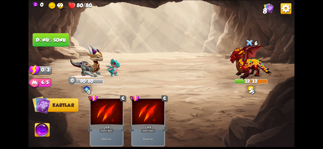
click at [48, 40] on font "Dönüş sonu" at bounding box center [51, 39] width 30 height 5
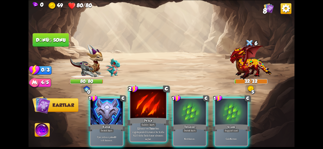
click at [144, 117] on div "Pençe" at bounding box center [148, 122] width 43 height 10
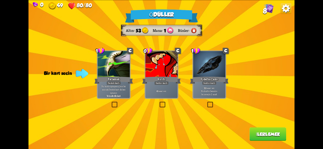
click at [100, 77] on div "Patlamak" at bounding box center [113, 80] width 39 height 9
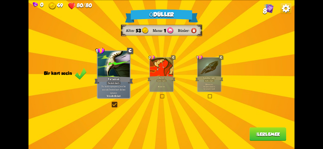
click at [266, 135] on font "İlerlemek" at bounding box center [268, 134] width 24 height 5
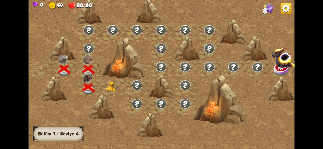
click at [121, 86] on div at bounding box center [113, 88] width 24 height 18
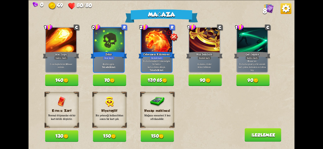
click at [157, 84] on button "130 65" at bounding box center [157, 81] width 33 height 12
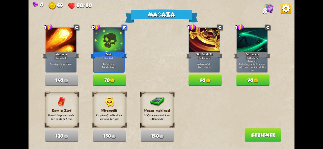
click at [261, 137] on font "İlerlemek" at bounding box center [263, 135] width 24 height 5
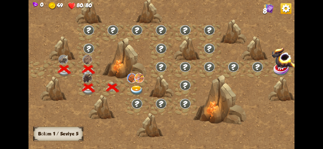
click at [140, 91] on img at bounding box center [136, 91] width 13 height 10
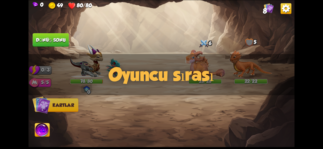
click at [46, 129] on img at bounding box center [42, 131] width 15 height 15
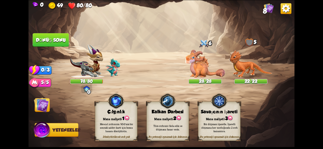
click at [42, 114] on img at bounding box center [161, 74] width 266 height 149
click at [43, 112] on img at bounding box center [41, 105] width 15 height 15
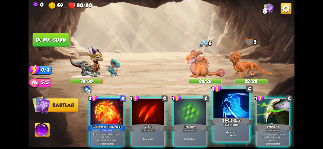
click at [221, 110] on div at bounding box center [231, 104] width 36 height 30
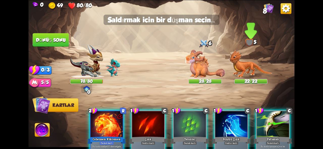
click at [230, 61] on img at bounding box center [250, 64] width 43 height 28
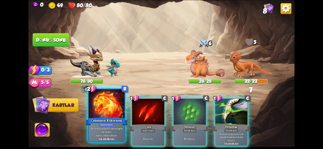
click at [106, 122] on font "Cehennem Kükremesi" at bounding box center [106, 120] width 31 height 4
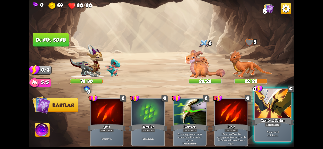
click at [269, 120] on font "Taktiksel Saldırı" at bounding box center [272, 120] width 23 height 4
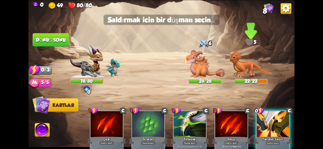
click at [244, 57] on img at bounding box center [250, 64] width 43 height 28
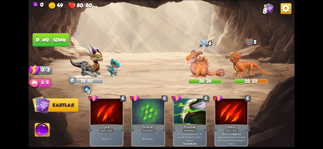
click at [44, 131] on img at bounding box center [42, 131] width 15 height 15
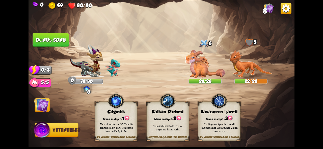
click at [227, 124] on font "Bir düşmanı işaretle. İşaretli düşmana her vurduğunda 2 zırh kazanırsın." at bounding box center [219, 128] width 36 height 11
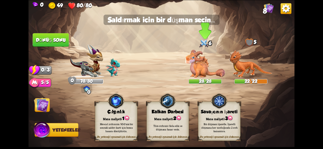
click at [208, 65] on img at bounding box center [205, 64] width 40 height 28
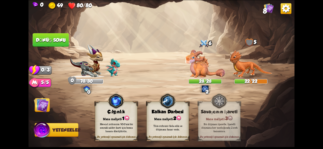
click at [66, 38] on font "Dönüş sonu" at bounding box center [50, 40] width 31 height 6
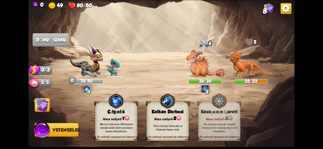
click at [47, 107] on img at bounding box center [41, 105] width 15 height 15
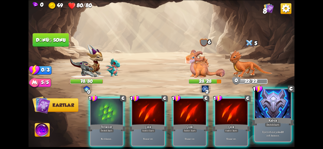
click at [281, 114] on div at bounding box center [273, 104] width 36 height 30
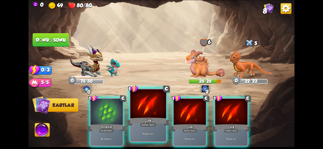
click at [151, 114] on div at bounding box center [148, 104] width 36 height 30
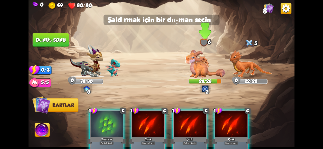
click at [194, 66] on img at bounding box center [205, 64] width 40 height 28
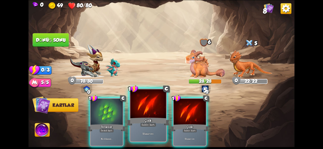
click at [156, 116] on div at bounding box center [148, 104] width 36 height 30
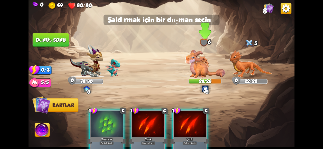
click at [204, 62] on img at bounding box center [205, 64] width 40 height 28
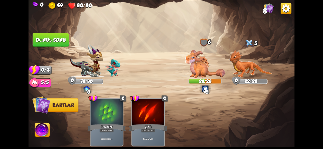
click at [69, 39] on button "Dönüş sonu" at bounding box center [51, 40] width 36 height 14
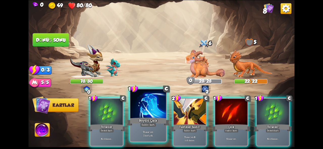
click at [143, 122] on font "Büyülü Çizik" at bounding box center [148, 120] width 18 height 4
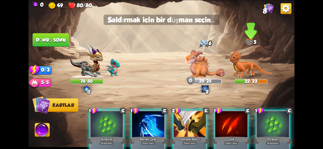
click at [241, 59] on img at bounding box center [250, 64] width 43 height 28
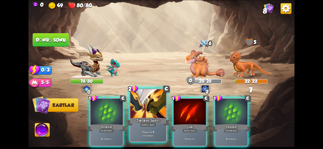
click at [151, 118] on div "Taktiksel Saldırı" at bounding box center [148, 122] width 43 height 10
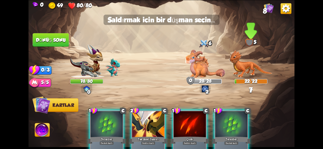
click at [237, 63] on img at bounding box center [250, 64] width 43 height 28
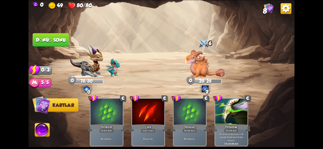
click at [58, 35] on button "Dönüş sonu" at bounding box center [51, 40] width 36 height 14
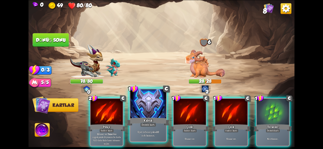
click at [145, 130] on div "Eğer zırhınız yoksa 10 zırh kazanın ." at bounding box center [148, 134] width 36 height 16
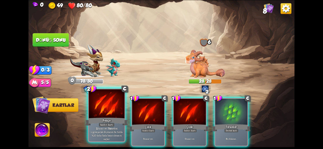
click at [114, 124] on div "Saldırı kartı" at bounding box center [107, 125] width 16 height 4
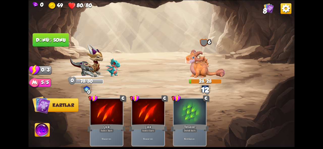
click at [52, 44] on button "Dönüş sonu" at bounding box center [51, 40] width 36 height 14
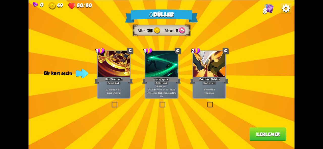
drag, startPoint x: 212, startPoint y: 91, endPoint x: 211, endPoint y: 95, distance: 3.6
click at [211, 95] on div "7 hasar ver . 8 zırh kazan ." at bounding box center [209, 91] width 32 height 14
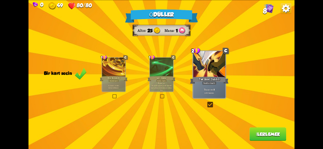
click at [260, 134] on font "İlerlemek" at bounding box center [268, 134] width 24 height 5
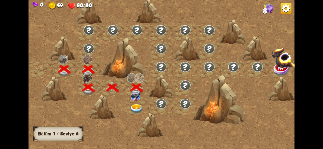
click at [138, 105] on img at bounding box center [136, 109] width 13 height 10
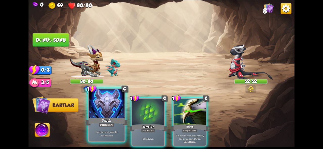
click at [114, 120] on div "Kabuk" at bounding box center [106, 122] width 43 height 10
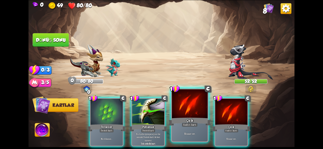
click at [193, 116] on div at bounding box center [190, 104] width 36 height 30
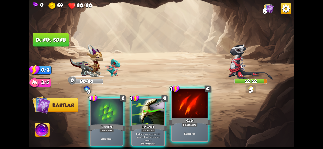
click at [193, 116] on div at bounding box center [190, 104] width 36 height 30
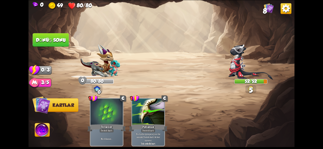
click at [59, 41] on font "Dönüş sonu" at bounding box center [51, 40] width 30 height 6
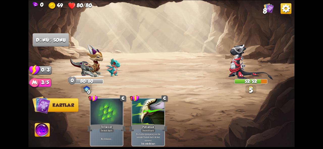
click at [87, 43] on img at bounding box center [161, 74] width 266 height 149
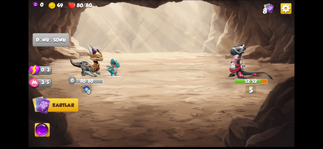
click at [92, 49] on img at bounding box center [86, 61] width 33 height 34
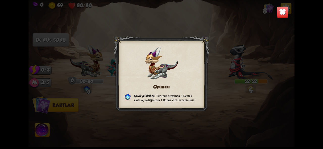
click at [272, 20] on div "Oyuncu Şövalye Mührü – Turunuz sırasında 3 Destek kartı oynadığınızda 1 Bonus Z…" at bounding box center [161, 74] width 266 height 149
click at [281, 17] on img at bounding box center [282, 12] width 12 height 12
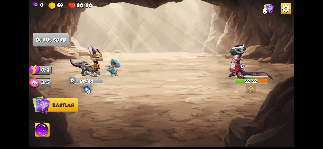
click at [103, 77] on img at bounding box center [86, 61] width 33 height 34
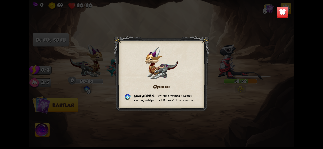
click at [285, 16] on img at bounding box center [282, 12] width 12 height 12
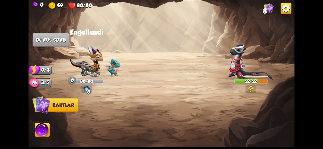
click at [125, 69] on img at bounding box center [161, 74] width 266 height 149
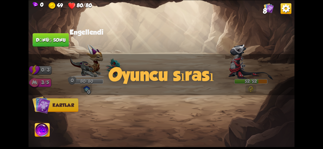
click at [116, 69] on font "Oyuncu sırası" at bounding box center [161, 75] width 105 height 20
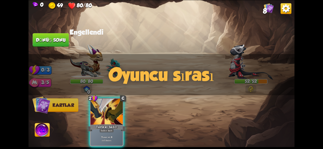
click at [119, 68] on font "Oyuncu sırası" at bounding box center [161, 75] width 105 height 20
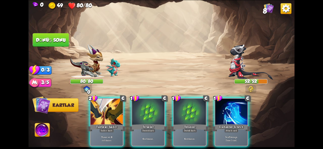
click at [116, 66] on font "Oyuncu sırası" at bounding box center [161, 75] width 105 height 20
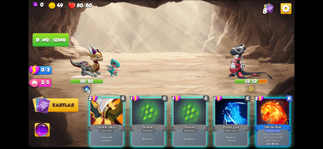
click at [116, 66] on font "Oyuncu sırası" at bounding box center [161, 75] width 105 height 20
click at [116, 66] on img at bounding box center [112, 67] width 15 height 19
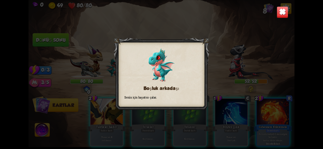
click at [284, 15] on img at bounding box center [282, 12] width 12 height 12
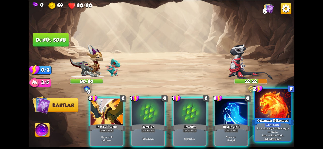
click at [270, 116] on div at bounding box center [273, 104] width 36 height 30
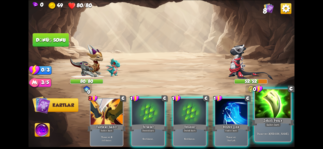
click at [268, 115] on div at bounding box center [273, 104] width 36 height 30
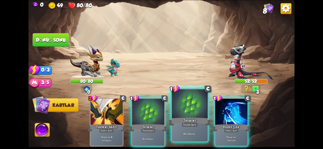
click at [186, 120] on font "Teraziler" at bounding box center [189, 120] width 13 height 4
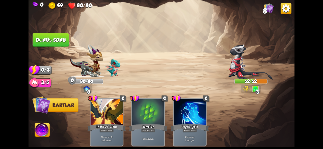
click at [43, 45] on button "Dönüş sonu" at bounding box center [51, 40] width 36 height 14
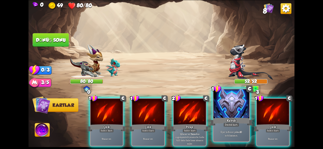
click at [223, 112] on div at bounding box center [231, 104] width 36 height 30
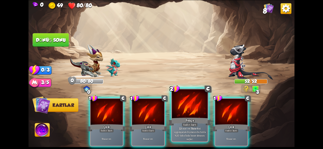
click at [182, 124] on div "Saldırı kartı" at bounding box center [189, 125] width 16 height 4
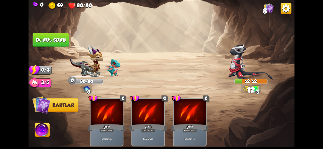
click at [52, 46] on button "Dönüş sonu" at bounding box center [51, 40] width 36 height 14
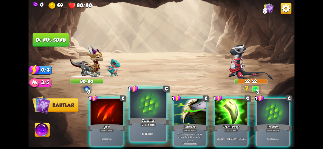
click at [155, 134] on p "6 zırh kazan ." at bounding box center [148, 134] width 34 height 4
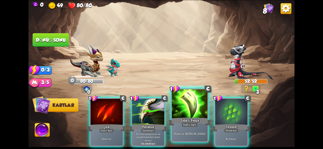
click at [194, 134] on font "[PERSON_NAME]" at bounding box center [195, 134] width 19 height 4
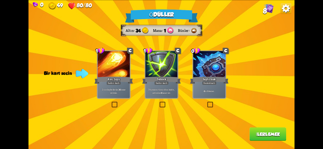
click at [165, 96] on div "Düşmanın tüm zırhını kaldır, ardından 4 hasar ver." at bounding box center [161, 91] width 32 height 14
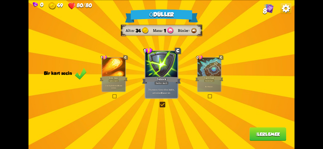
click at [267, 134] on font "İlerlemek" at bounding box center [268, 134] width 24 height 5
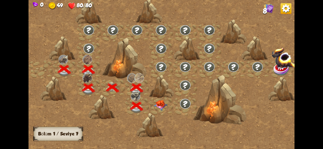
click at [160, 104] on img at bounding box center [160, 105] width 13 height 10
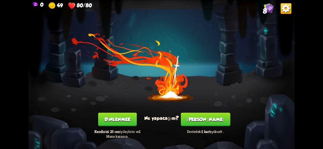
click at [112, 121] on font "Dinlenmek" at bounding box center [117, 119] width 26 height 5
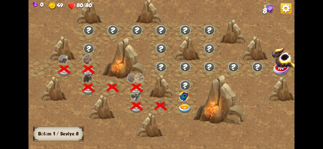
click at [188, 103] on div at bounding box center [185, 106] width 24 height 18
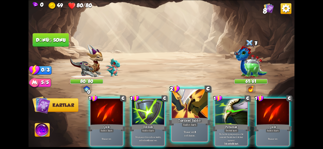
click at [190, 116] on div at bounding box center [190, 104] width 36 height 30
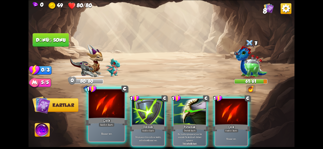
click at [103, 111] on div at bounding box center [107, 104] width 36 height 30
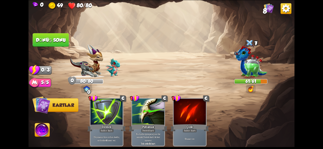
click at [43, 34] on button "Dönüş sonu" at bounding box center [51, 40] width 36 height 14
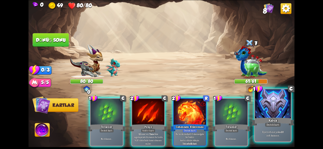
click at [275, 119] on font "Kabuk" at bounding box center [272, 120] width 9 height 4
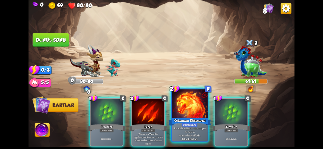
click at [201, 120] on font "Cehennem Kükremesi" at bounding box center [189, 120] width 31 height 4
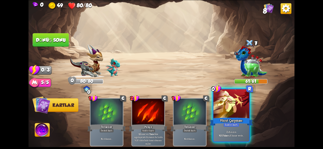
click at [236, 136] on font "eşit hasar verin ." at bounding box center [236, 136] width 16 height 4
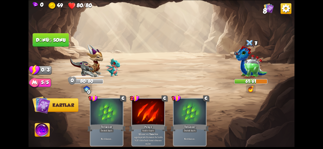
click at [50, 42] on font "Dönüş sonu" at bounding box center [51, 39] width 30 height 5
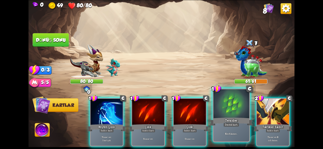
click at [232, 111] on div at bounding box center [231, 104] width 36 height 30
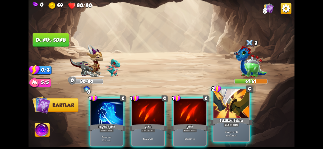
click at [235, 121] on font "Taktiksel Saldırı" at bounding box center [230, 120] width 23 height 4
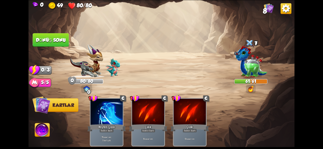
click at [284, 60] on img at bounding box center [161, 74] width 266 height 149
